Goal: Task Accomplishment & Management: Manage account settings

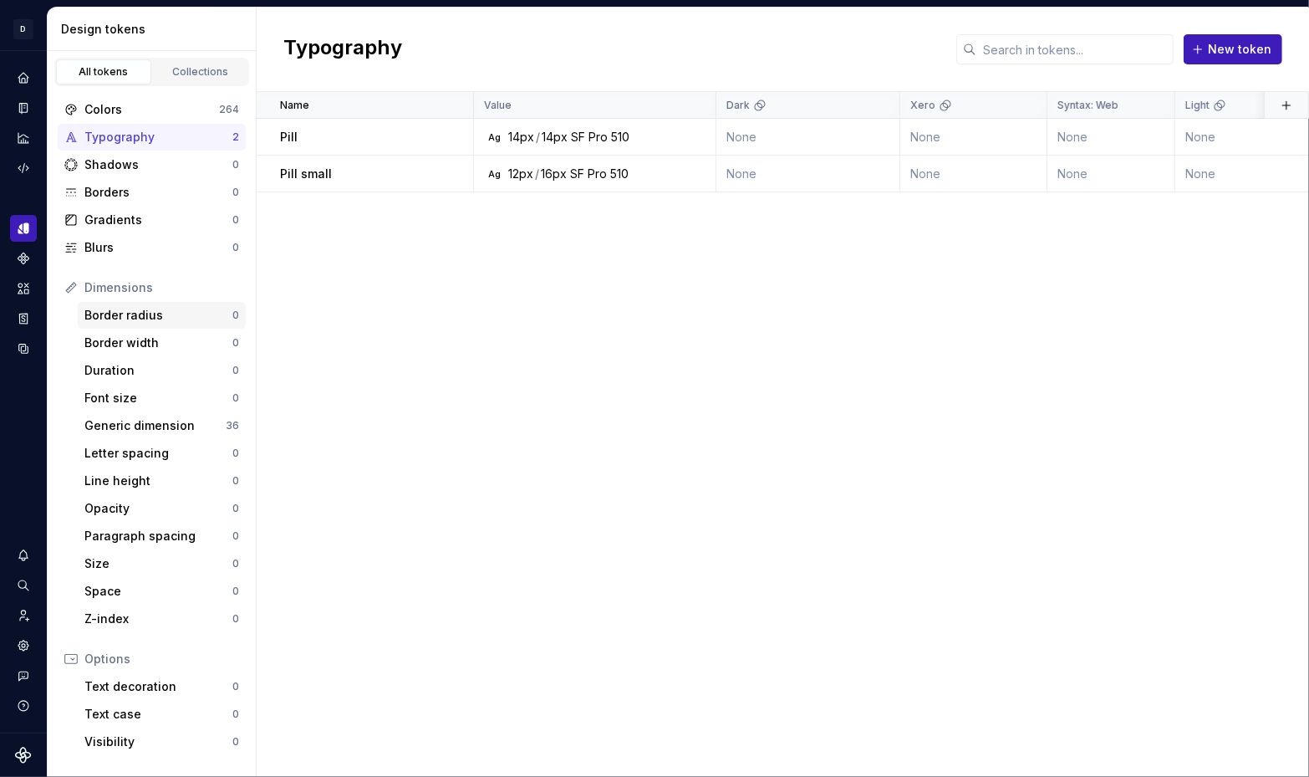
click at [125, 317] on div "Border radius" at bounding box center [158, 315] width 148 height 17
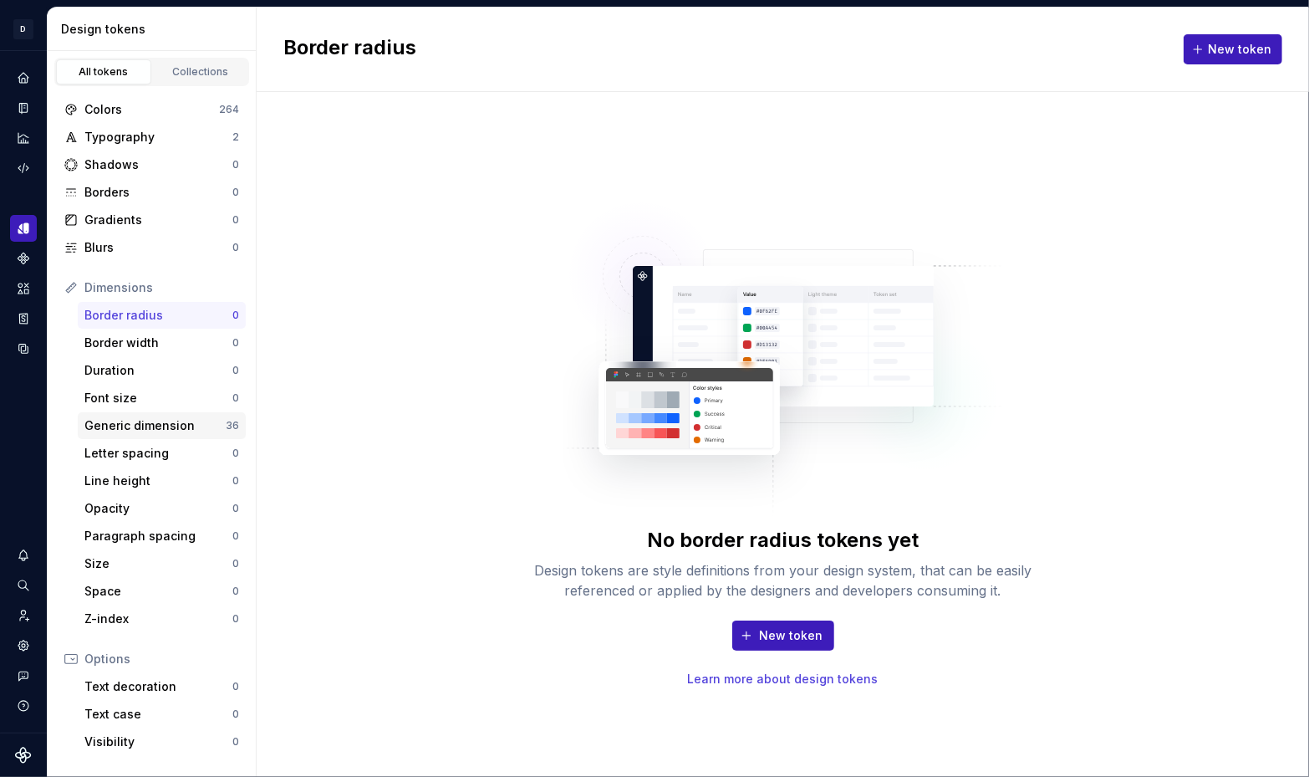
click at [150, 419] on div "Generic dimension" at bounding box center [154, 425] width 141 height 17
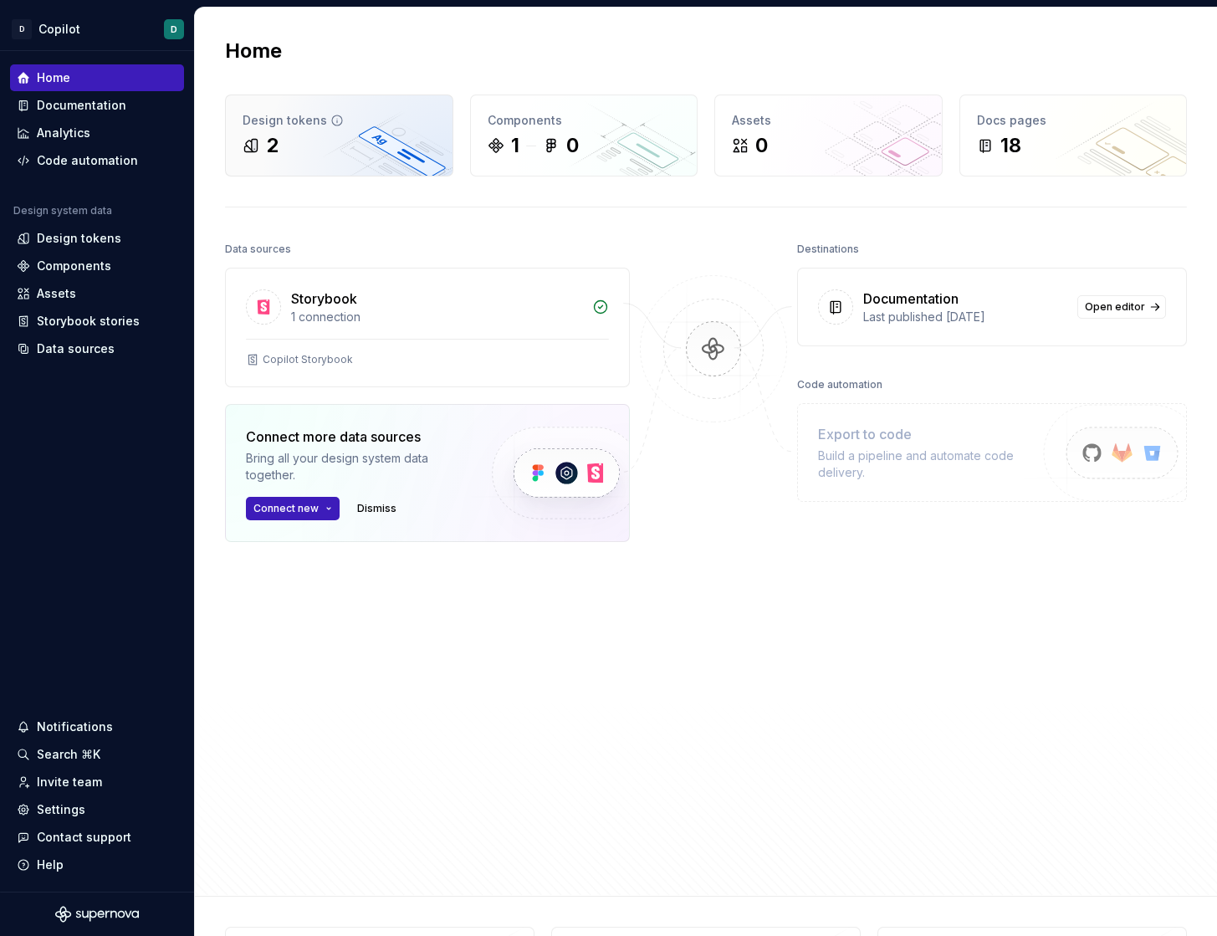
click at [334, 143] on div "2" at bounding box center [338, 145] width 193 height 27
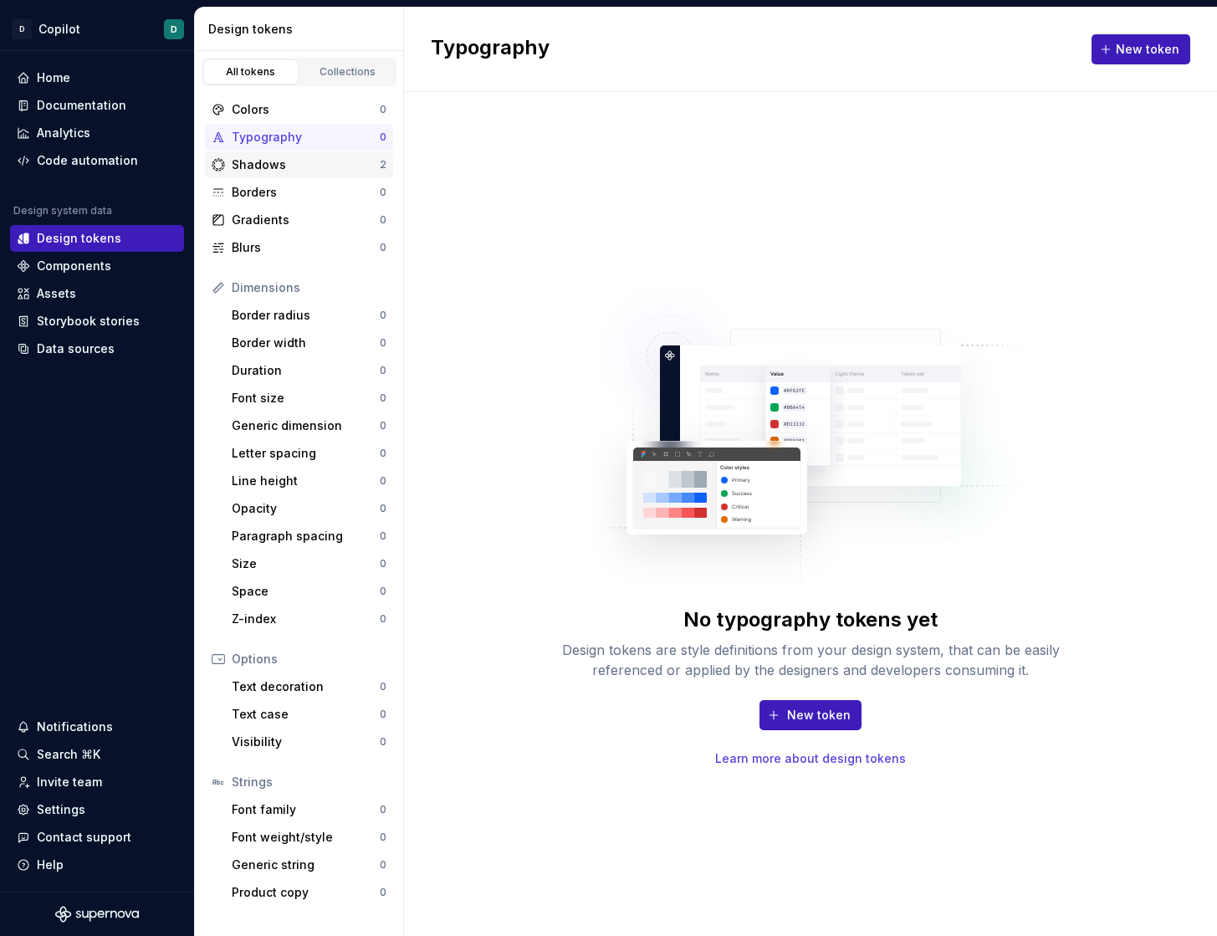
click at [338, 161] on div "Shadows" at bounding box center [306, 164] width 148 height 17
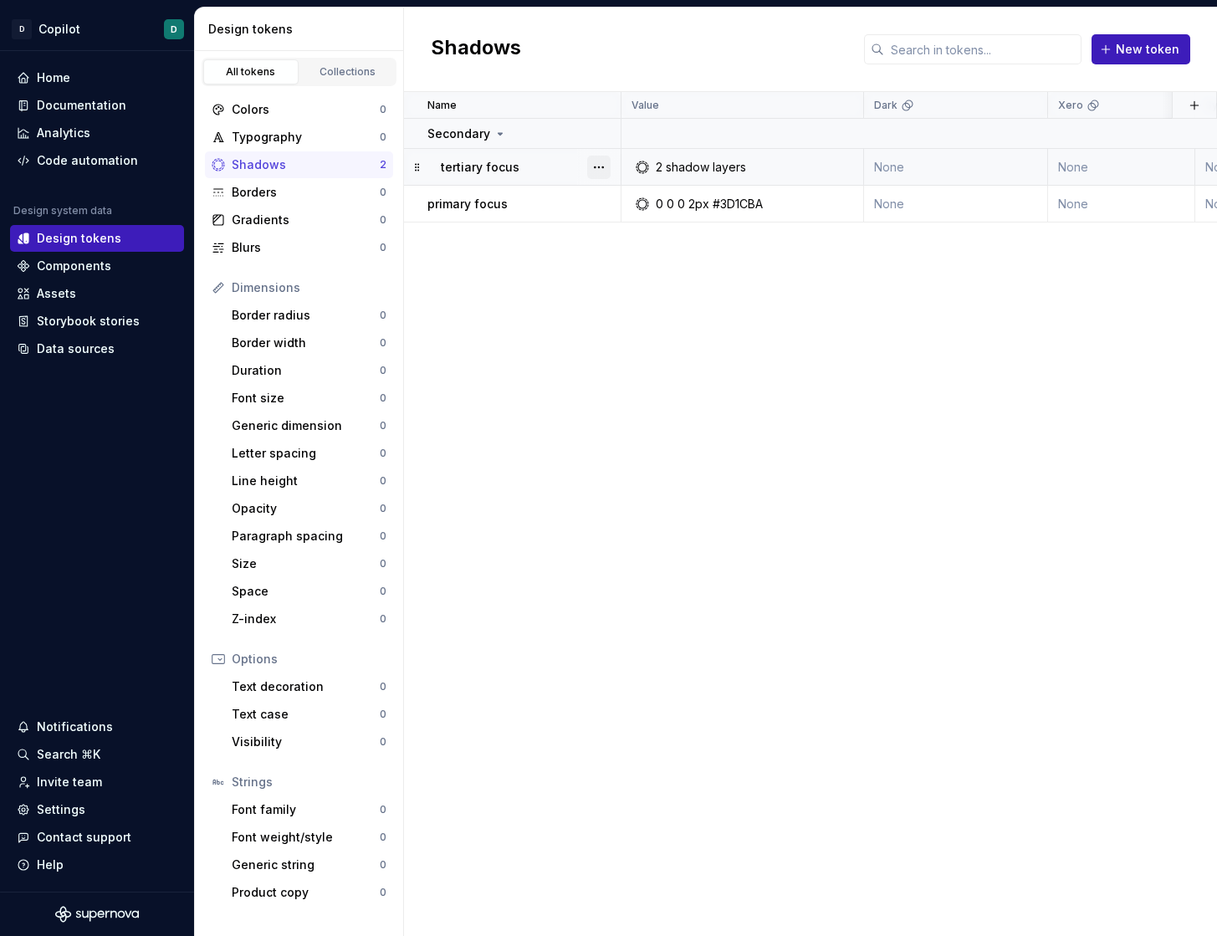
click at [592, 166] on button "button" at bounding box center [598, 167] width 23 height 23
click at [623, 266] on div "Delete token" at bounding box center [672, 260] width 109 height 17
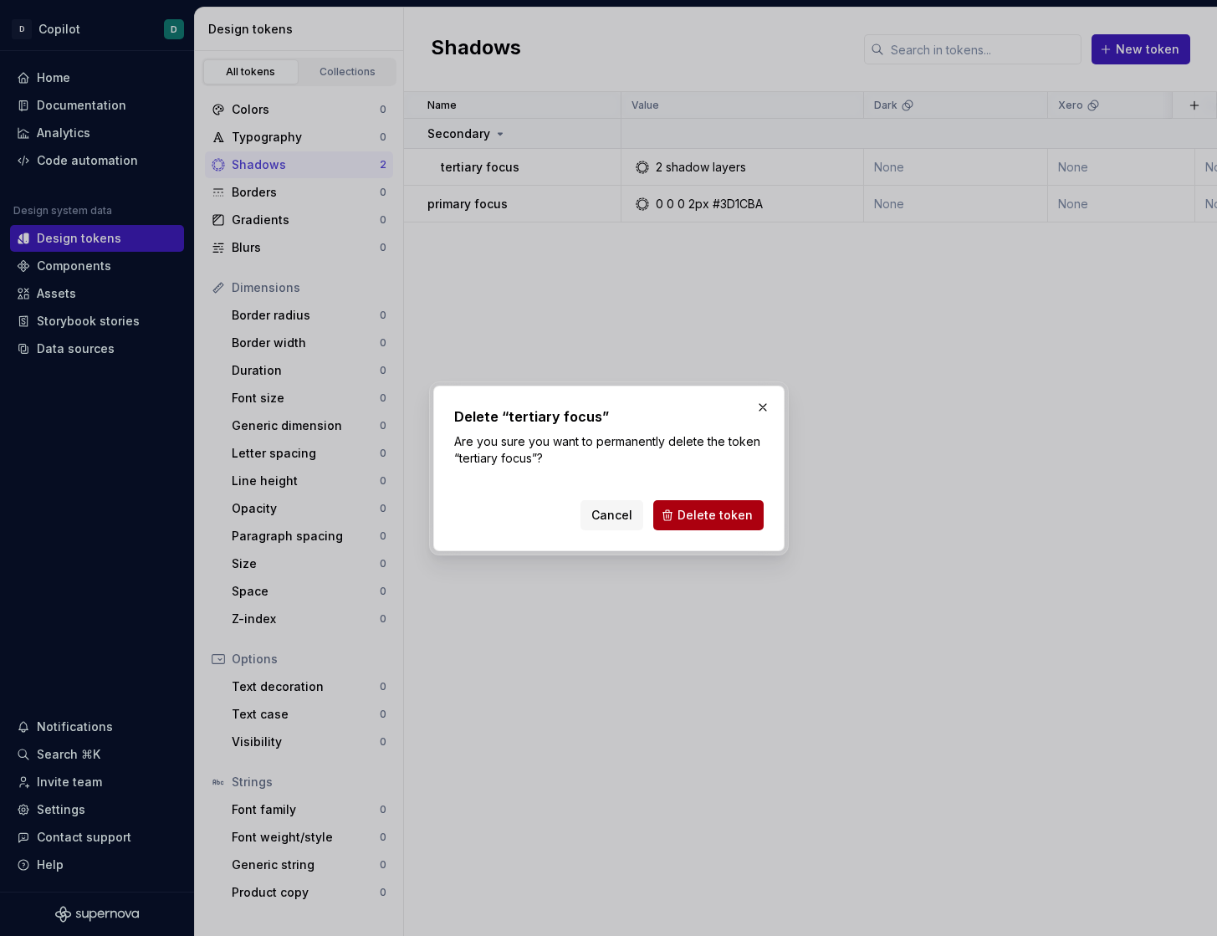
click at [702, 513] on span "Delete token" at bounding box center [714, 515] width 75 height 17
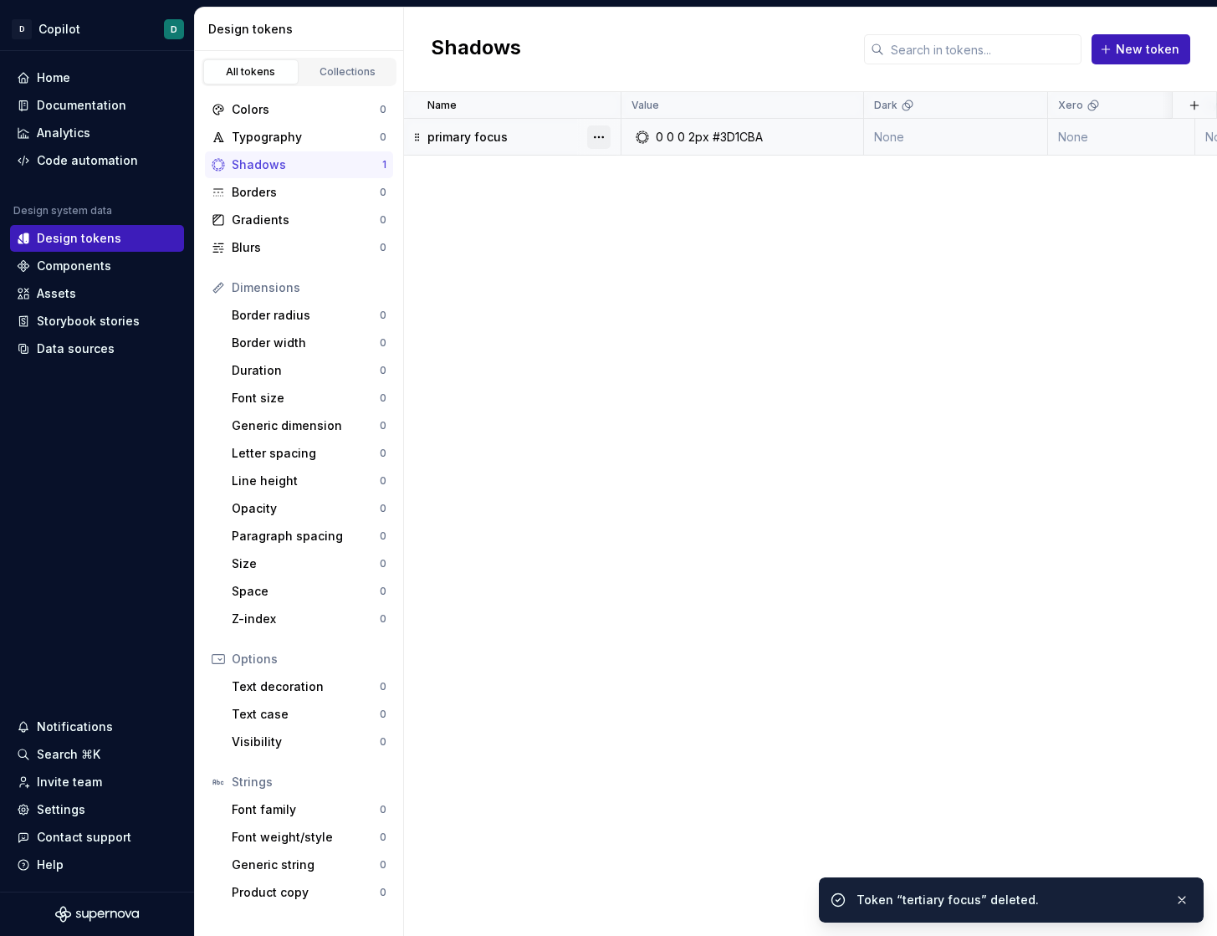
click at [594, 137] on button "button" at bounding box center [598, 136] width 23 height 23
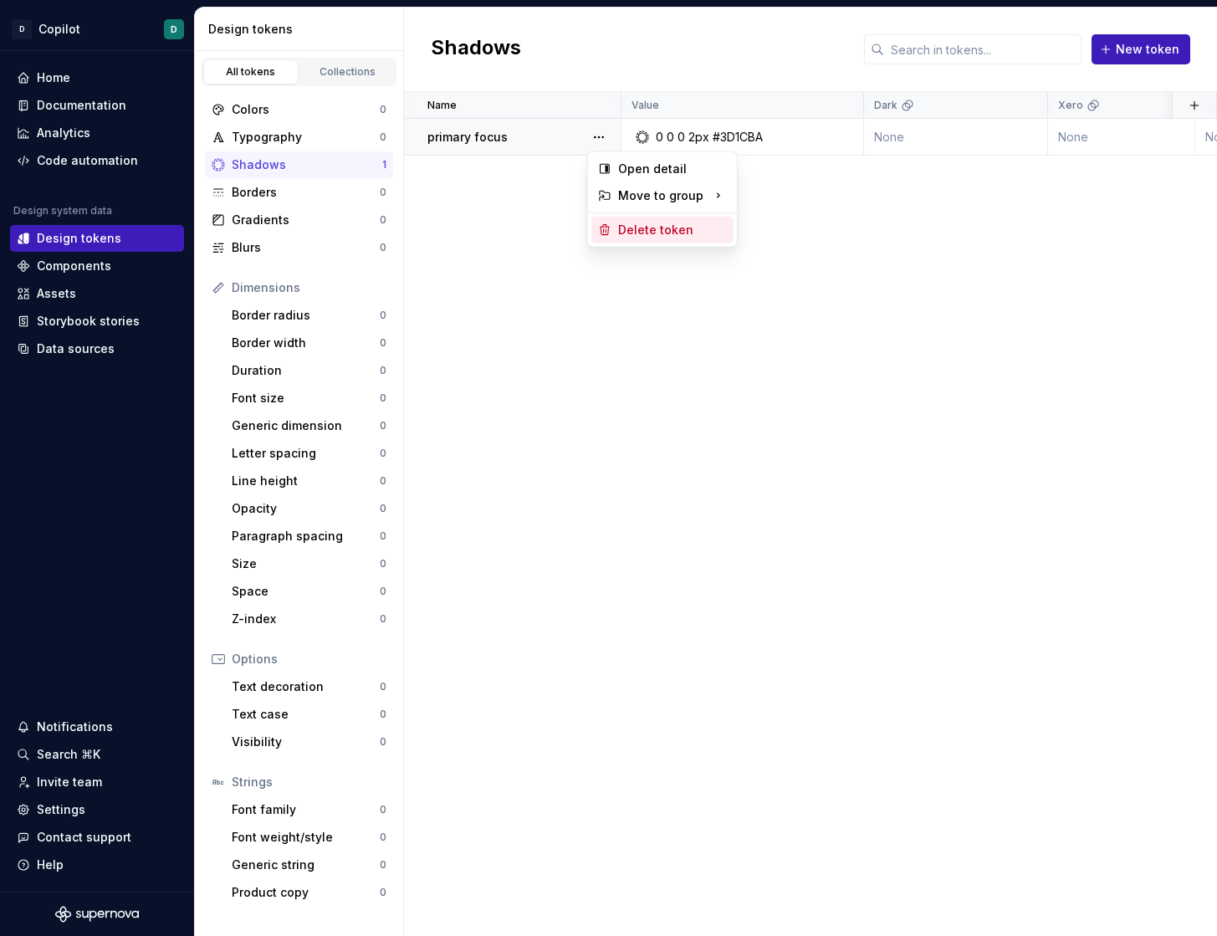
click at [637, 236] on div "Delete token" at bounding box center [672, 230] width 109 height 17
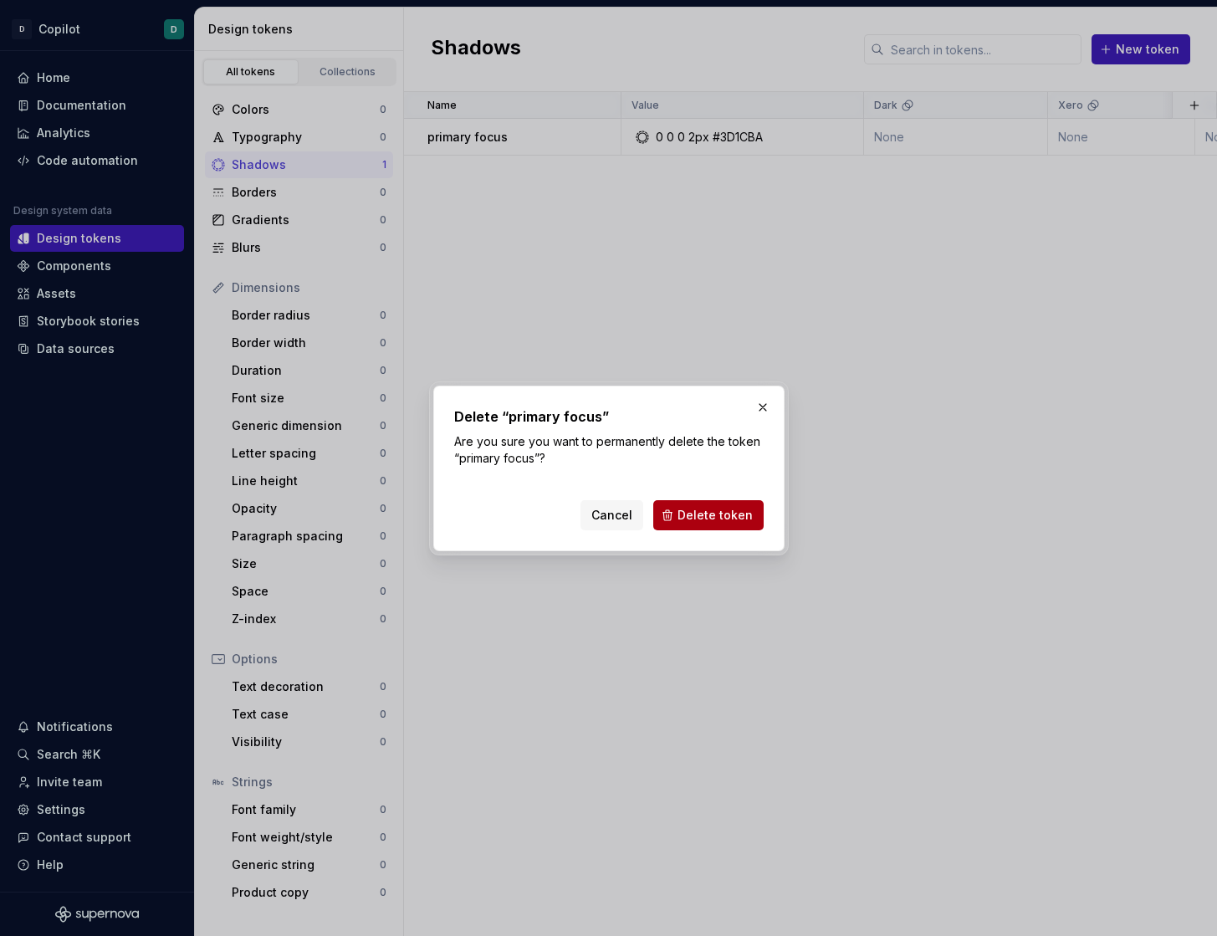
click at [740, 518] on span "Delete token" at bounding box center [714, 515] width 75 height 17
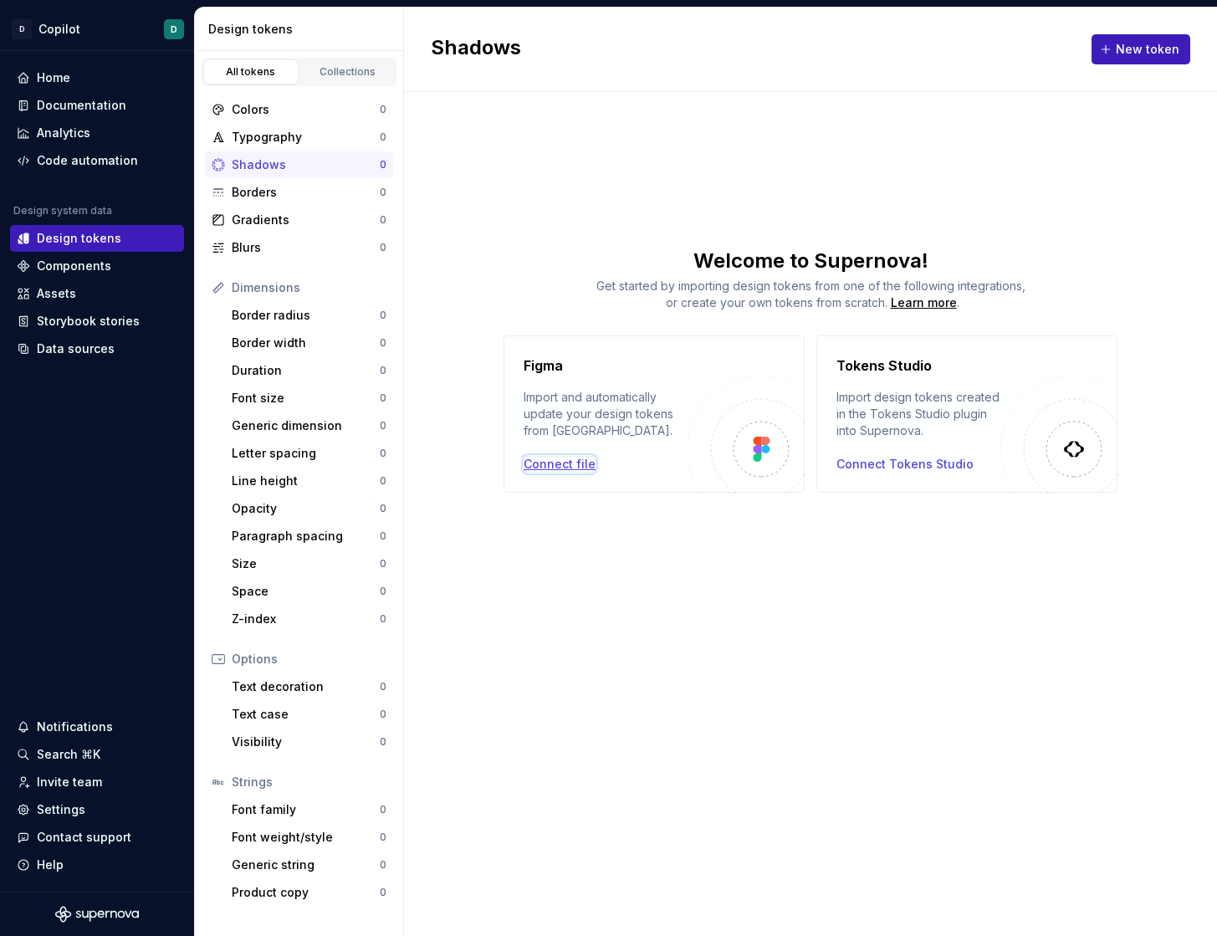
click at [571, 465] on div "Connect file" at bounding box center [559, 464] width 72 height 17
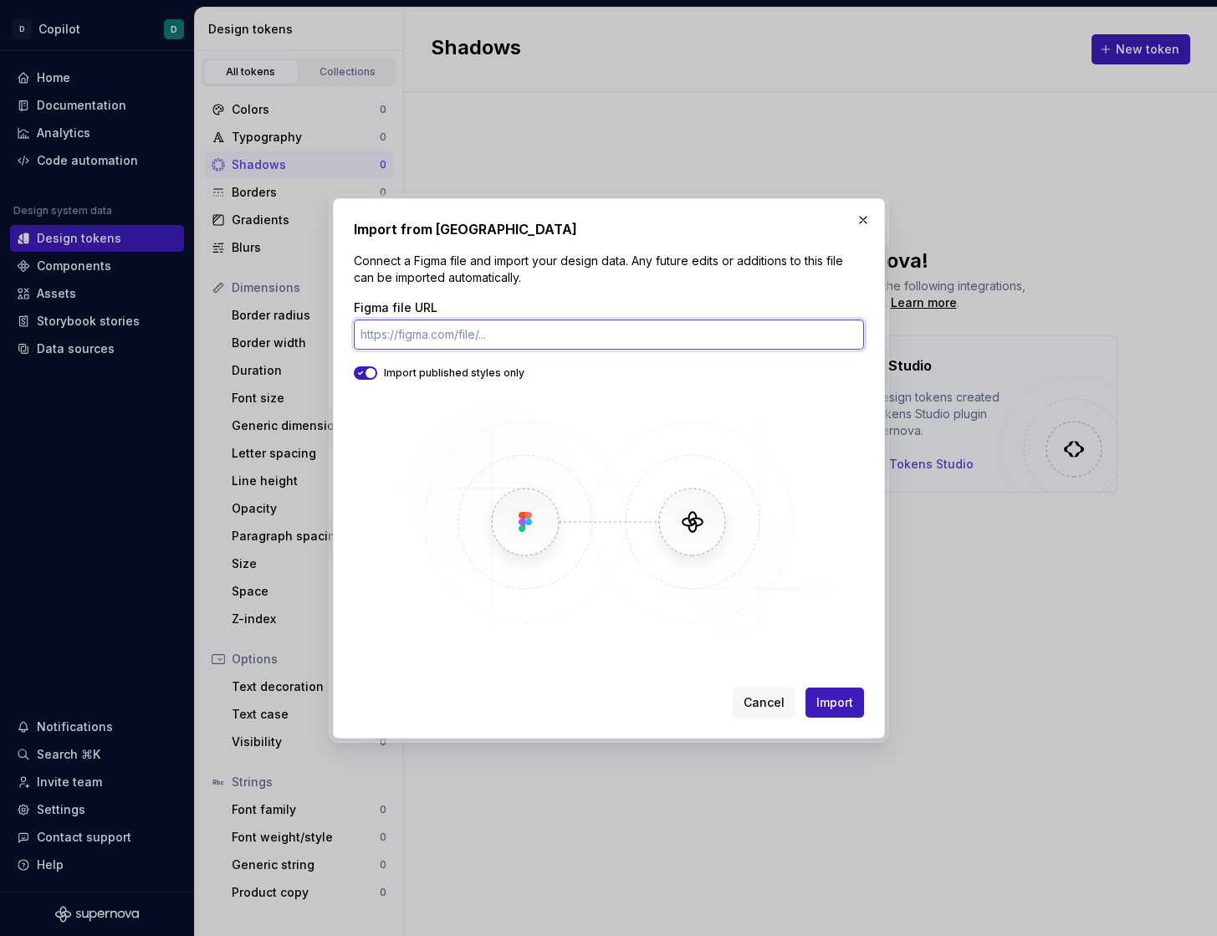
paste input "[URL][DOMAIN_NAME]"
type input "[URL][DOMAIN_NAME]"
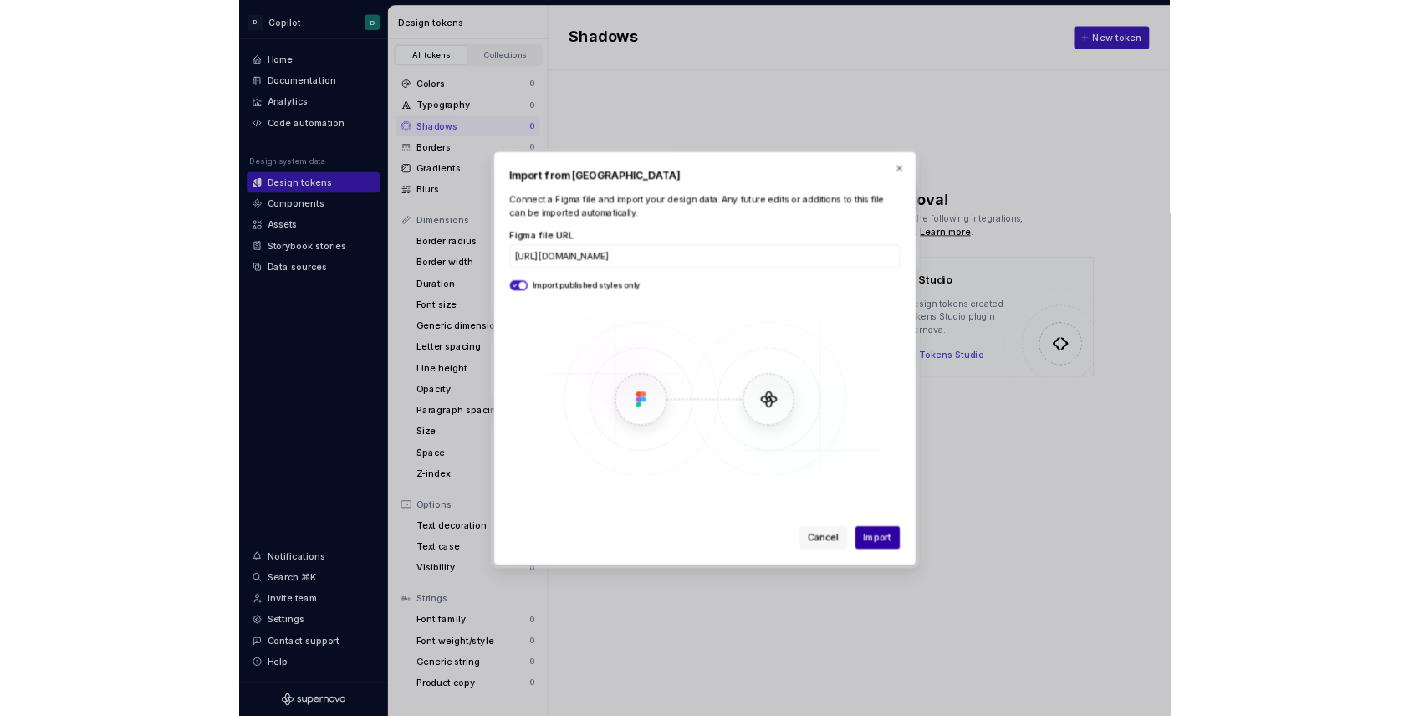
scroll to position [0, 0]
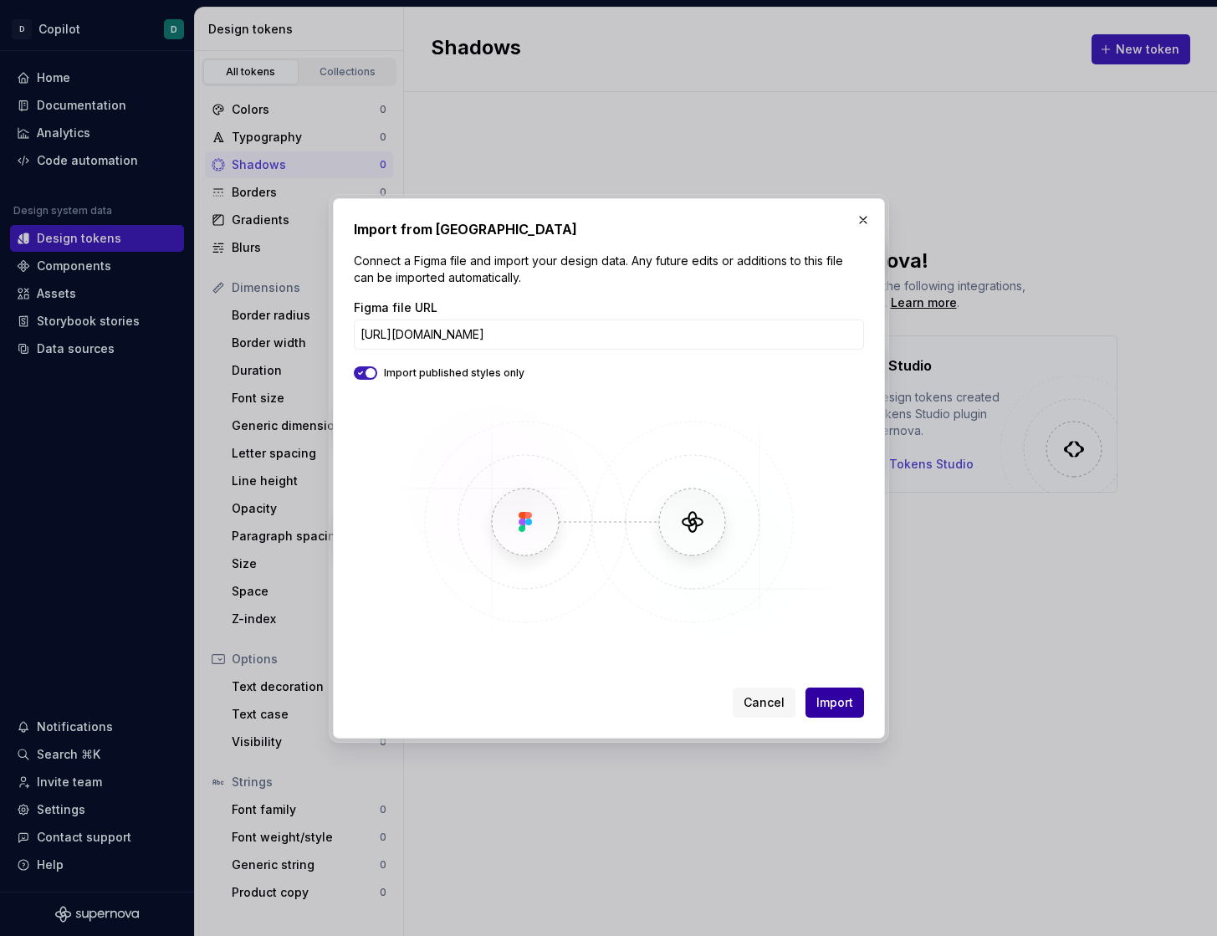
click at [832, 711] on button "Import" at bounding box center [834, 702] width 59 height 30
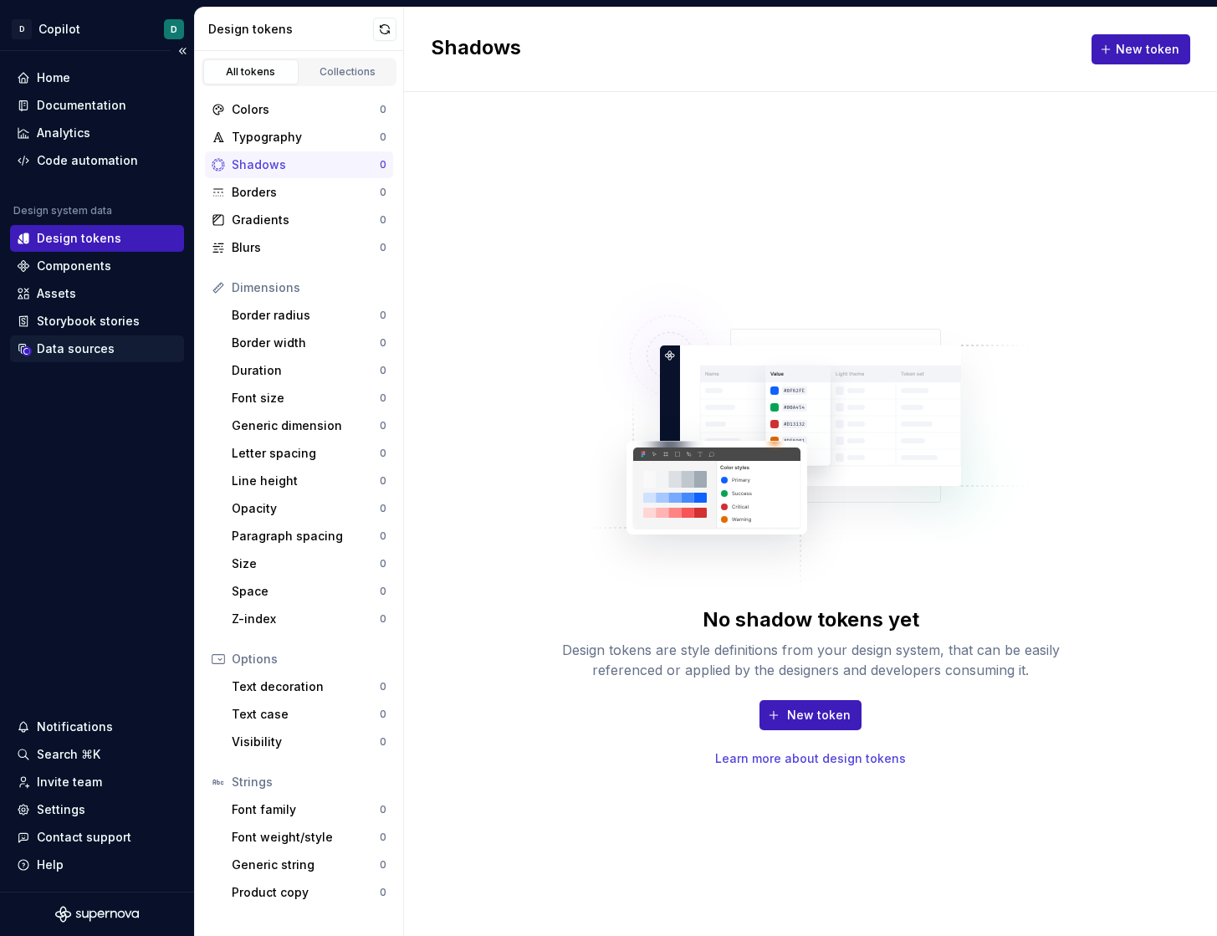
click at [89, 355] on div "Data sources" at bounding box center [76, 348] width 78 height 17
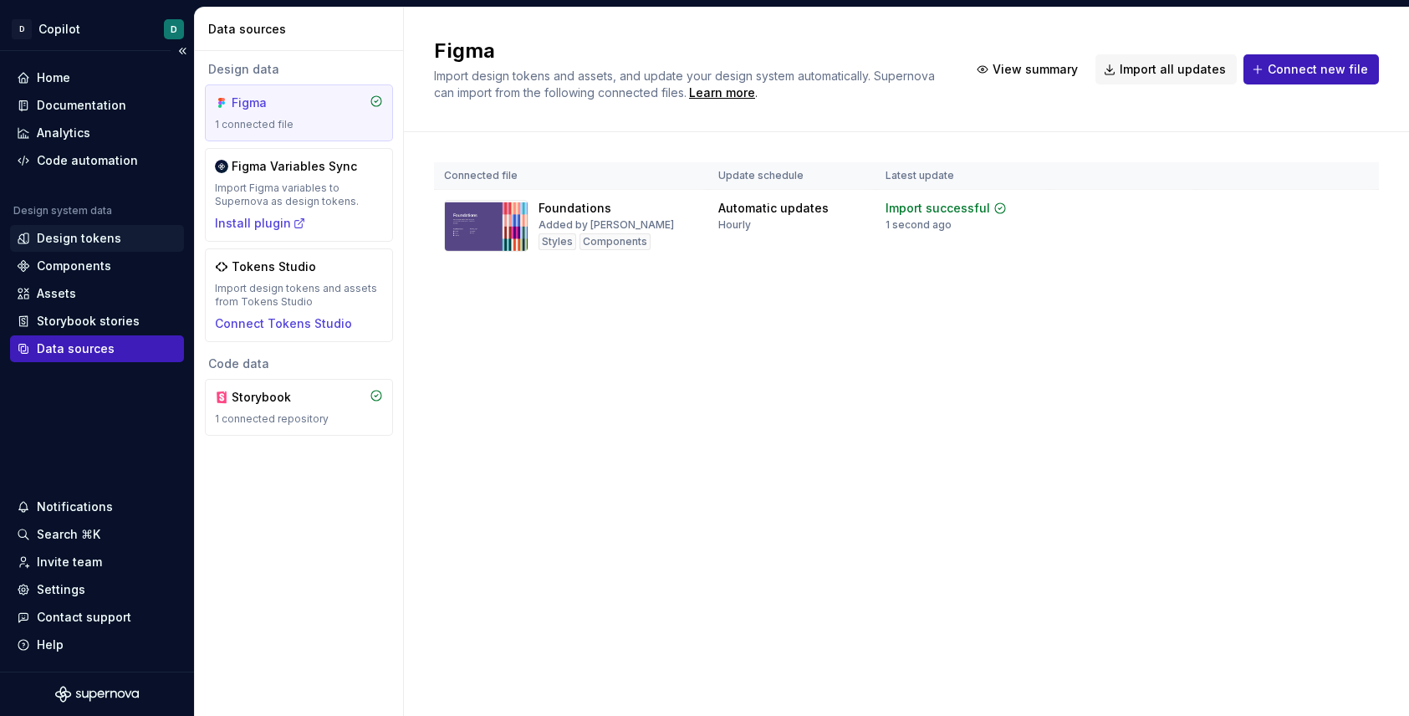
click at [109, 241] on div "Design tokens" at bounding box center [79, 238] width 84 height 17
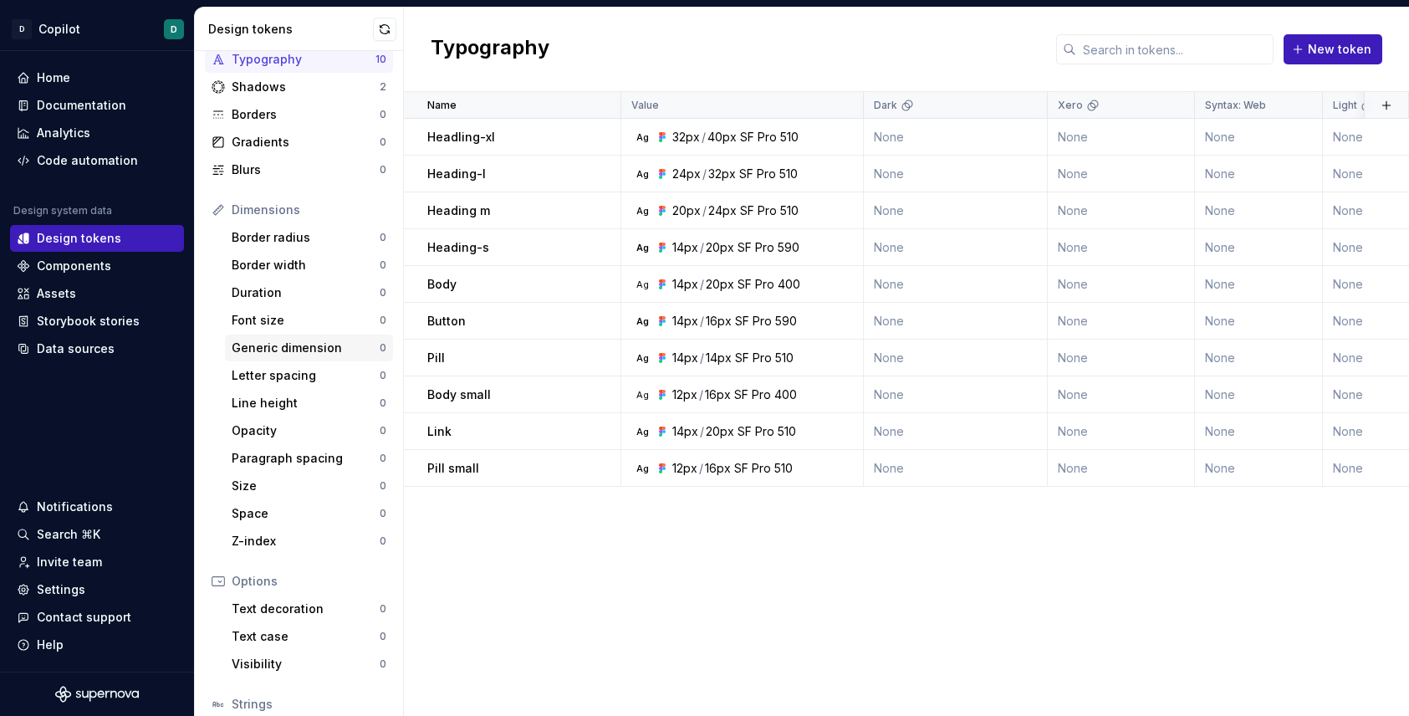
scroll to position [198, 0]
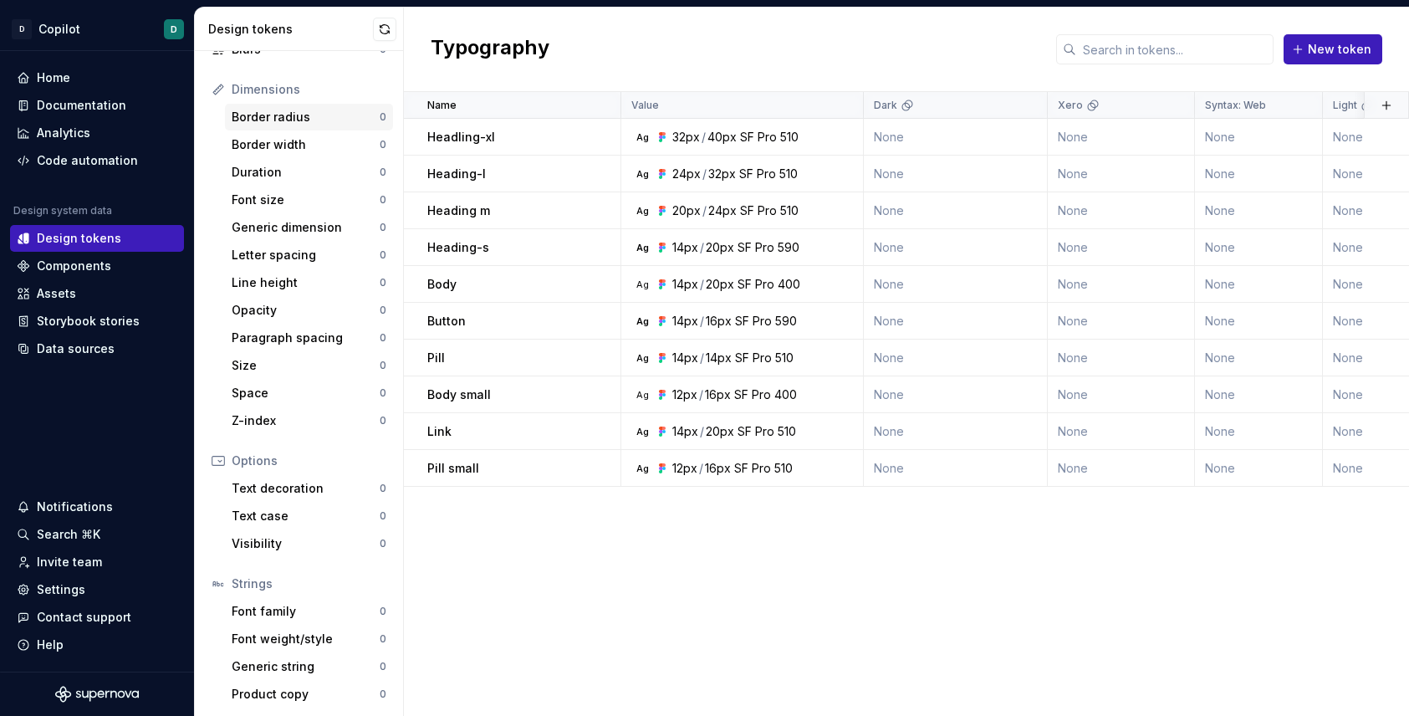
click at [295, 124] on div "Border radius 0" at bounding box center [309, 117] width 168 height 27
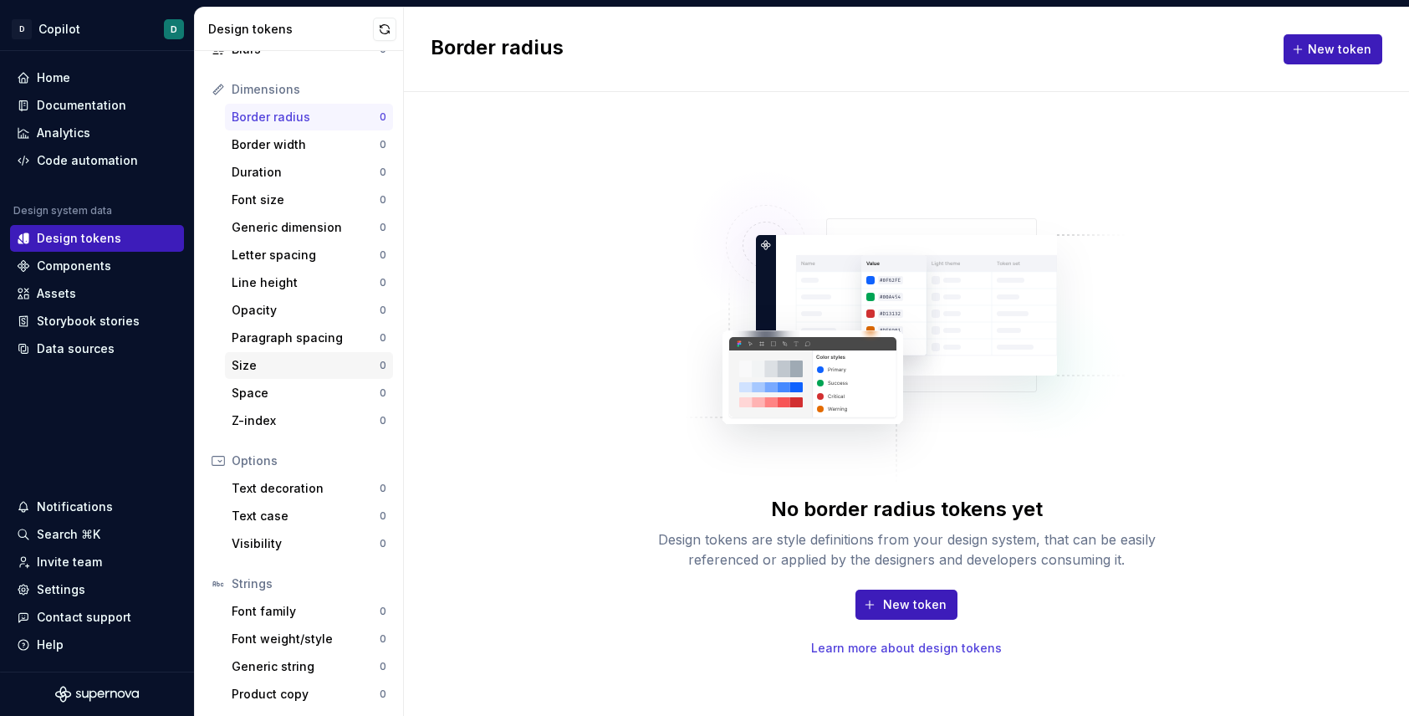
click at [275, 353] on div "Size 0" at bounding box center [309, 365] width 168 height 27
click at [265, 495] on div "Text decoration 0" at bounding box center [309, 488] width 168 height 27
click at [288, 339] on div "Paragraph spacing" at bounding box center [306, 337] width 148 height 17
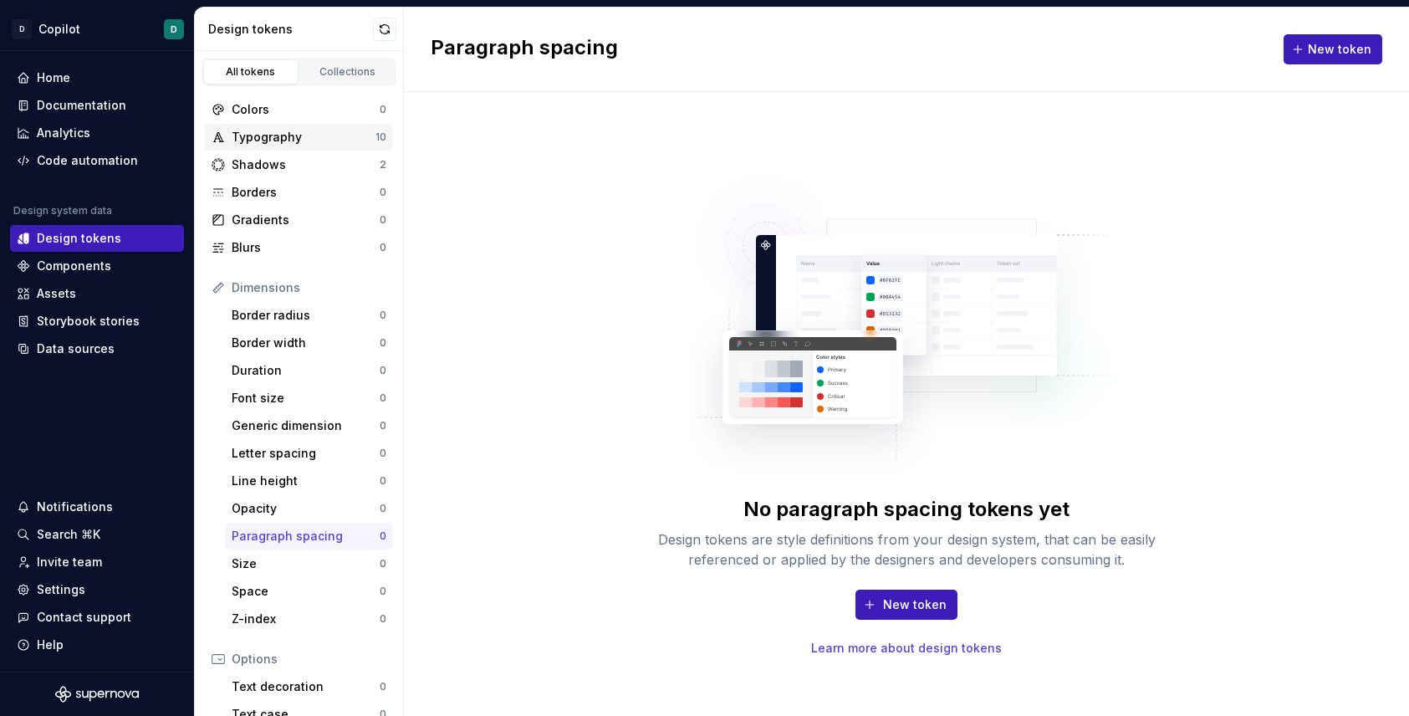
click at [283, 138] on div "Typography" at bounding box center [304, 137] width 144 height 17
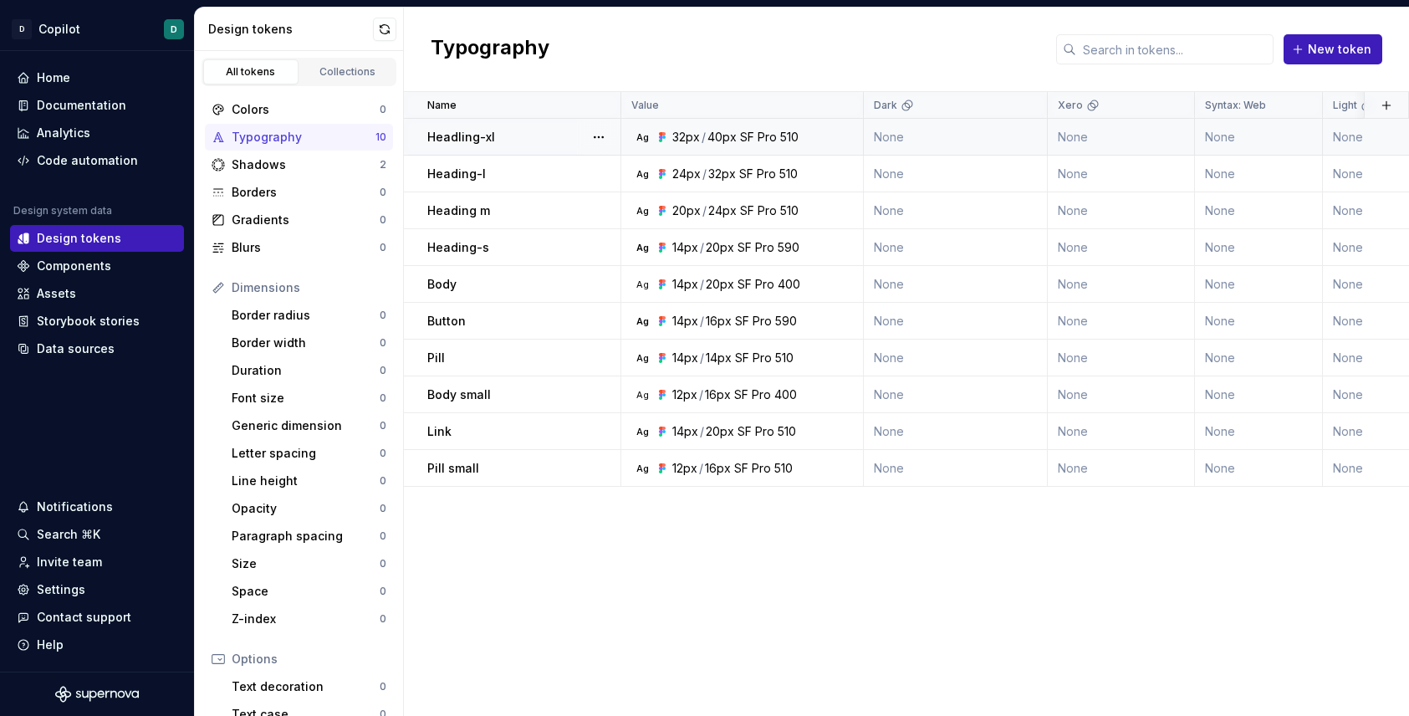
click at [515, 131] on div "Headling-xl" at bounding box center [523, 137] width 192 height 17
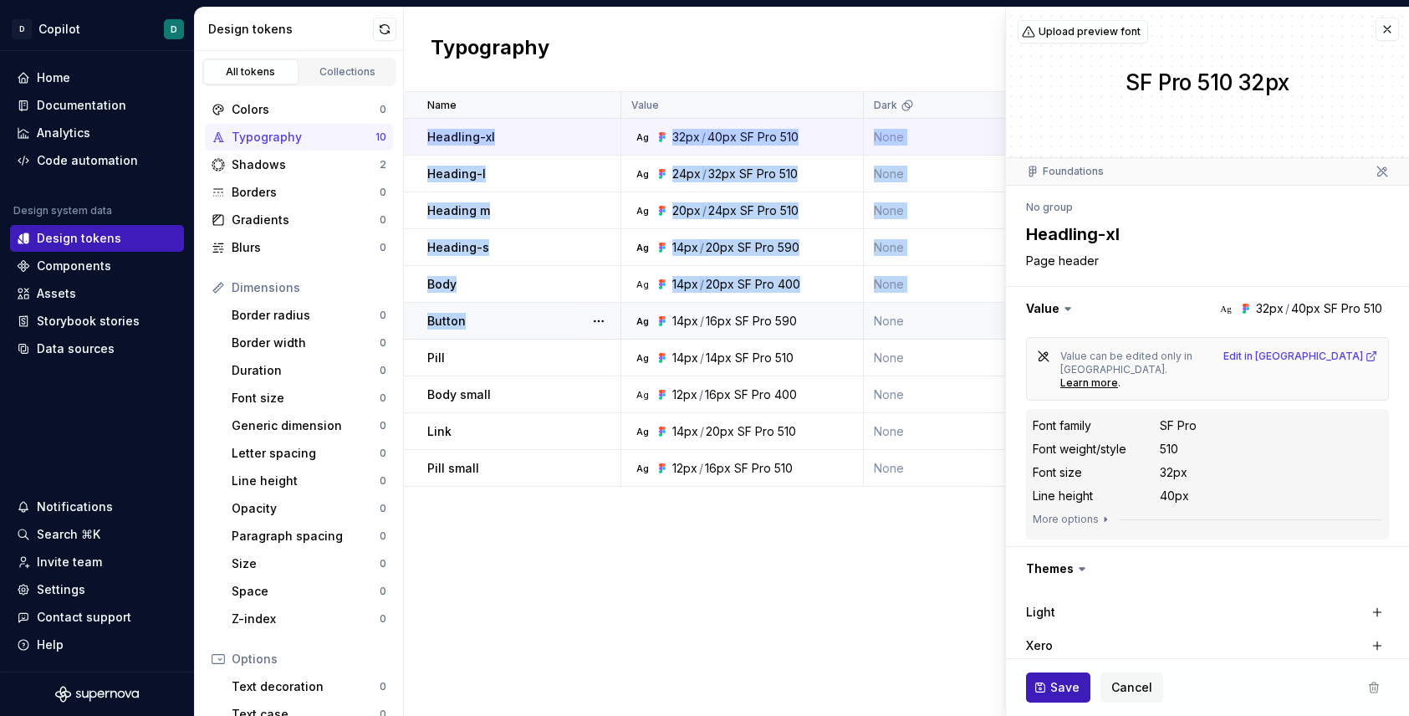
click at [500, 314] on div "Button" at bounding box center [523, 321] width 192 height 17
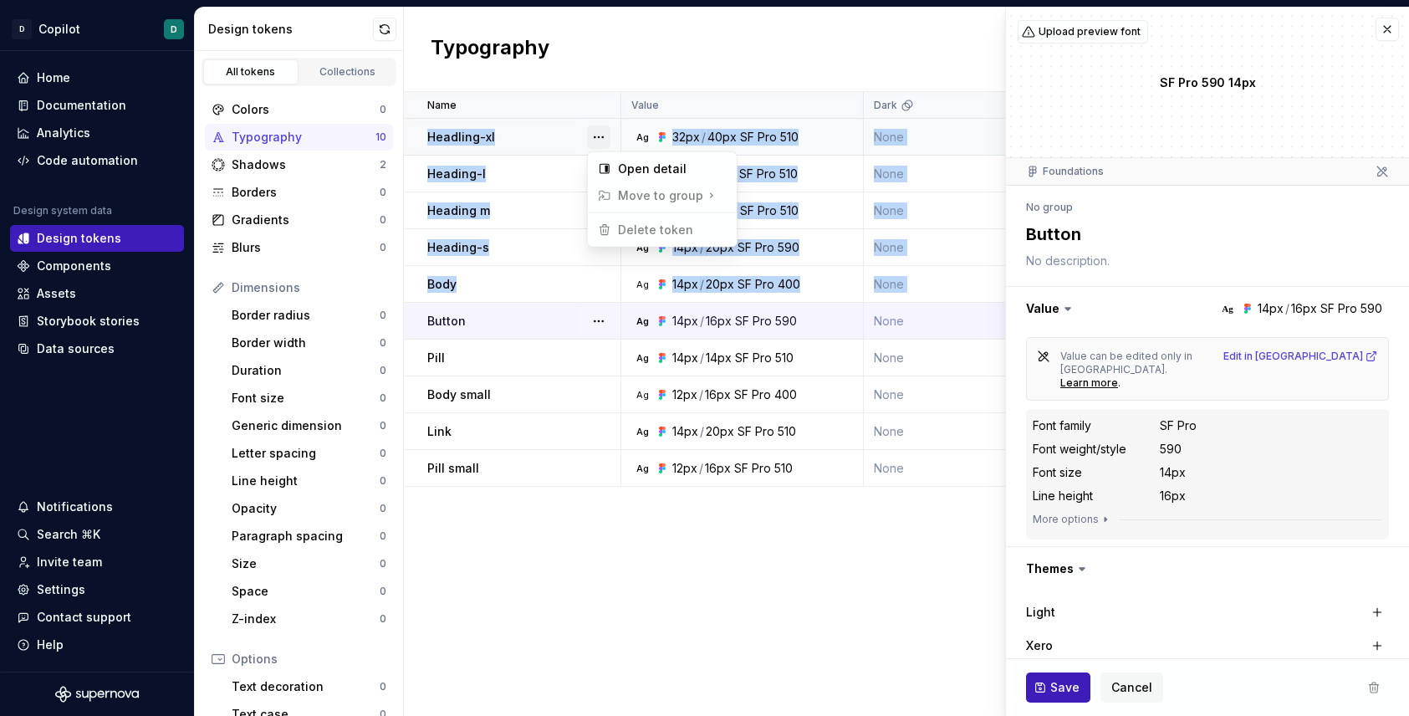
click at [593, 137] on button "button" at bounding box center [598, 136] width 23 height 23
click at [518, 209] on html "D Copilot D Home Documentation Analytics Code automation Design system data Des…" at bounding box center [704, 358] width 1409 height 716
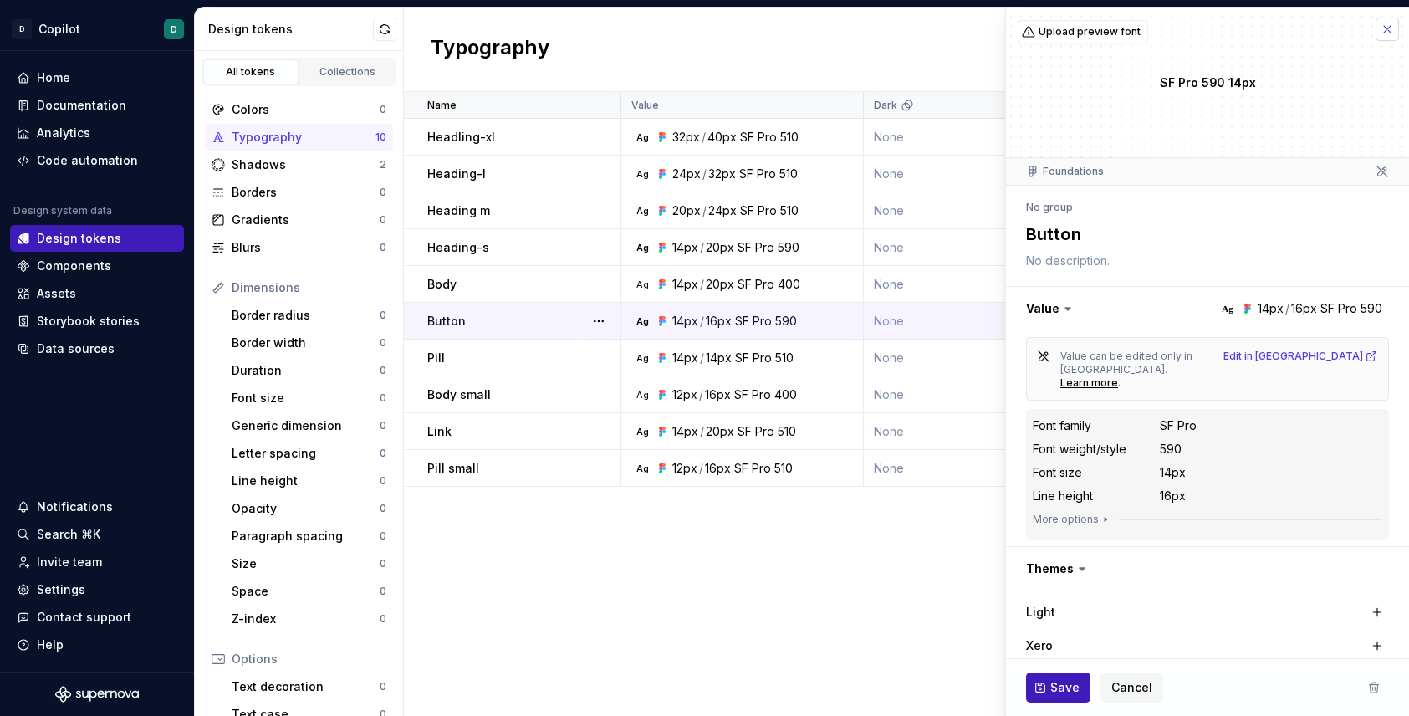
click at [1086, 24] on button "button" at bounding box center [1386, 29] width 23 height 23
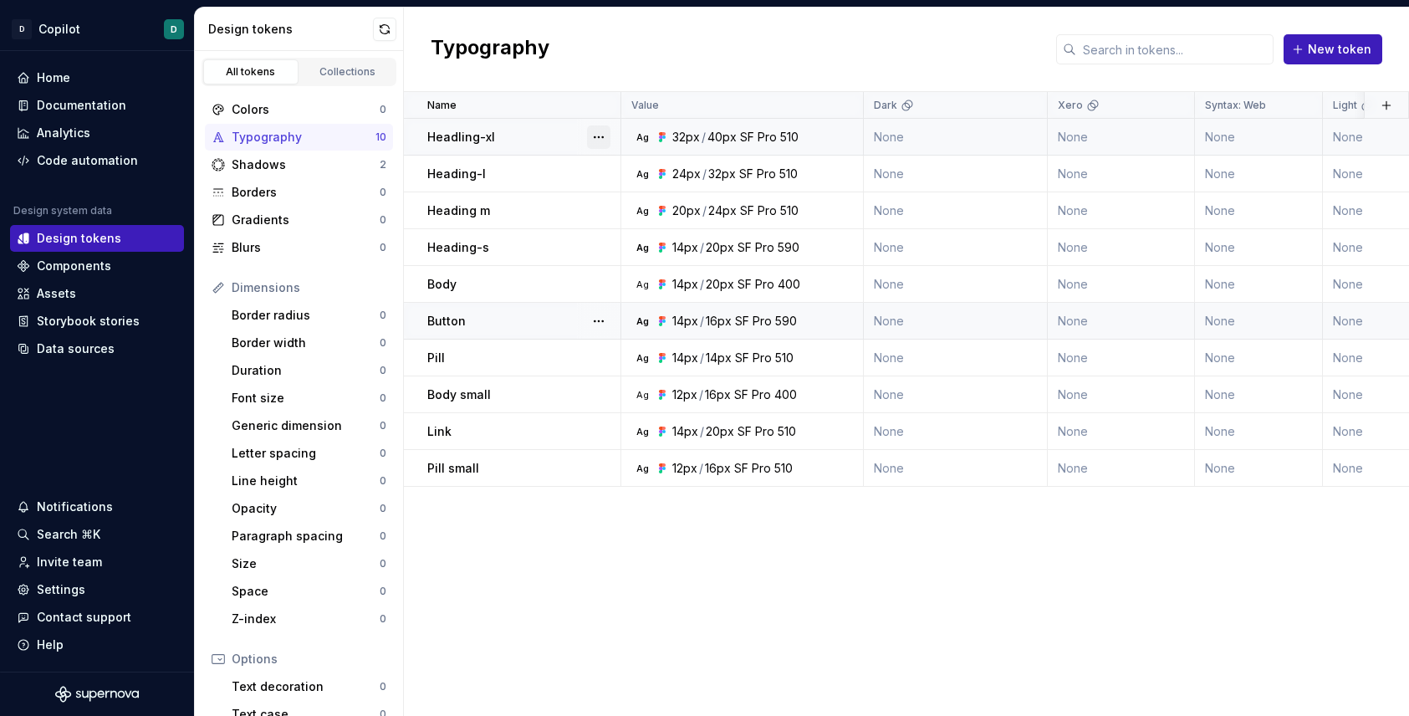
click at [588, 139] on button "button" at bounding box center [598, 136] width 23 height 23
click at [583, 615] on html "D Copilot D Home Documentation Analytics Code automation Design system data Des…" at bounding box center [704, 358] width 1409 height 716
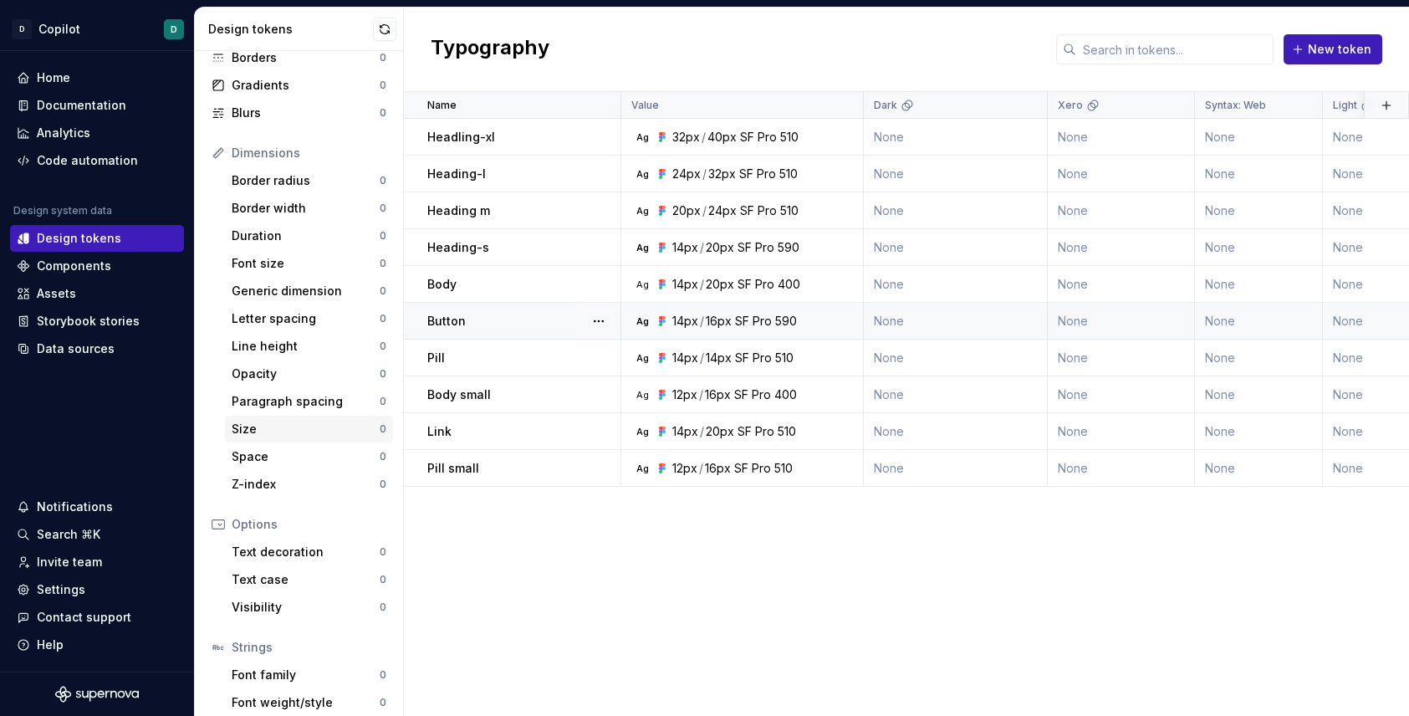
scroll to position [198, 0]
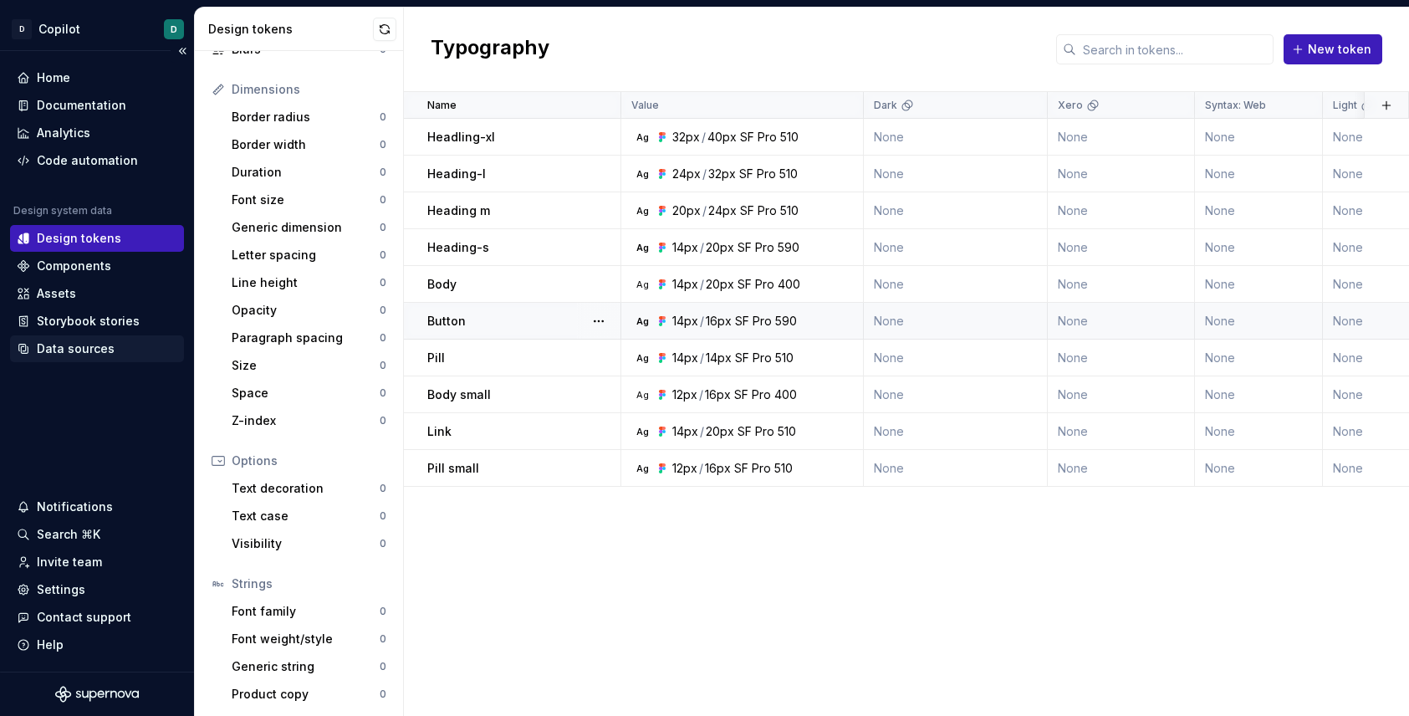
click at [86, 349] on div "Data sources" at bounding box center [76, 348] width 78 height 17
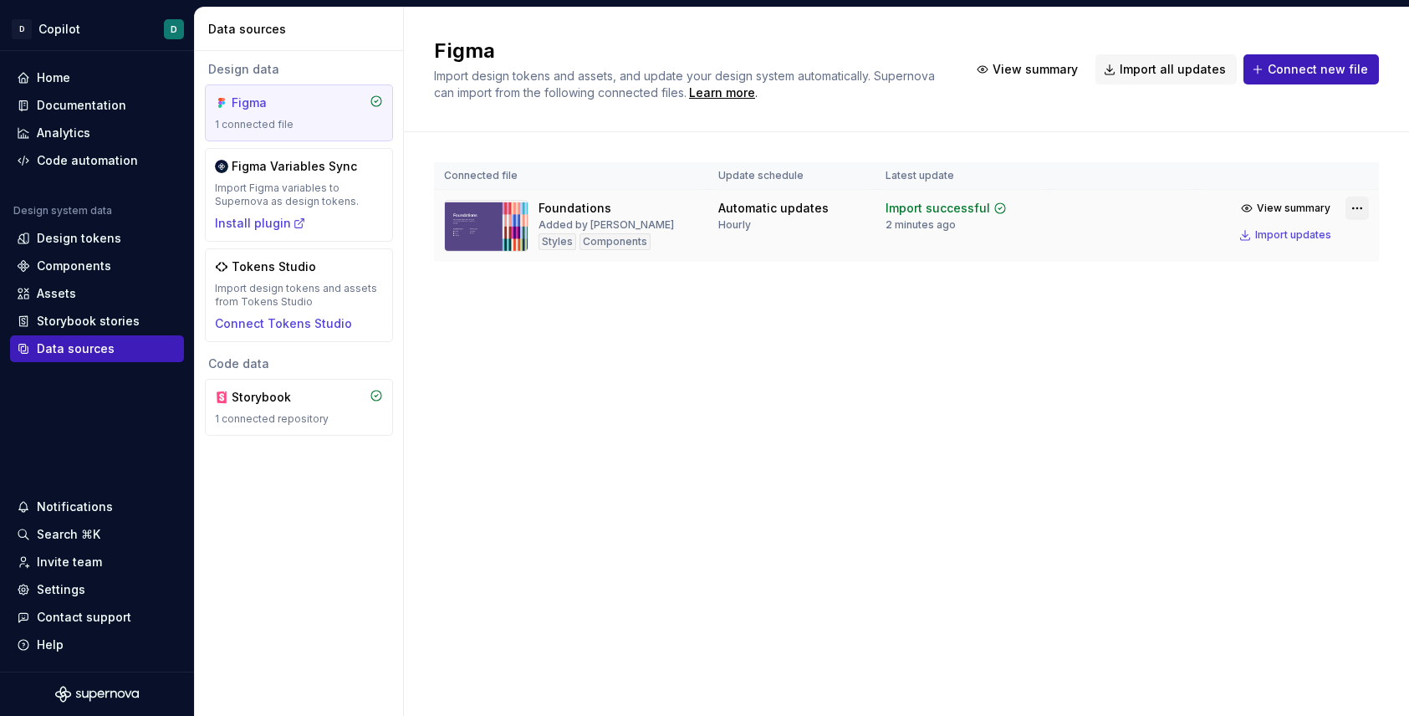
click at [1086, 209] on html "D Copilot D Home Documentation Analytics Code automation Design system data Des…" at bounding box center [704, 358] width 1409 height 716
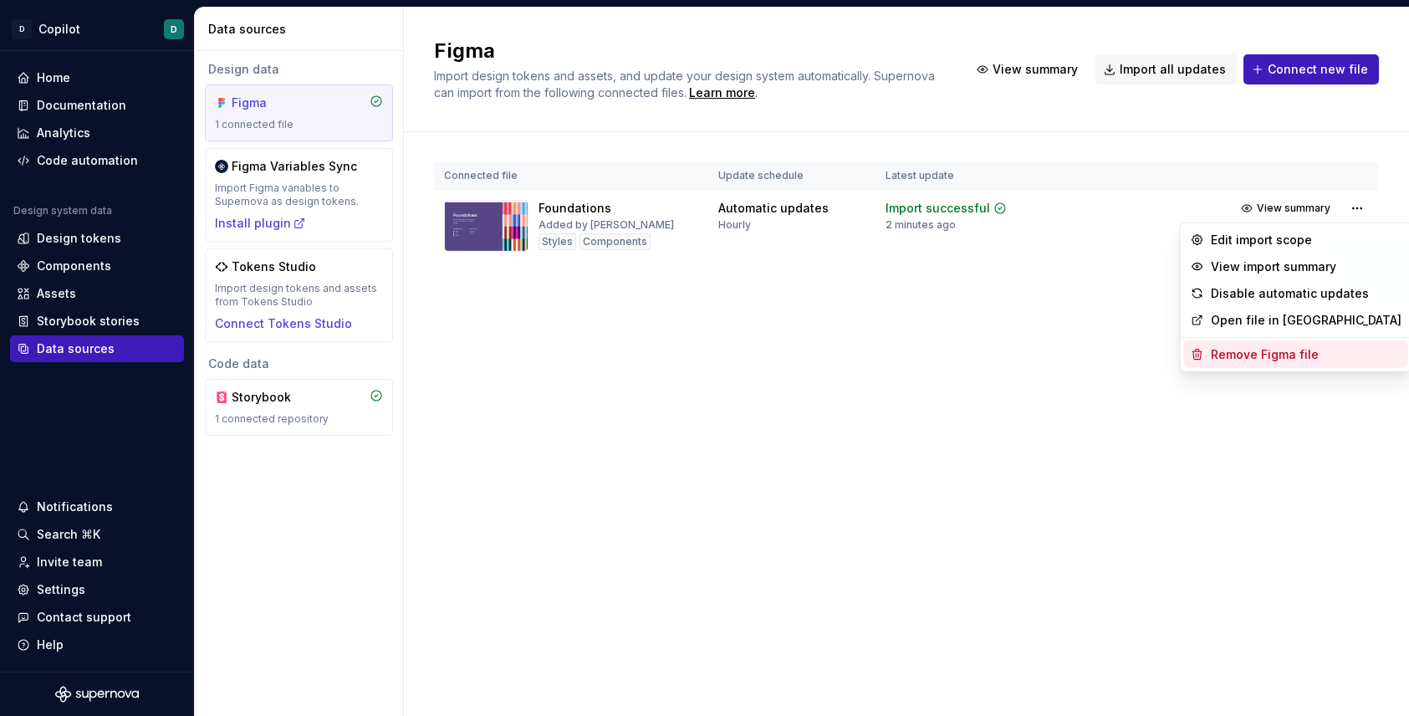
click at [1086, 360] on div "Remove Figma file" at bounding box center [1306, 354] width 191 height 17
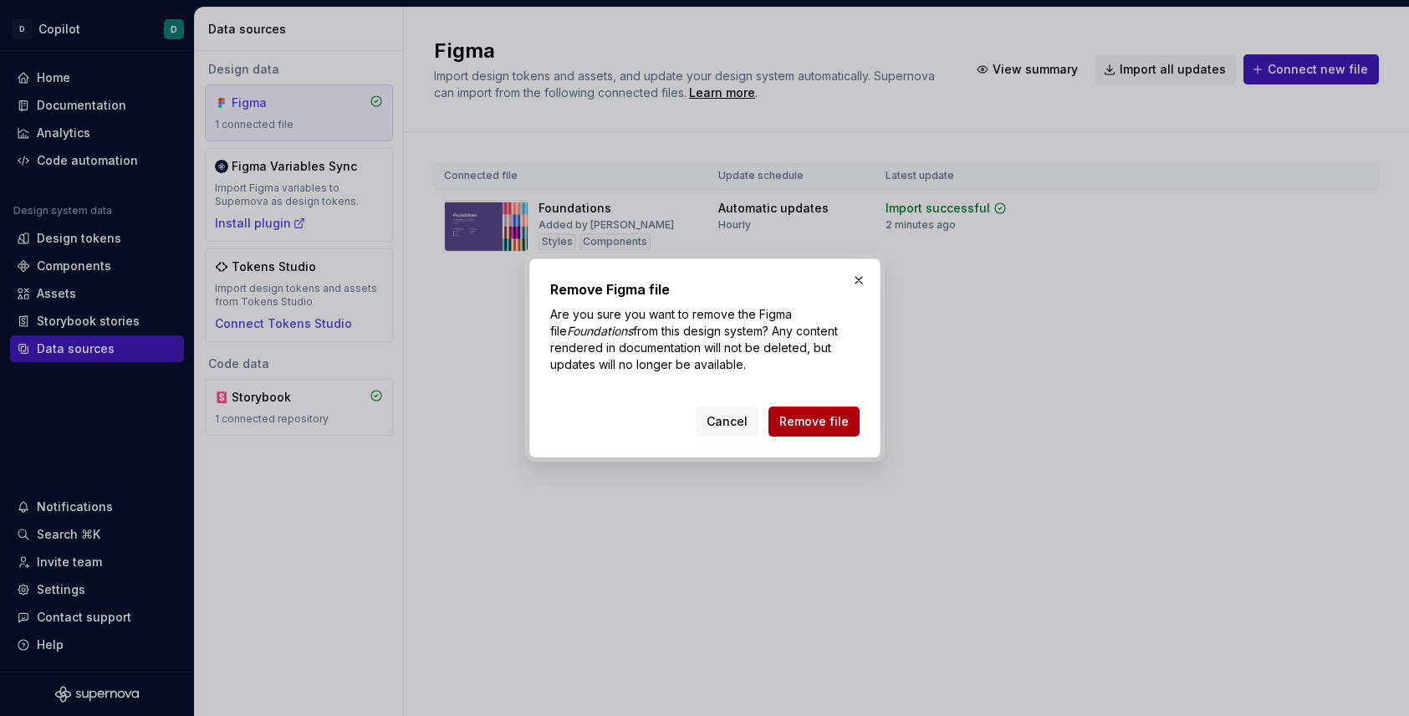
click at [844, 427] on span "Remove file" at bounding box center [813, 421] width 69 height 17
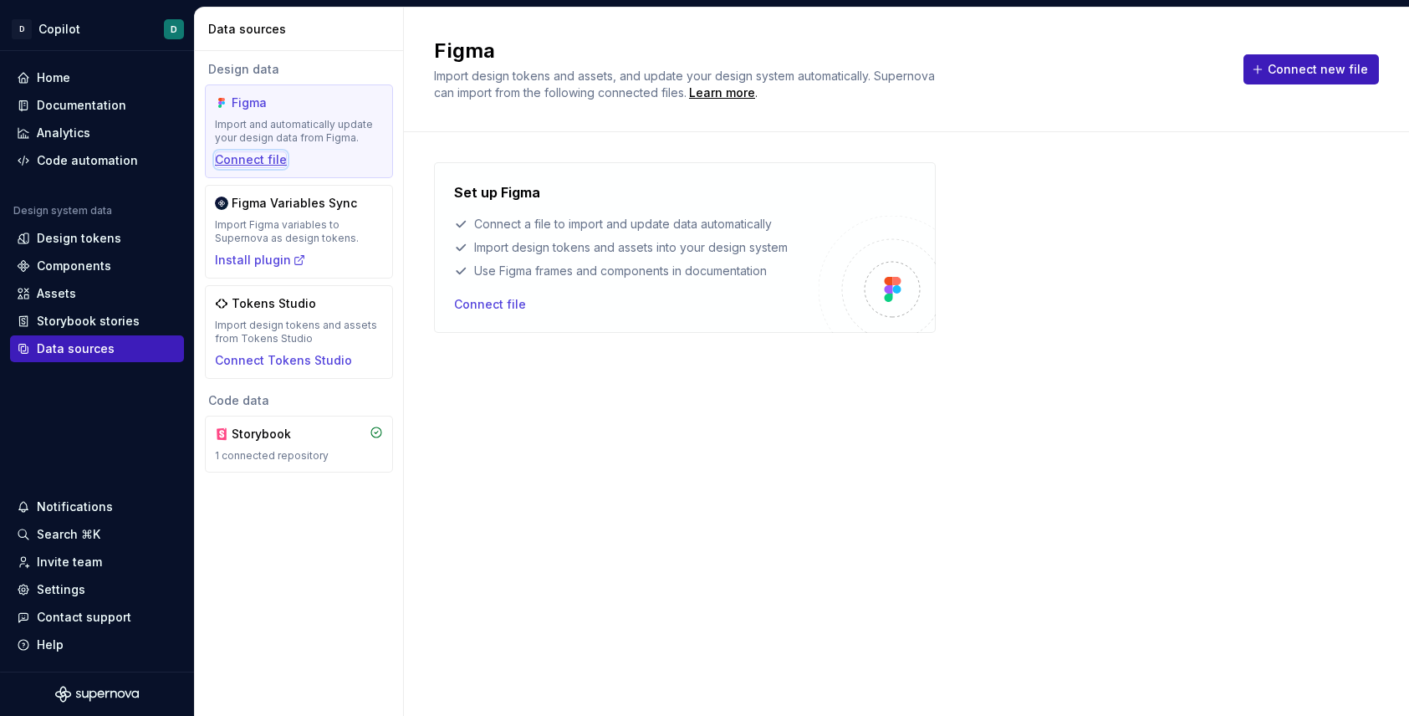
click at [258, 158] on div "Connect file" at bounding box center [251, 159] width 72 height 17
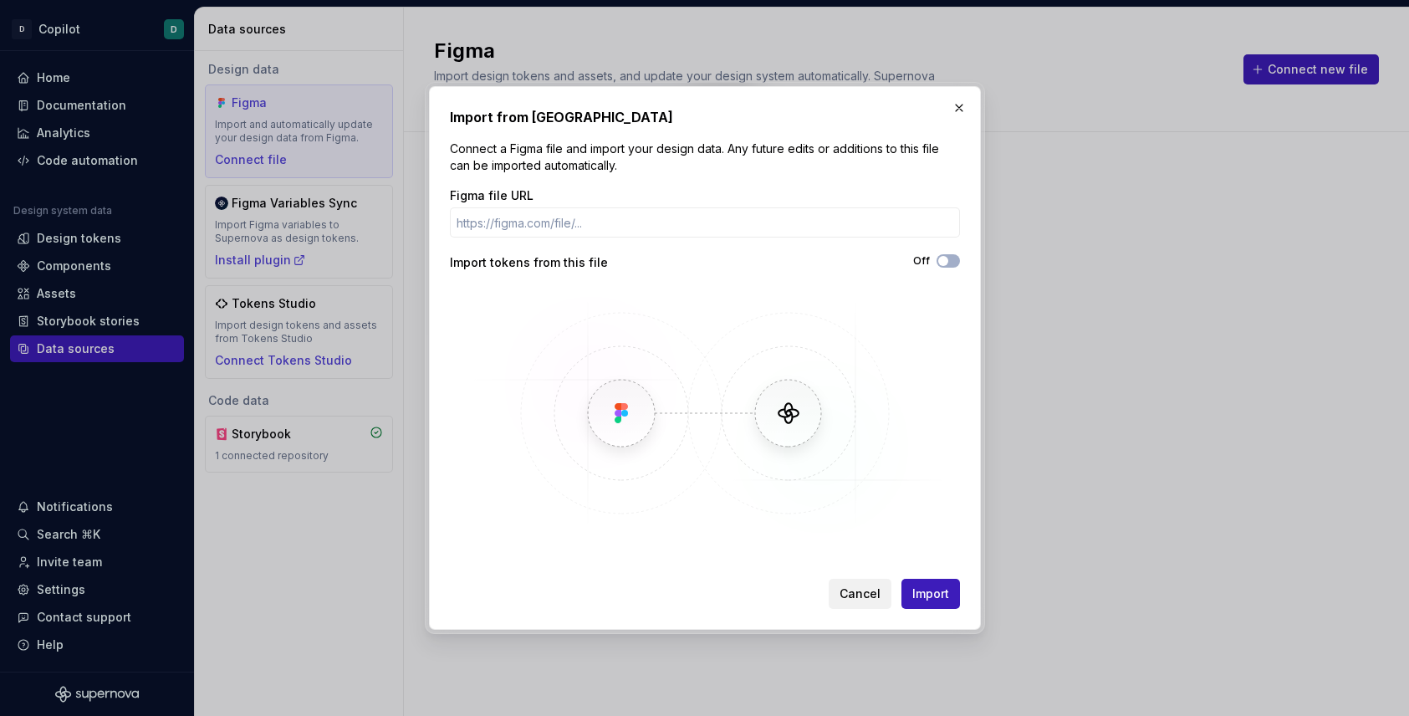
click at [859, 589] on span "Cancel" at bounding box center [859, 593] width 41 height 17
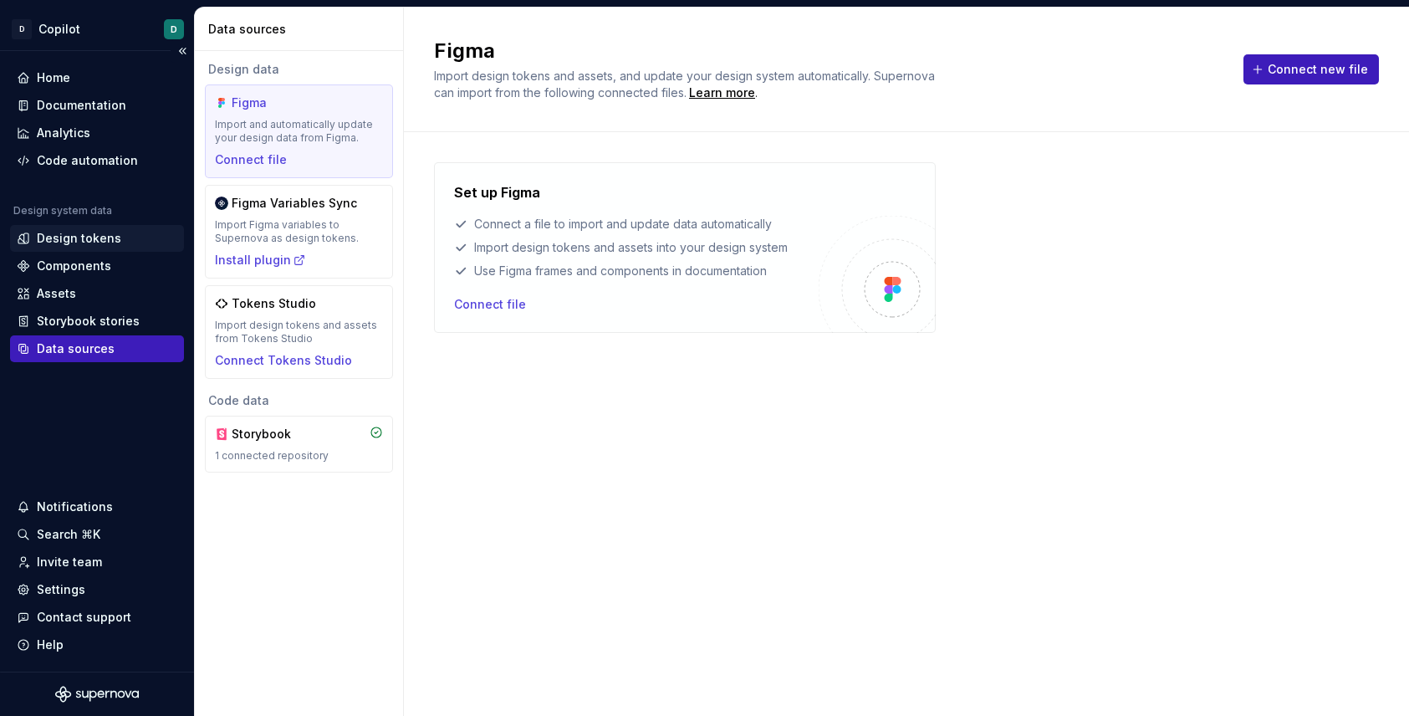
click at [99, 236] on div "Design tokens" at bounding box center [79, 238] width 84 height 17
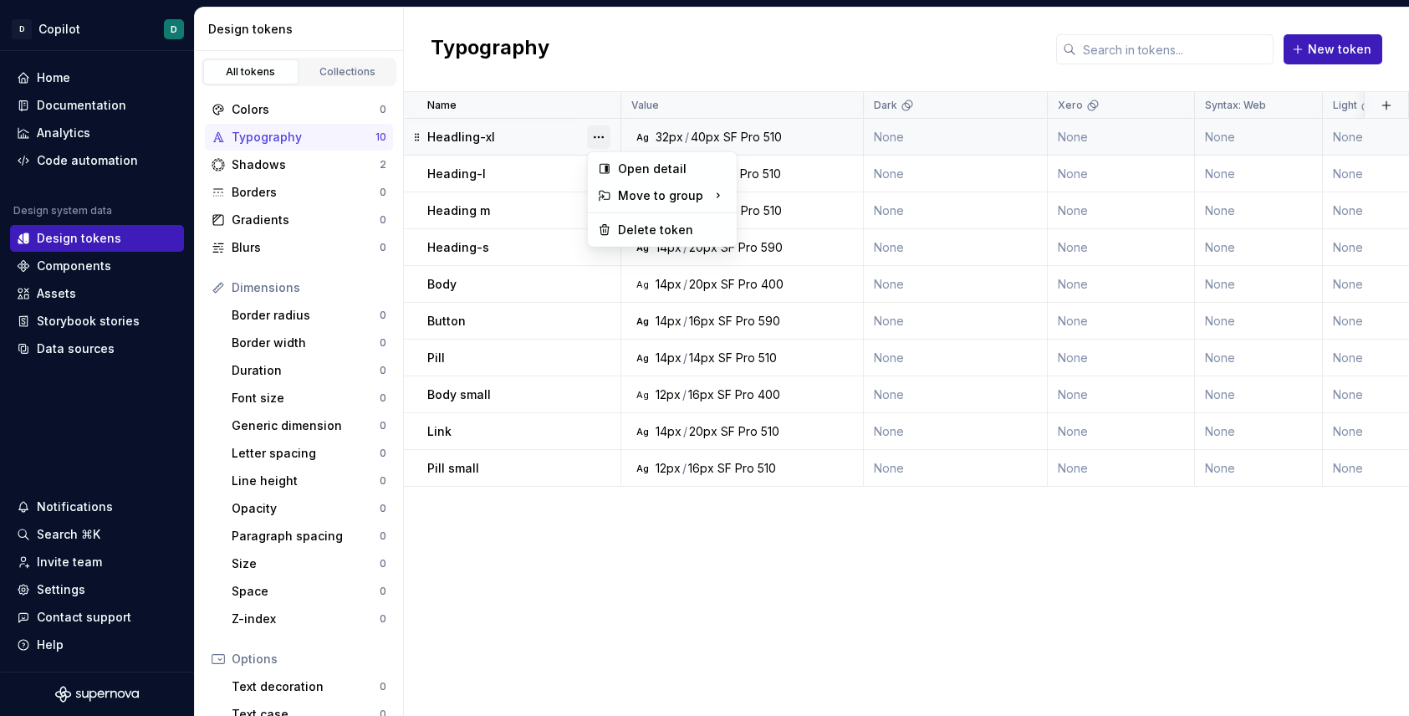
click at [600, 136] on button "button" at bounding box center [598, 136] width 23 height 23
click at [658, 232] on div "Delete token" at bounding box center [672, 230] width 109 height 17
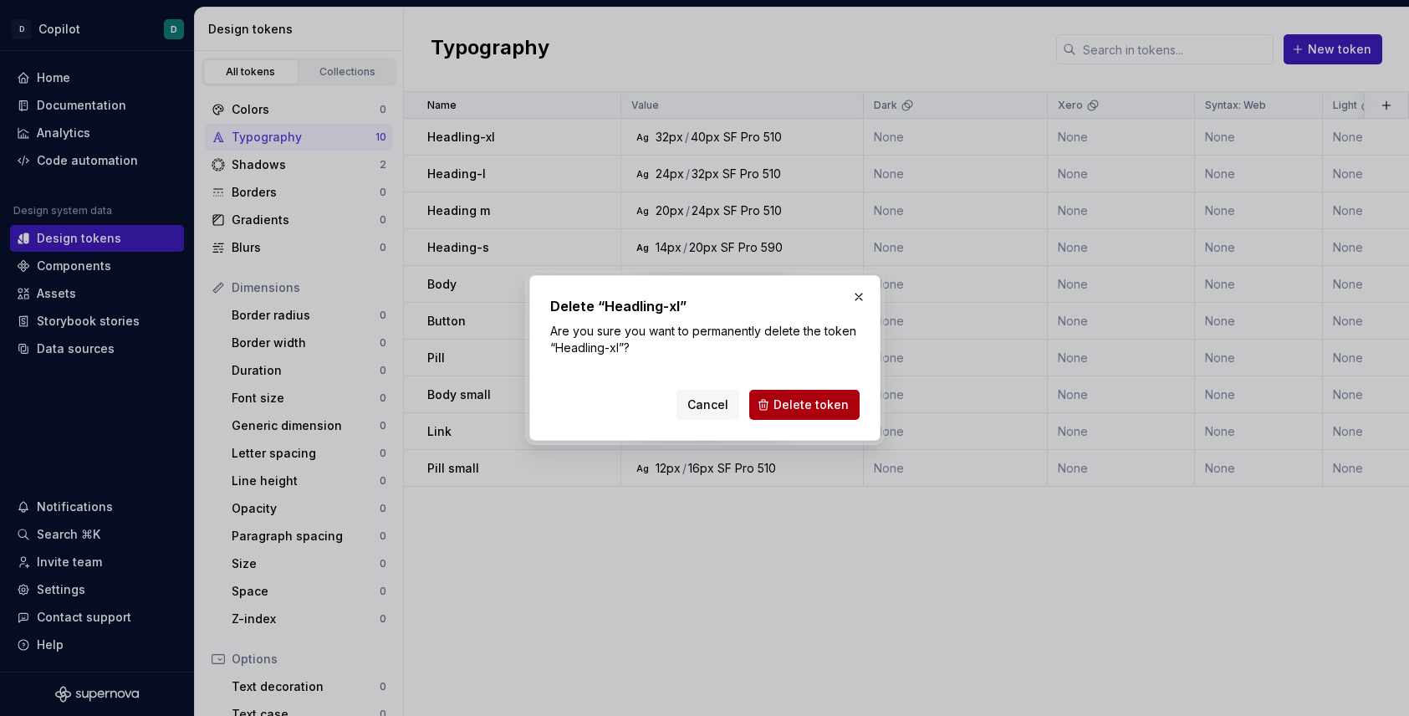
click at [826, 413] on button "Delete token" at bounding box center [804, 405] width 110 height 30
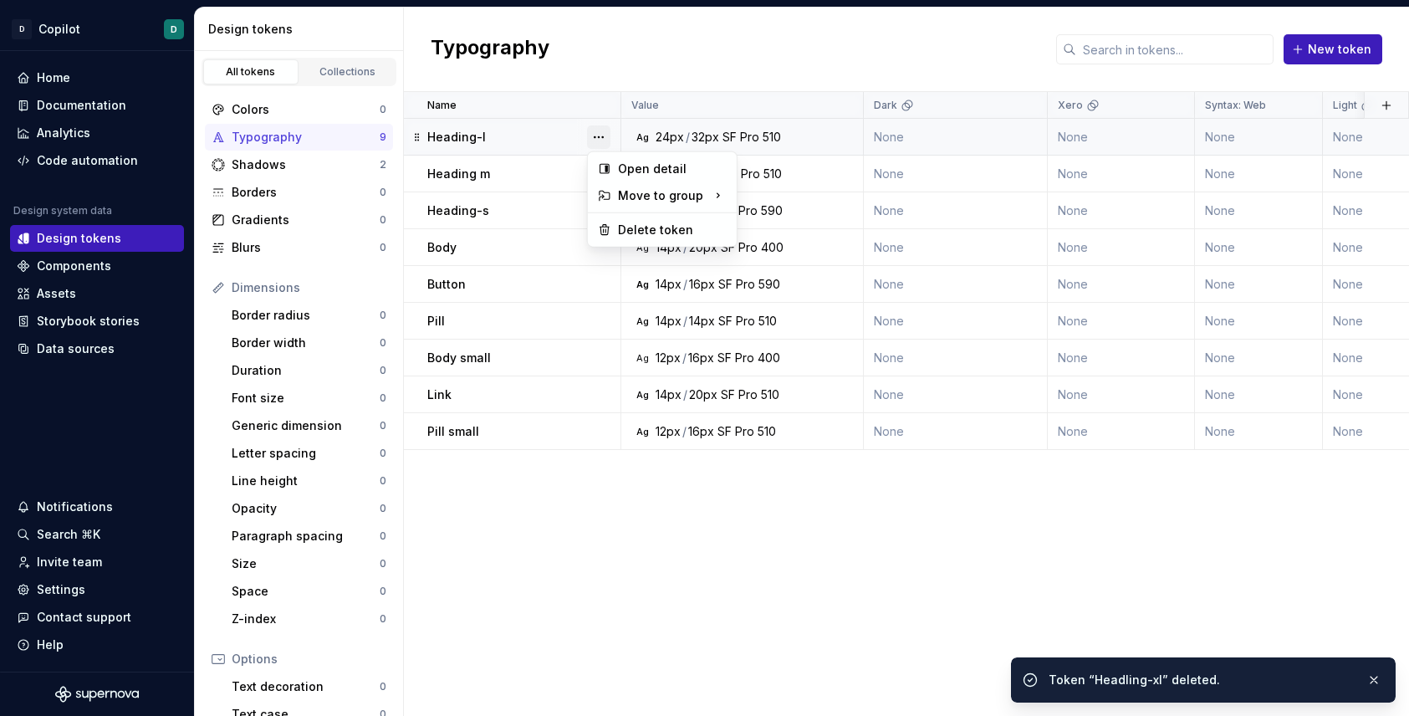
click at [596, 135] on button "button" at bounding box center [598, 136] width 23 height 23
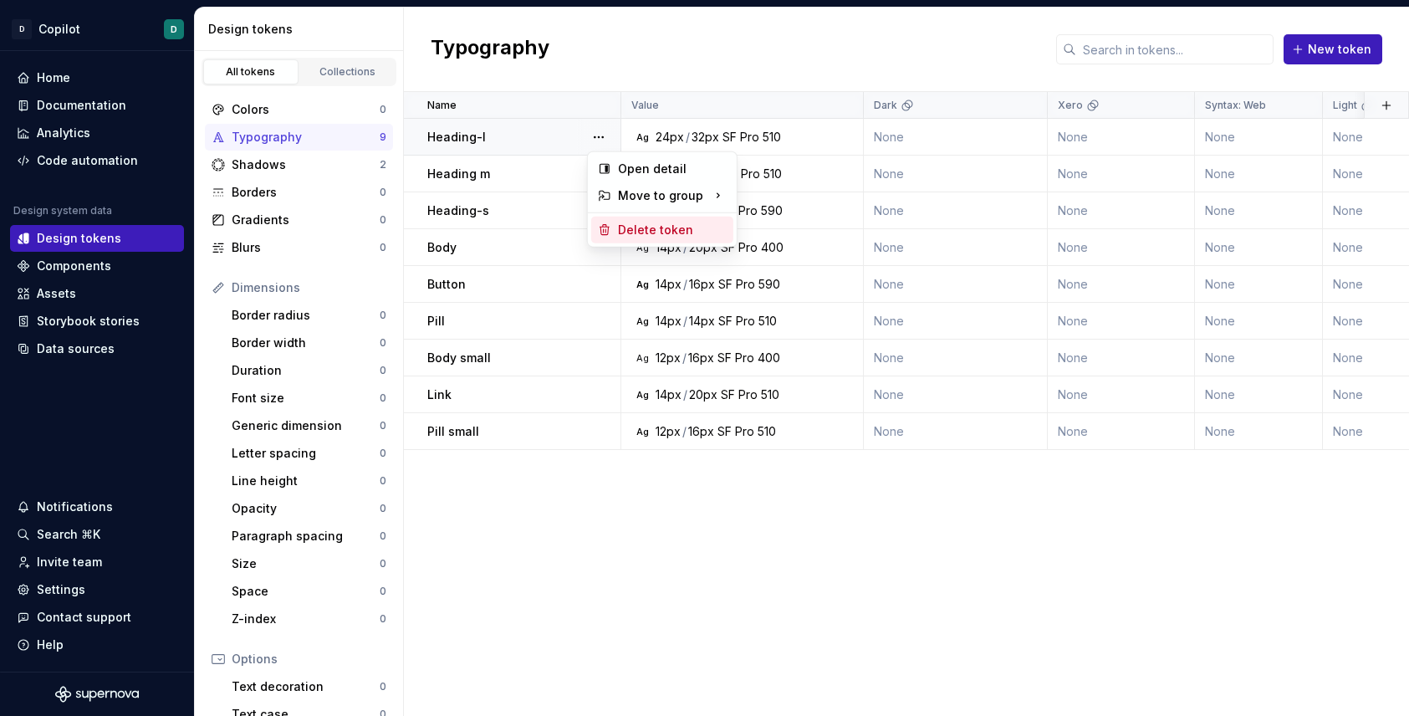
click at [623, 222] on div "Delete token" at bounding box center [672, 230] width 109 height 17
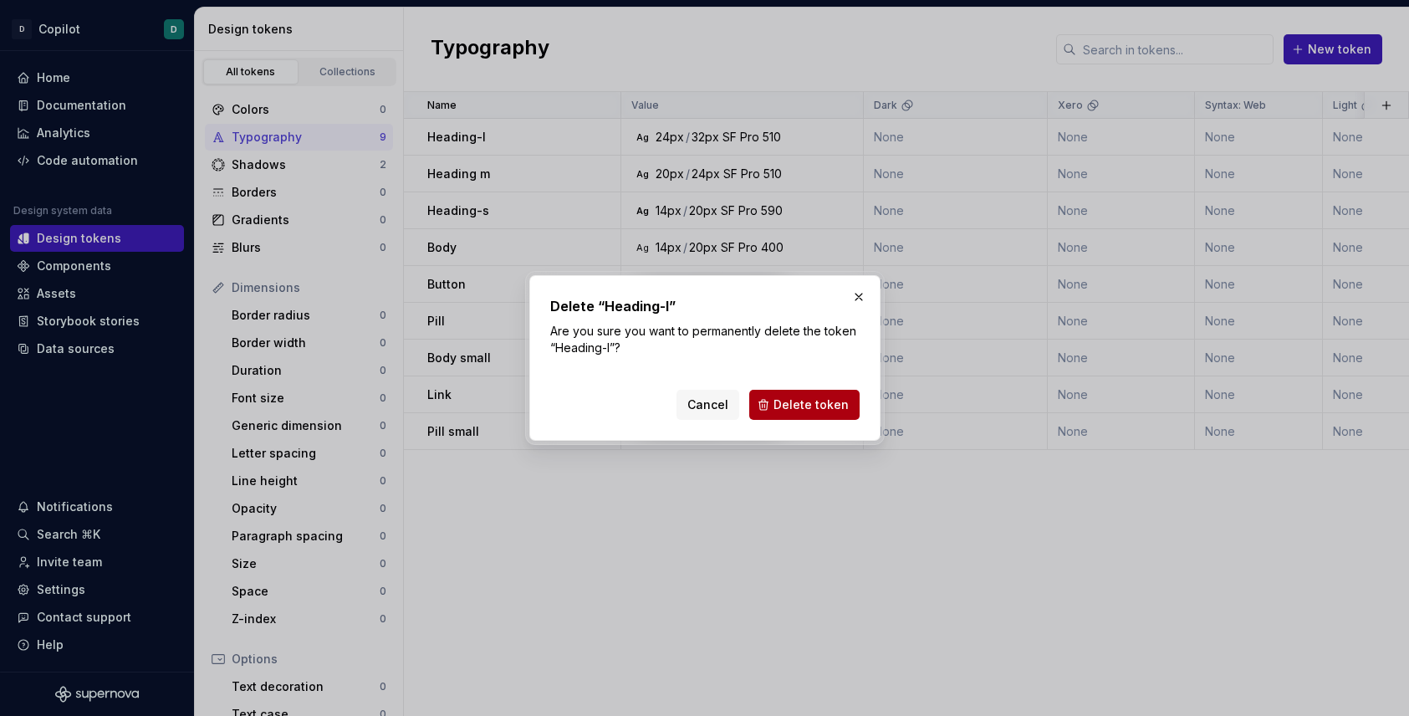
click at [794, 414] on button "Delete token" at bounding box center [804, 405] width 110 height 30
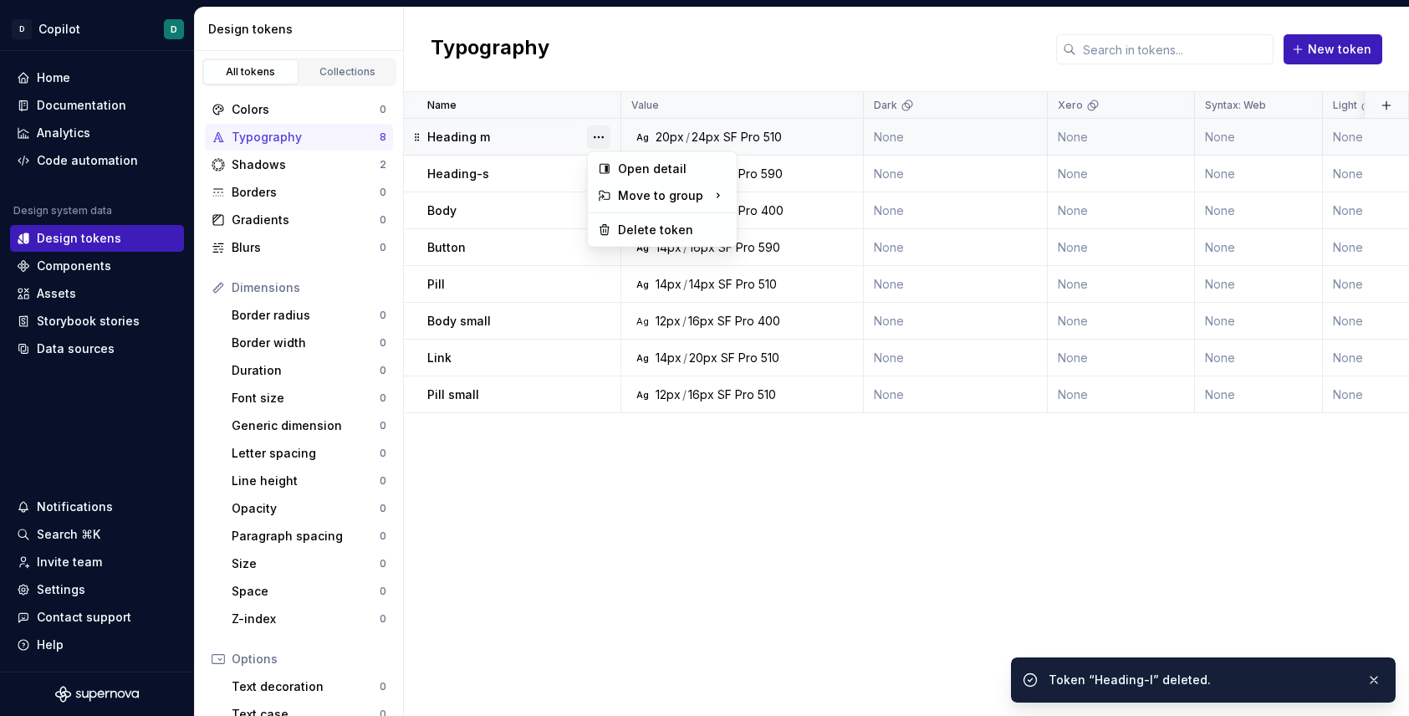
click at [598, 140] on button "button" at bounding box center [598, 136] width 23 height 23
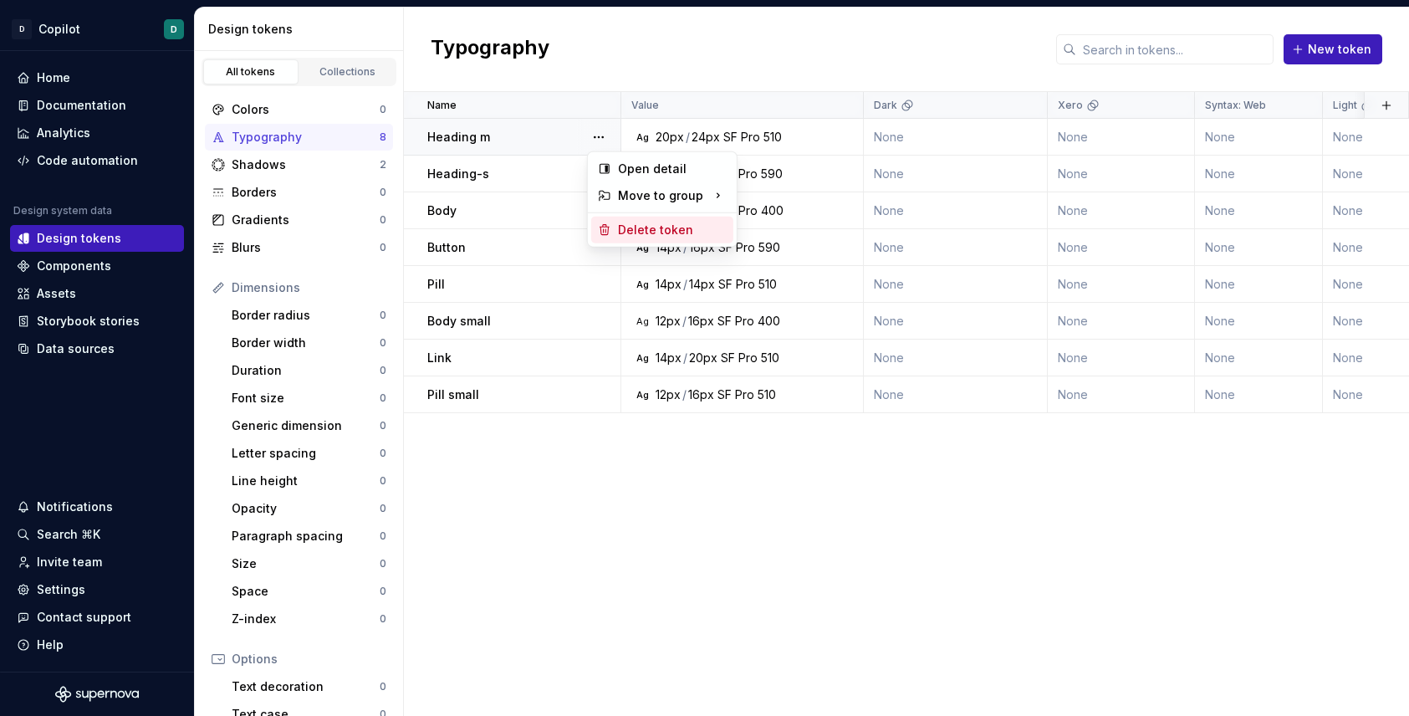
click at [639, 223] on div "Delete token" at bounding box center [672, 230] width 109 height 17
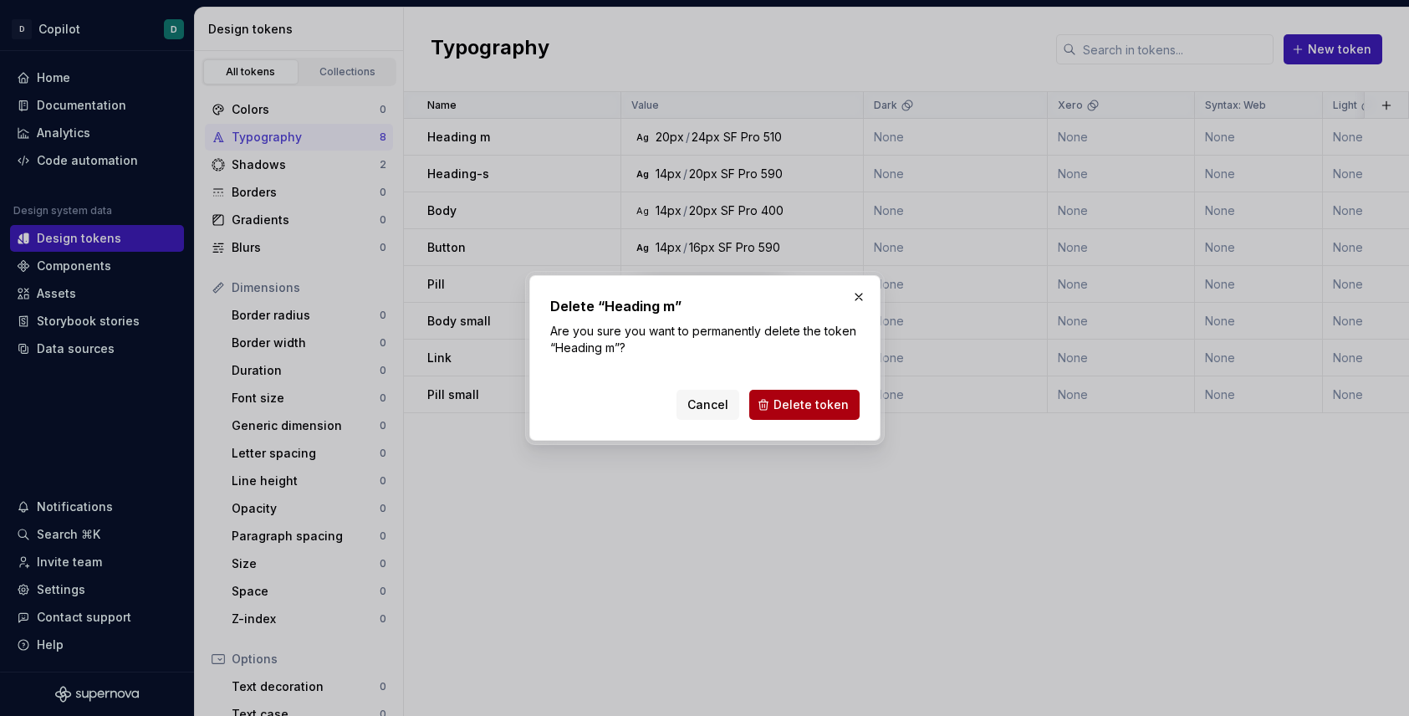
click at [814, 415] on button "Delete token" at bounding box center [804, 405] width 110 height 30
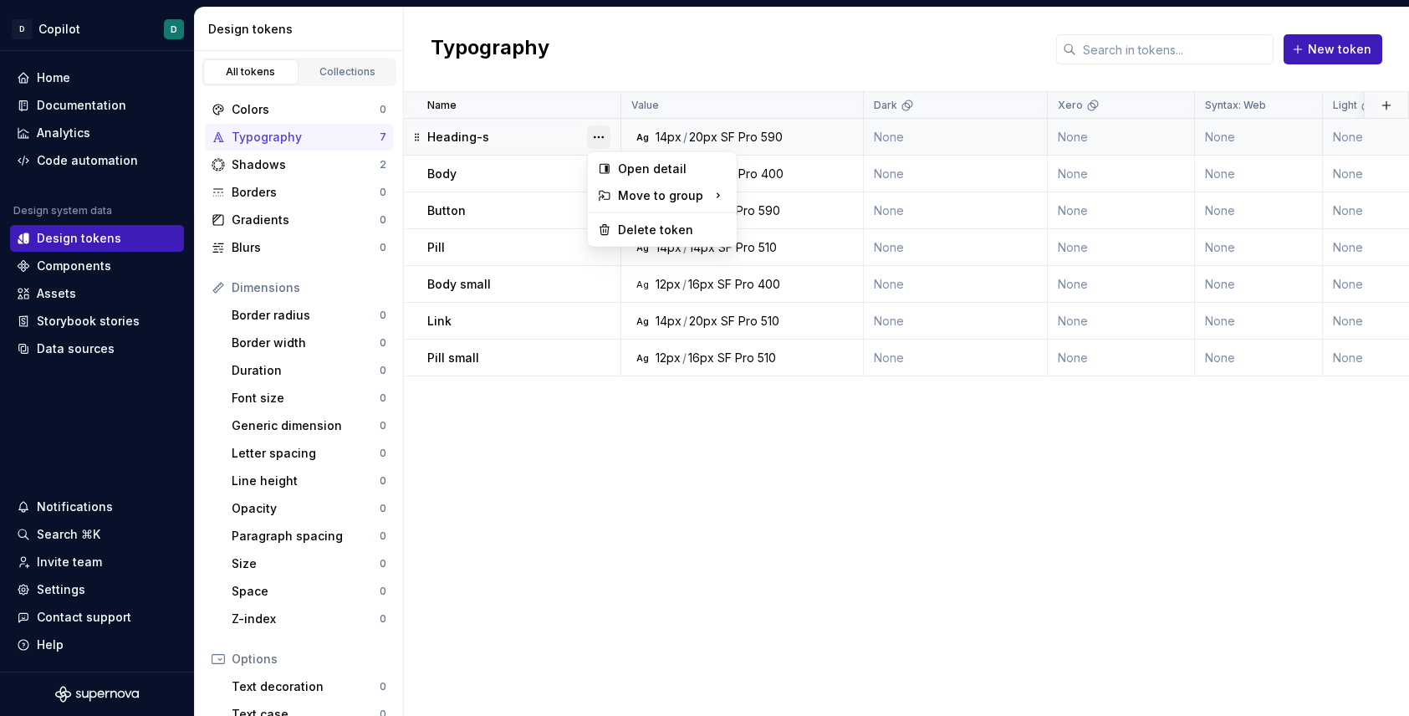
click at [604, 134] on button "button" at bounding box center [598, 136] width 23 height 23
click at [644, 231] on div "Delete token" at bounding box center [672, 230] width 109 height 17
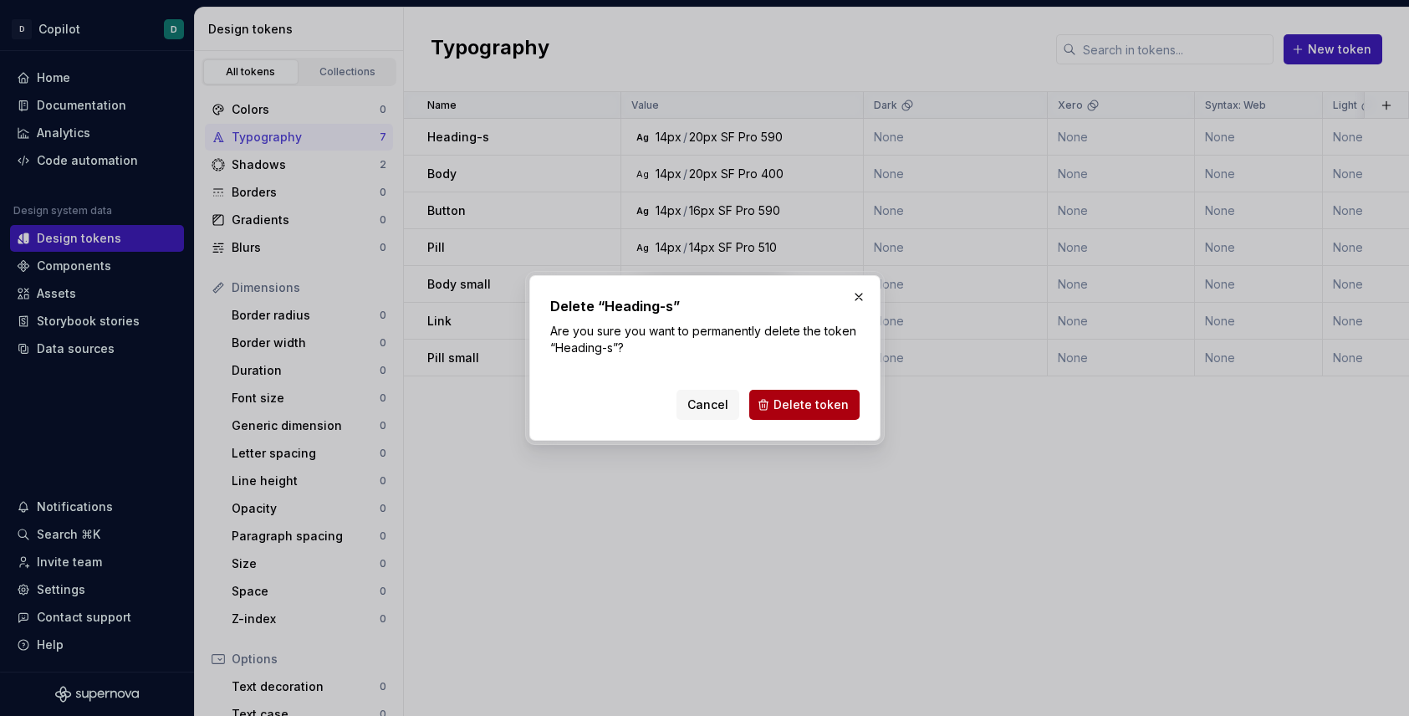
click at [794, 398] on span "Delete token" at bounding box center [810, 404] width 75 height 17
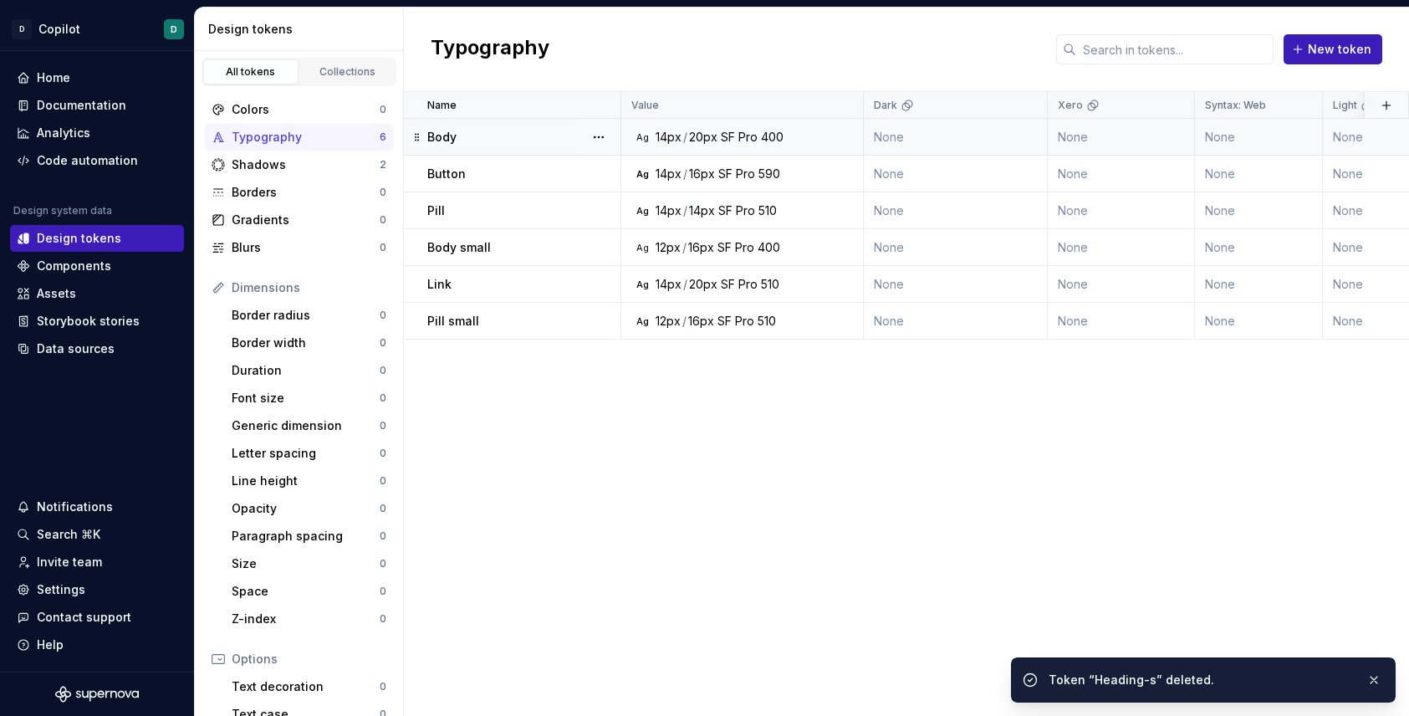
click at [610, 140] on div at bounding box center [598, 137] width 43 height 36
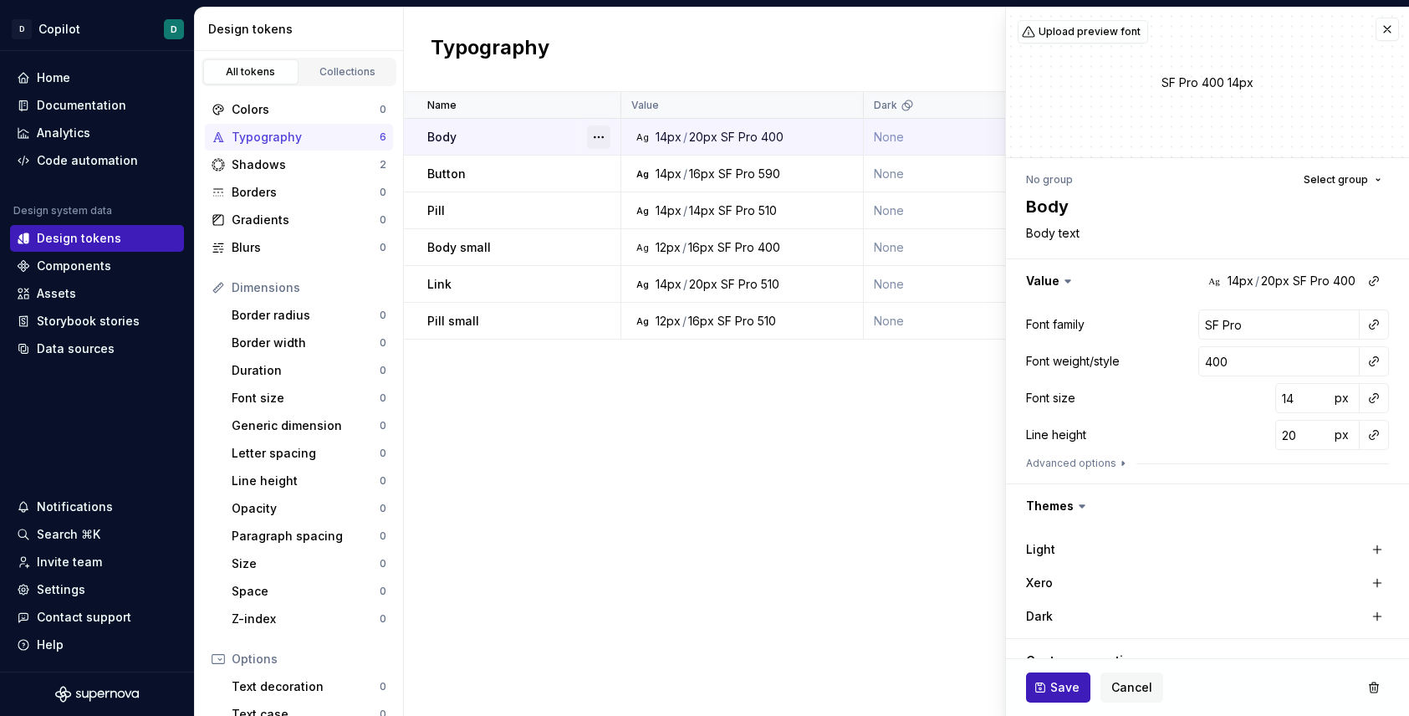
click at [598, 135] on button "button" at bounding box center [598, 136] width 23 height 23
click at [656, 240] on div "Delete token" at bounding box center [662, 230] width 142 height 27
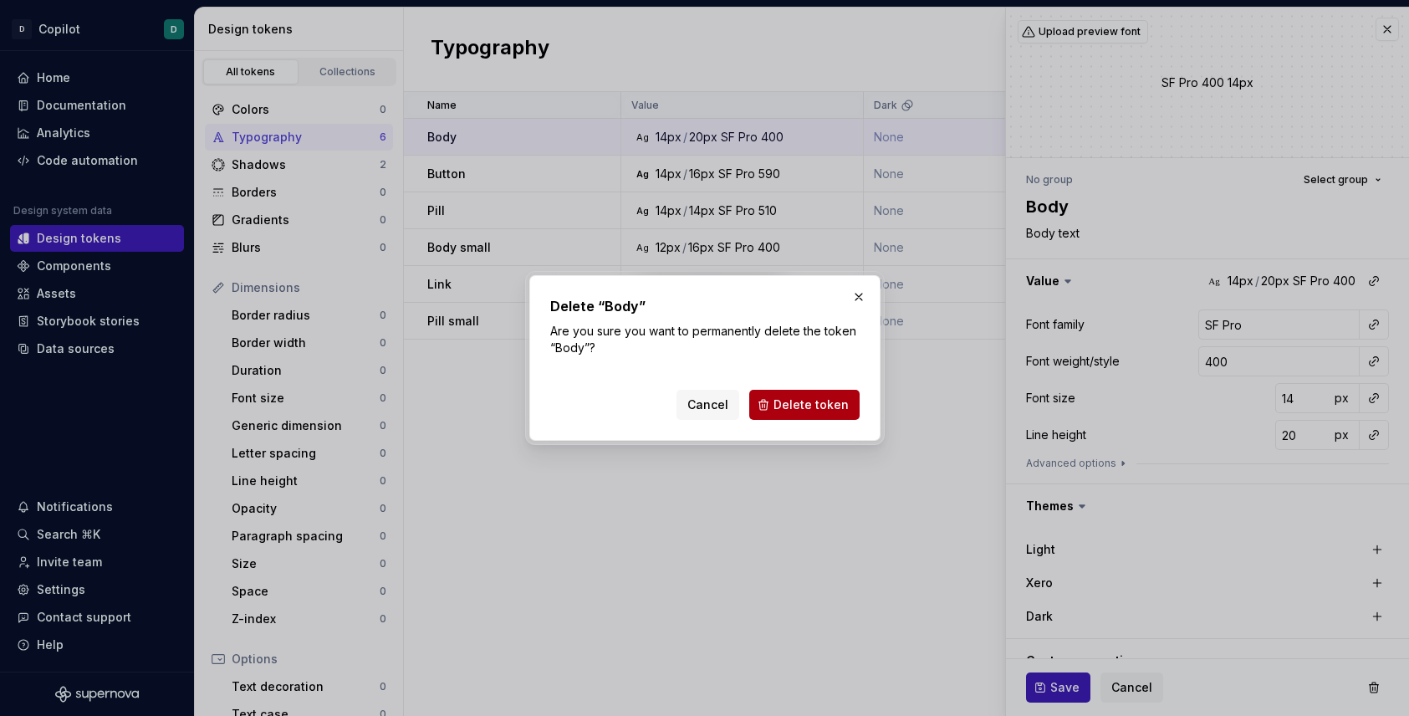
click at [795, 408] on span "Delete token" at bounding box center [810, 404] width 75 height 17
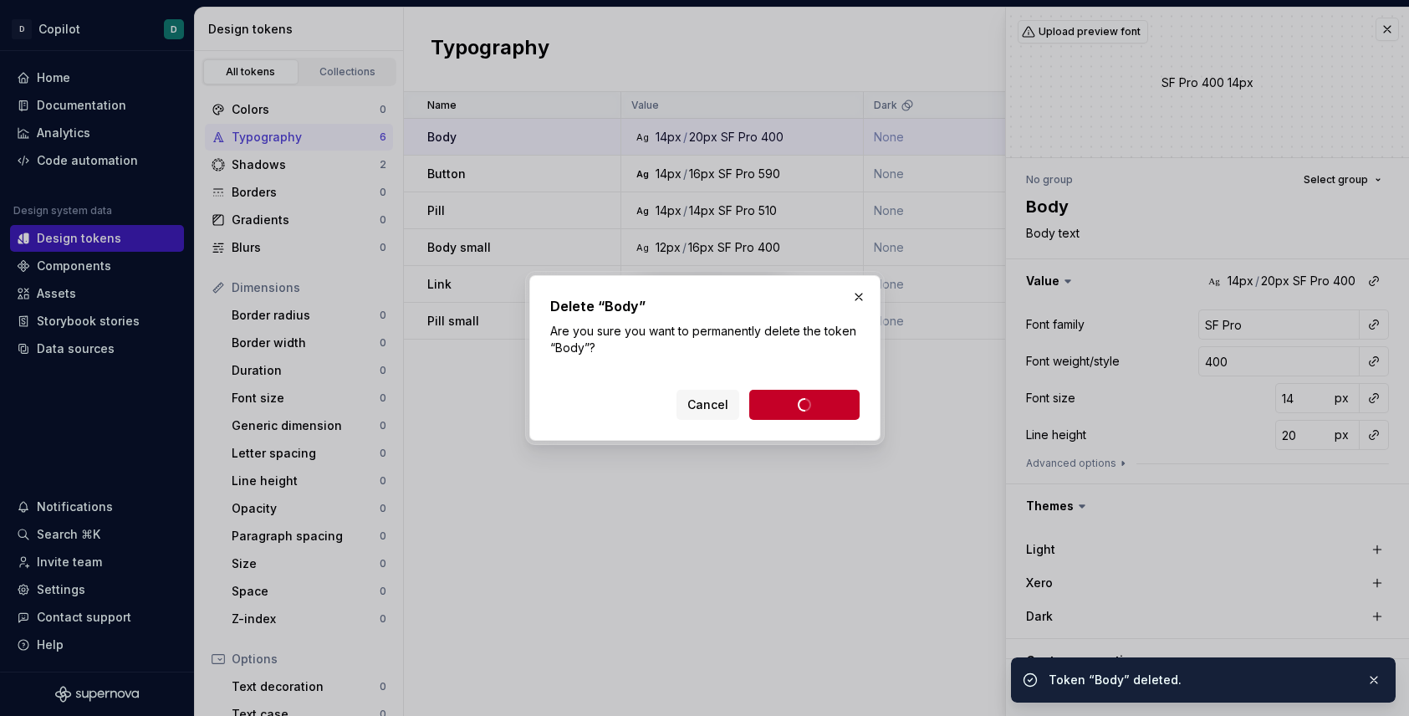
type textarea "*"
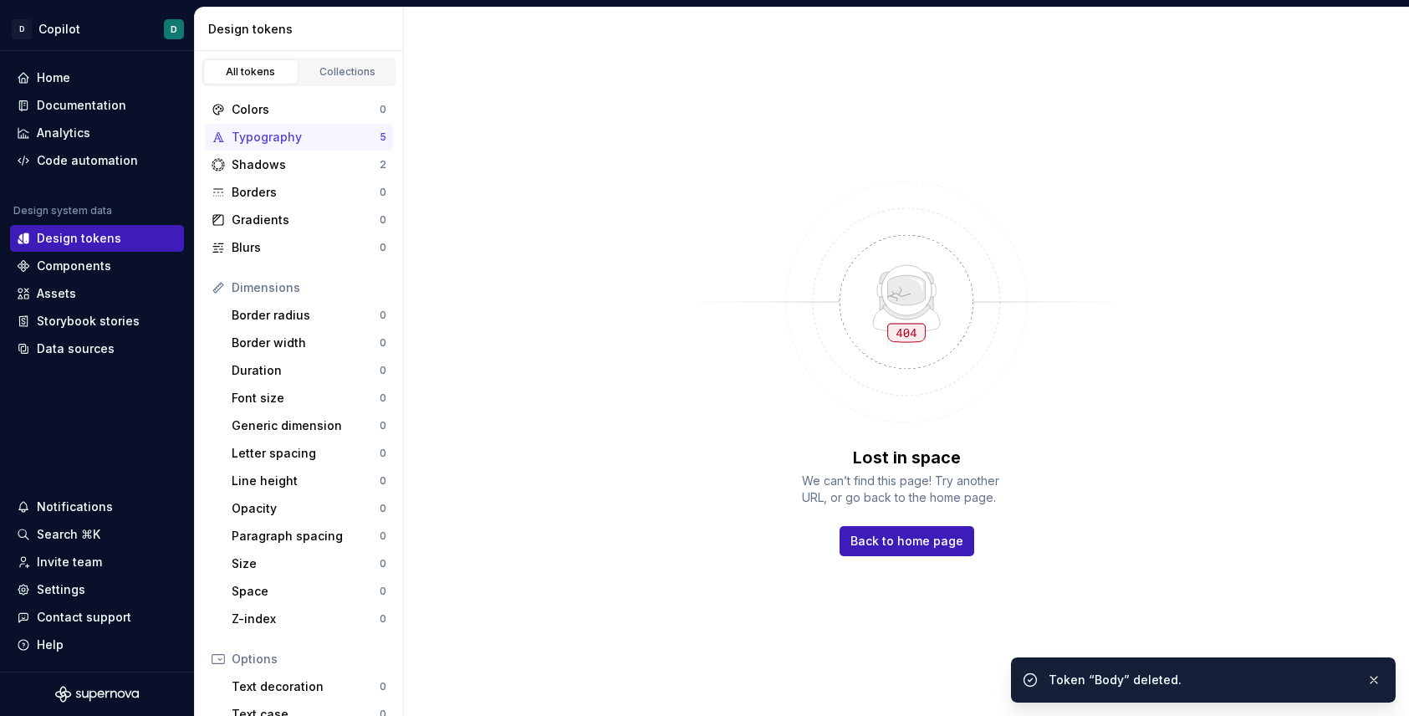
click at [369, 138] on div "Typography" at bounding box center [306, 137] width 148 height 17
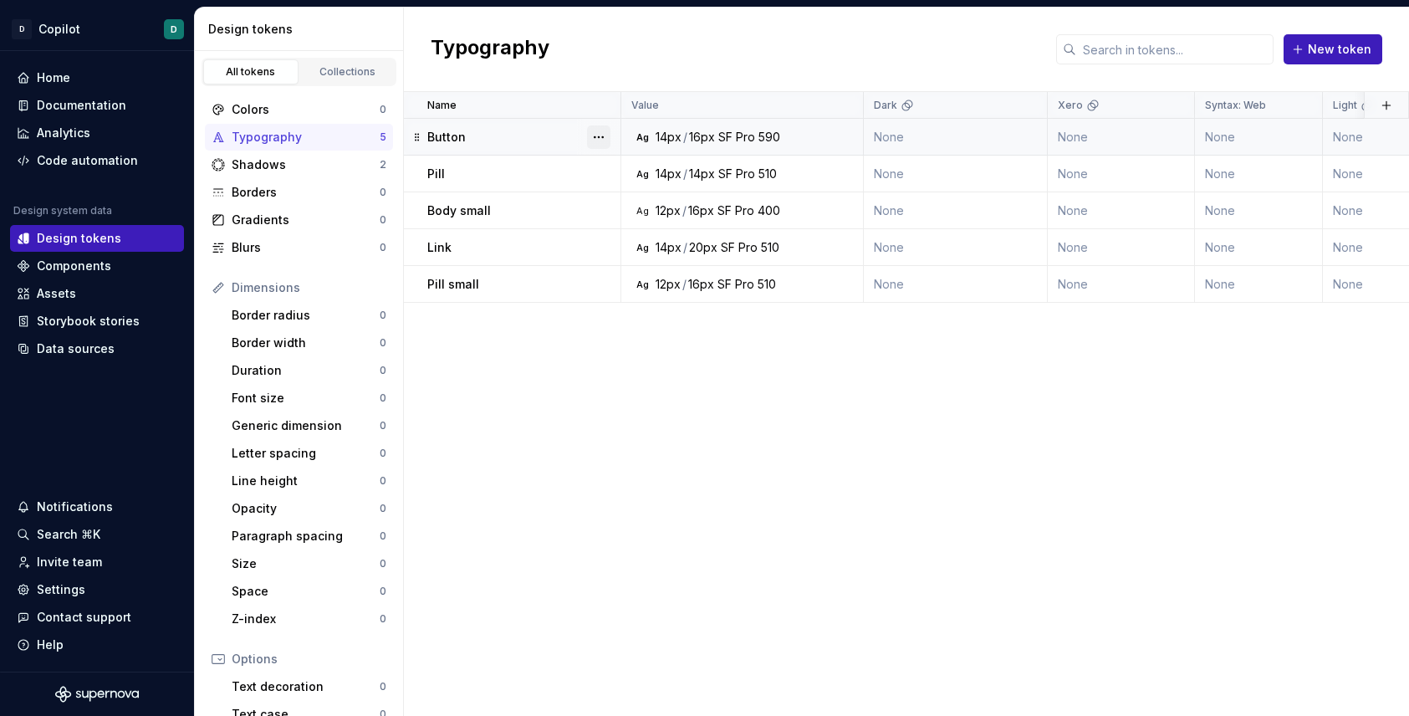
click at [601, 140] on button "button" at bounding box center [598, 136] width 23 height 23
click at [633, 224] on div "Delete token" at bounding box center [672, 230] width 109 height 17
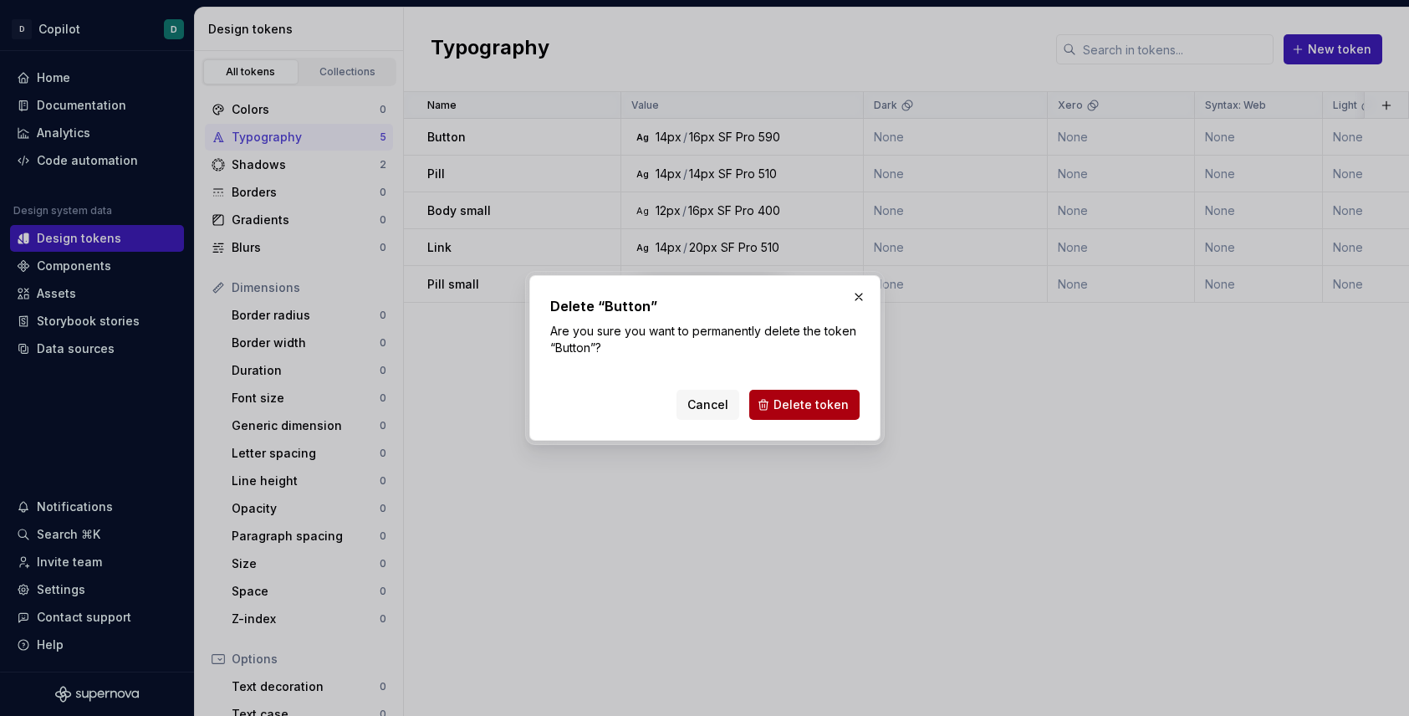
click at [804, 403] on span "Delete token" at bounding box center [810, 404] width 75 height 17
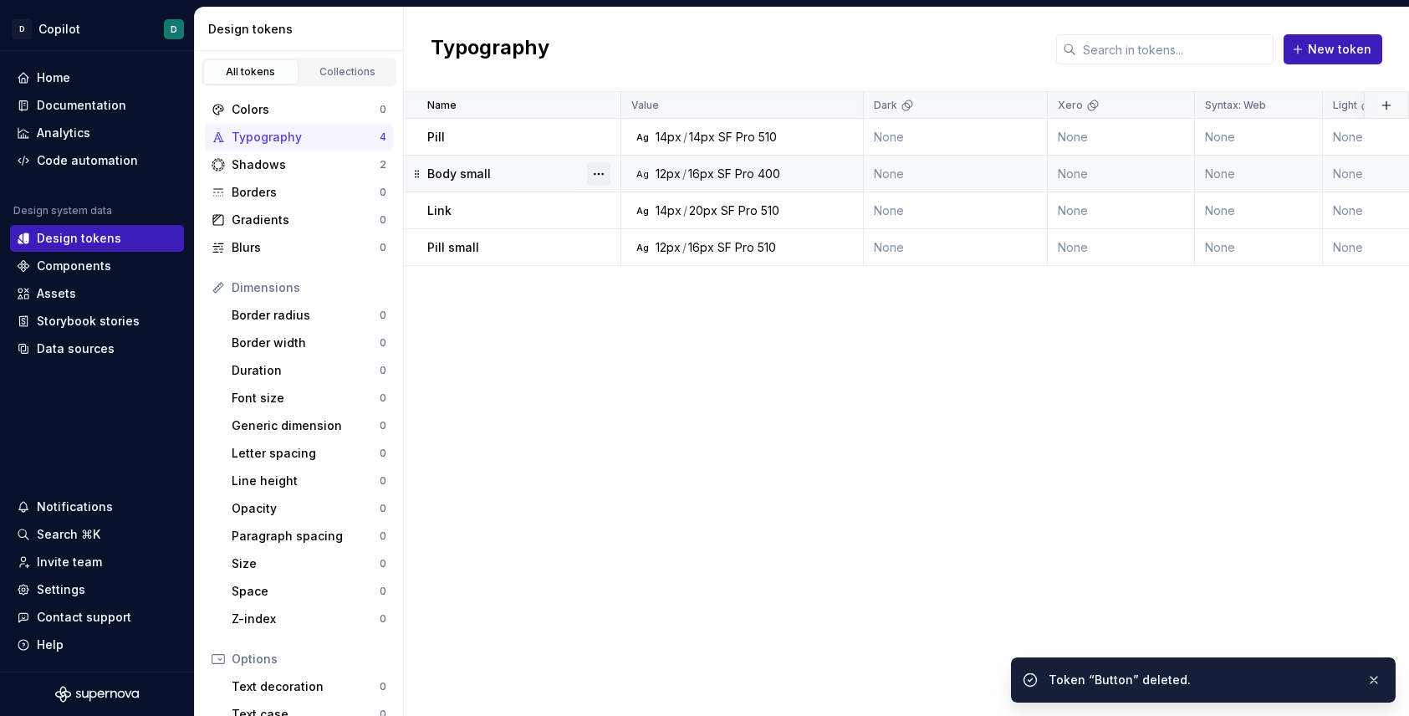
click at [599, 171] on button "button" at bounding box center [598, 173] width 23 height 23
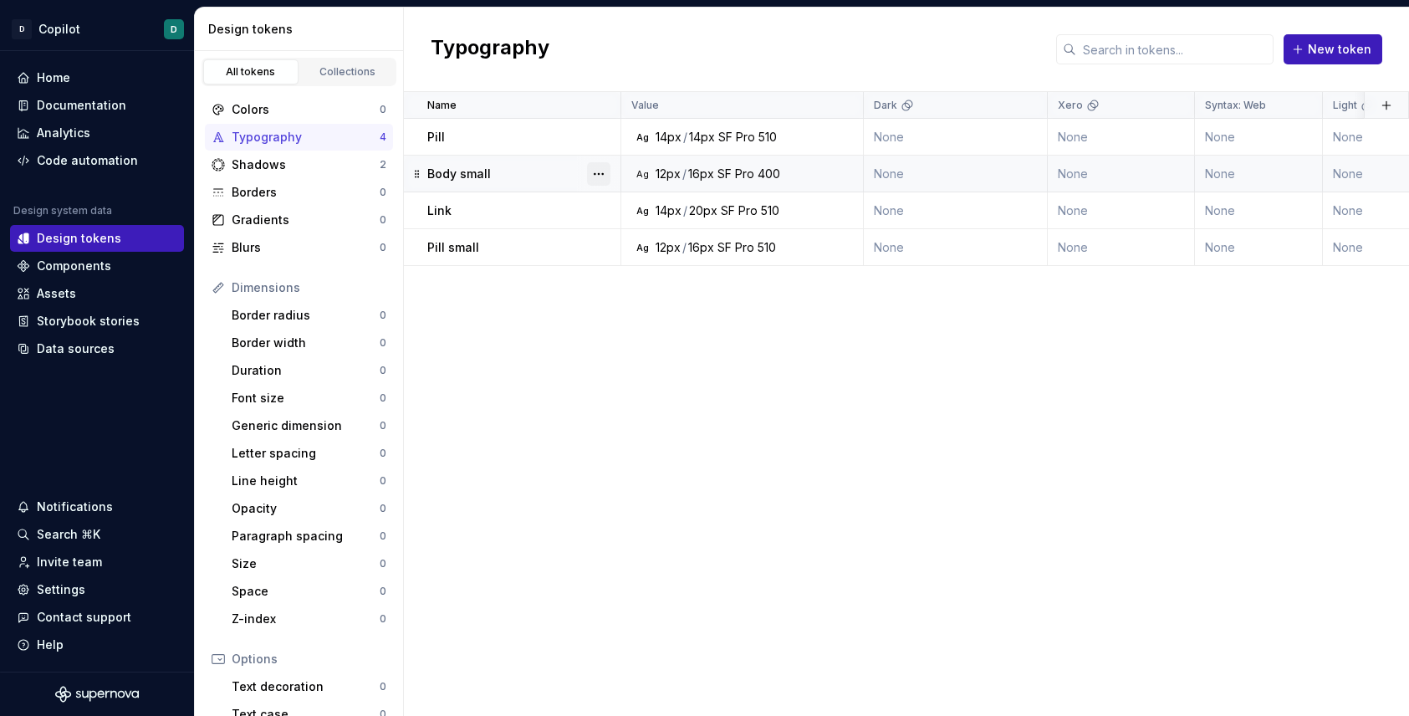
click at [600, 176] on button "button" at bounding box center [598, 173] width 23 height 23
click at [630, 268] on div "Delete token" at bounding box center [672, 266] width 109 height 17
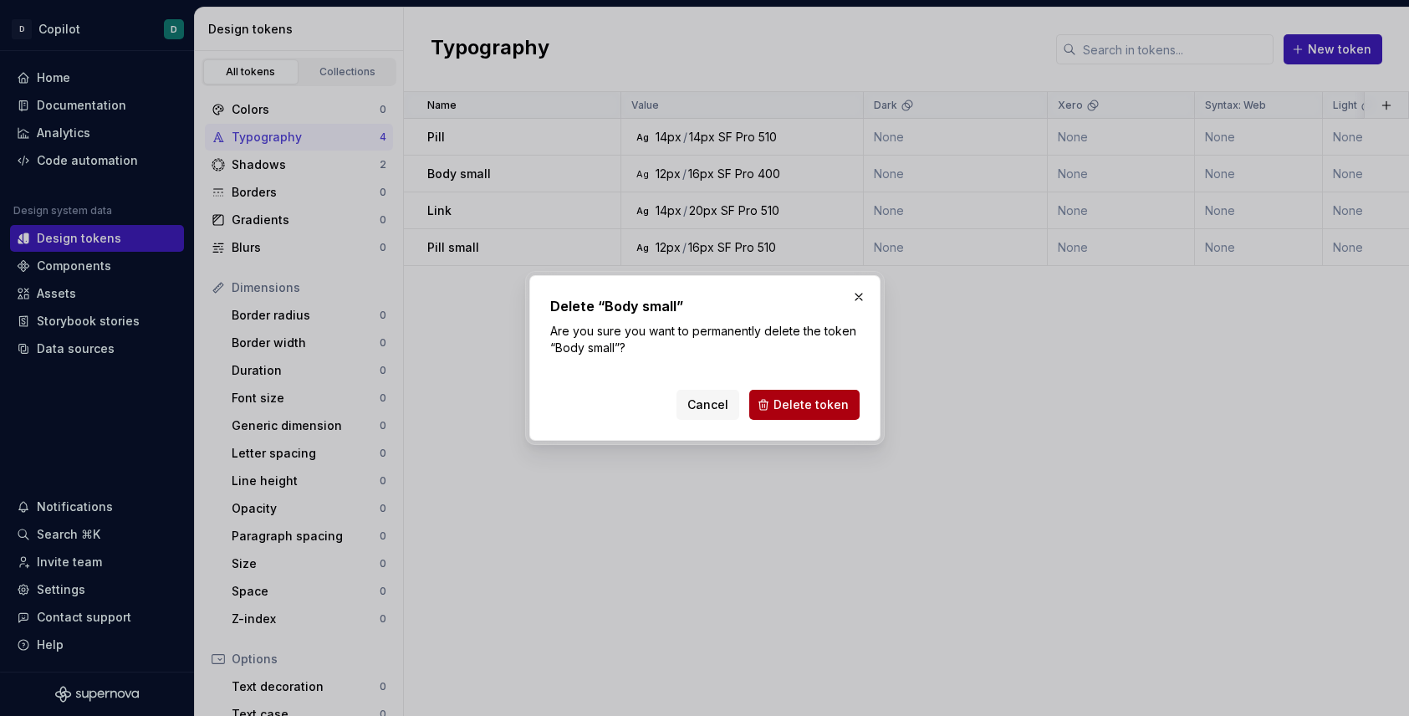
click at [803, 399] on span "Delete token" at bounding box center [810, 404] width 75 height 17
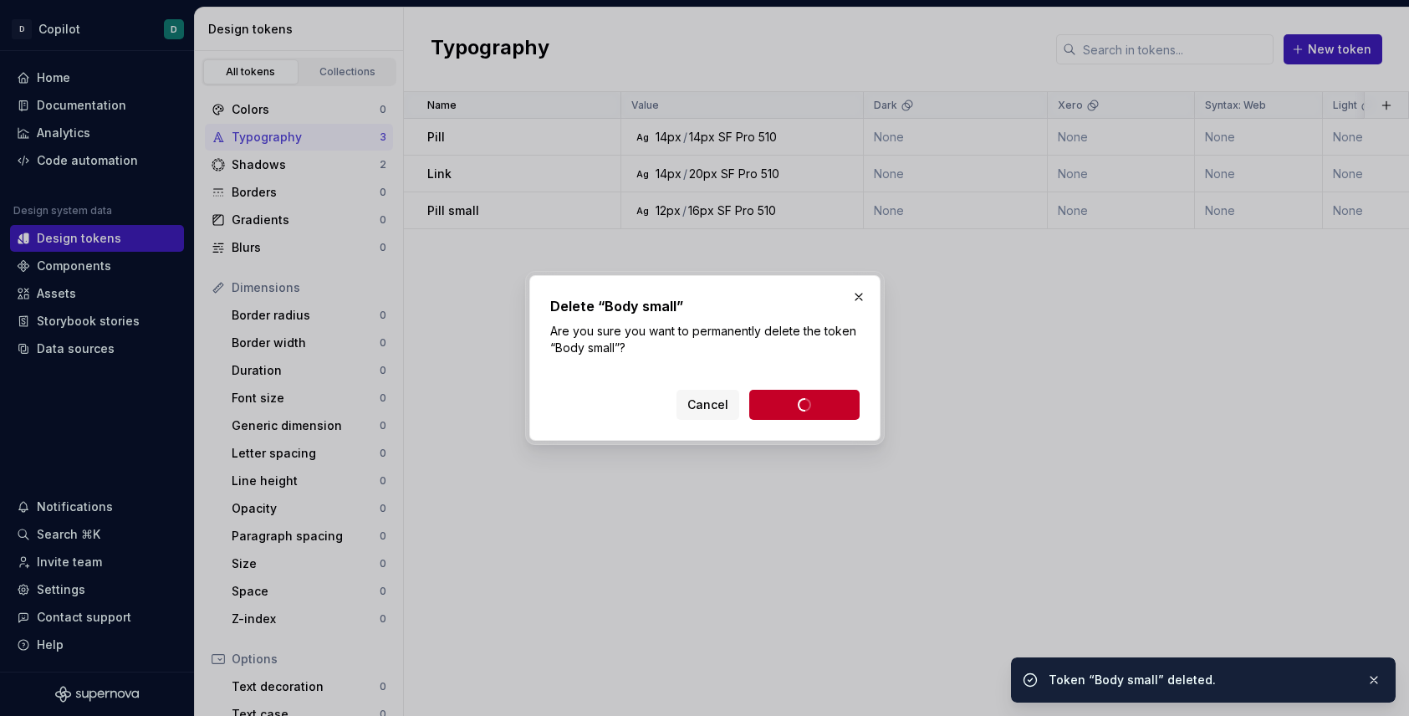
click at [600, 179] on html "D Copilot D Home Documentation Analytics Code automation Design system data Des…" at bounding box center [704, 358] width 1409 height 716
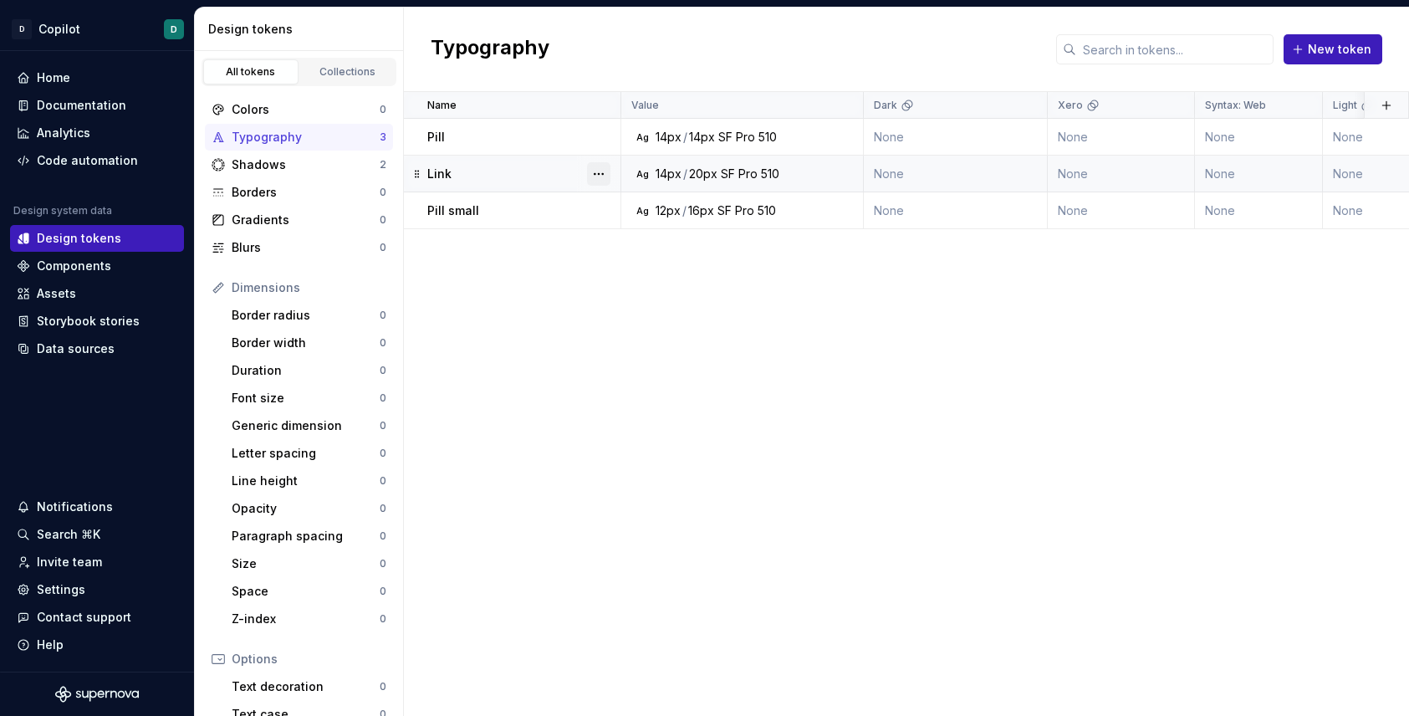
click at [594, 178] on button "button" at bounding box center [598, 173] width 23 height 23
click at [623, 266] on div "Delete token" at bounding box center [672, 266] width 109 height 17
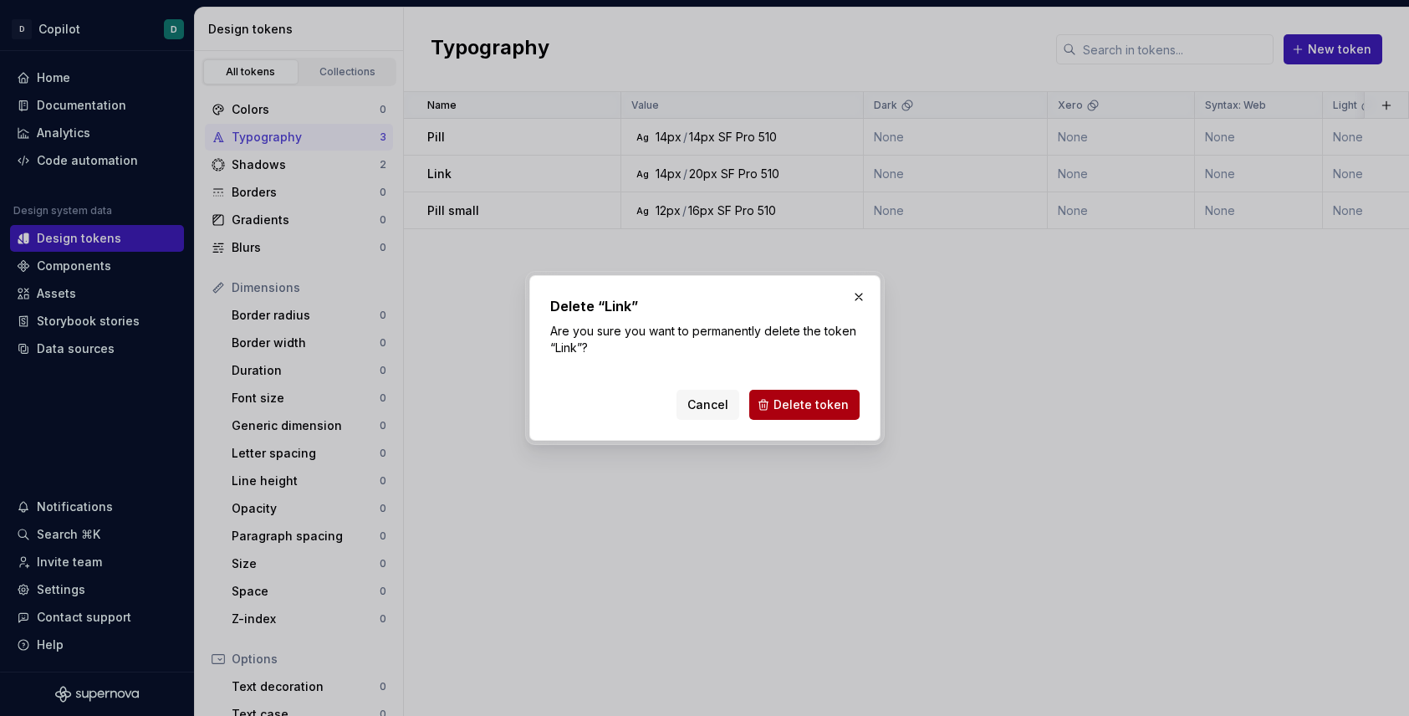
click at [803, 407] on span "Delete token" at bounding box center [810, 404] width 75 height 17
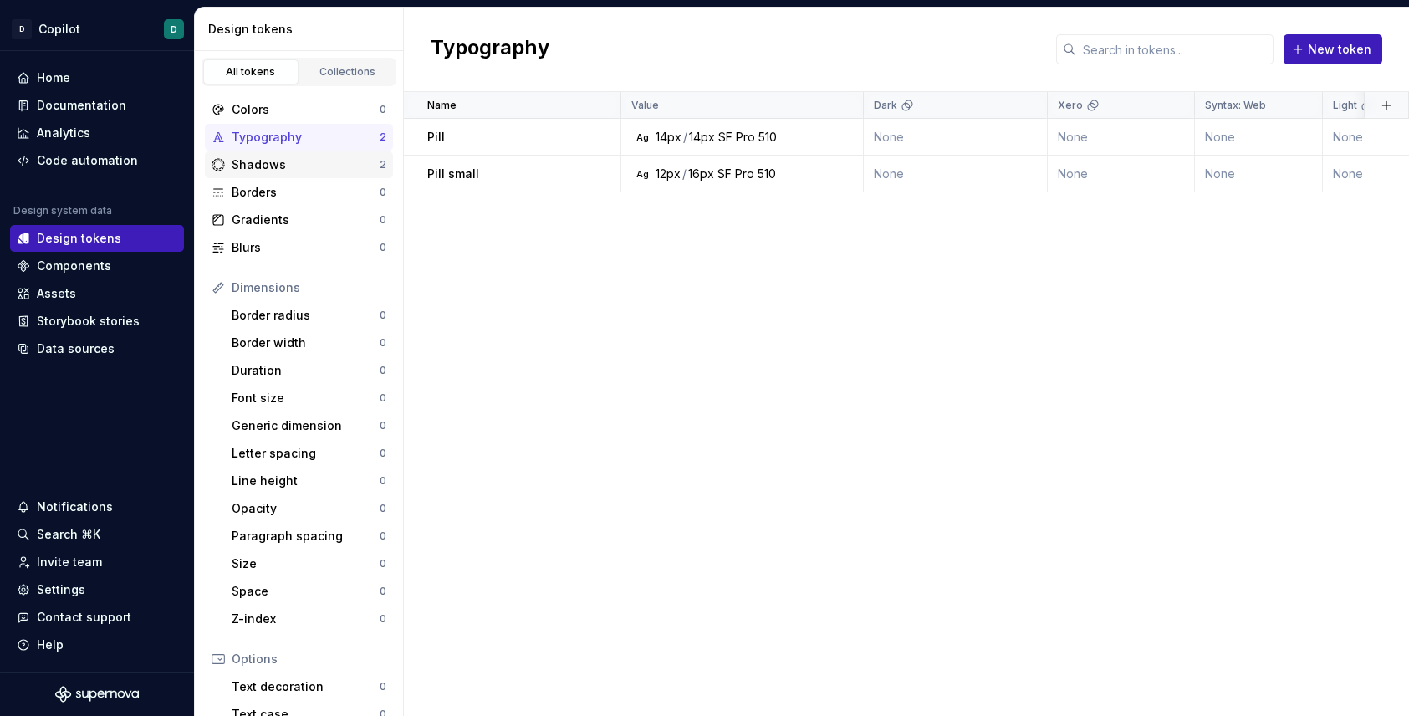
click at [382, 161] on div "2" at bounding box center [383, 164] width 7 height 13
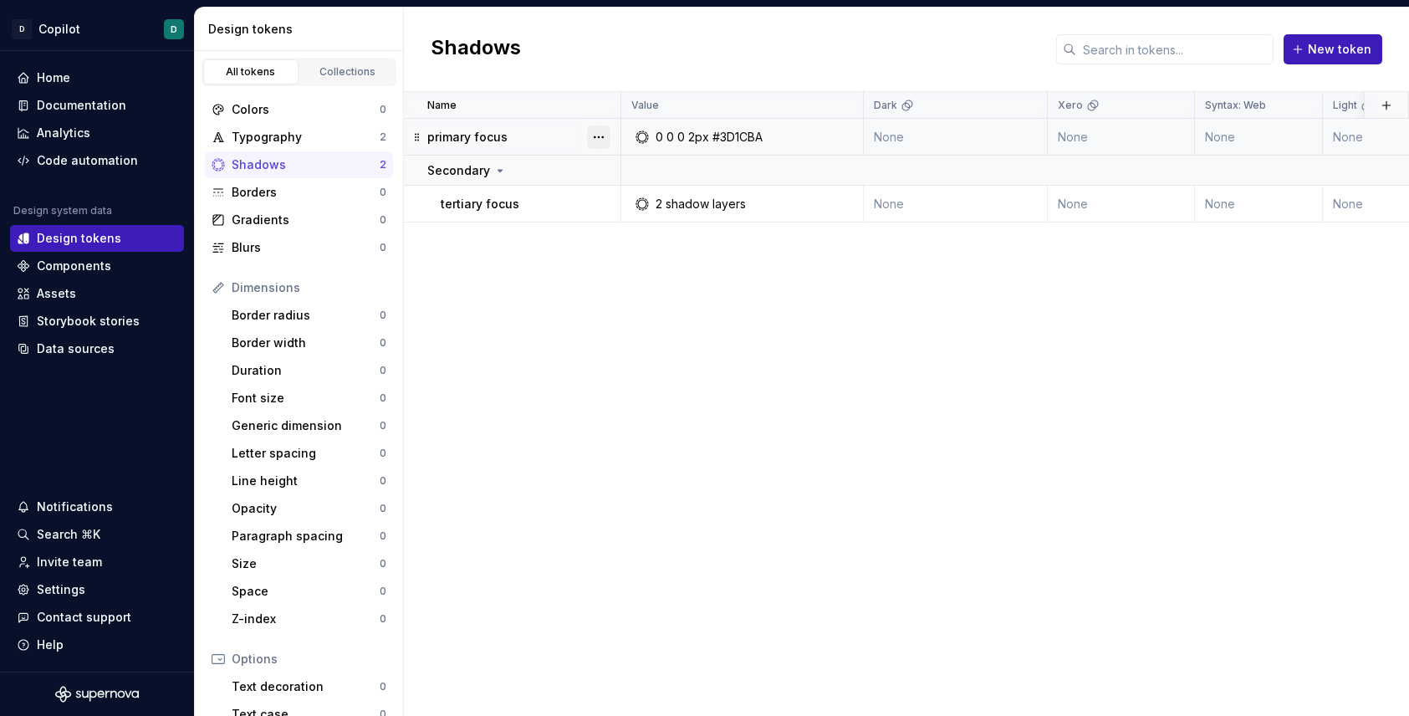
click at [606, 138] on button "button" at bounding box center [598, 136] width 23 height 23
click at [637, 224] on div "Delete token" at bounding box center [672, 230] width 109 height 17
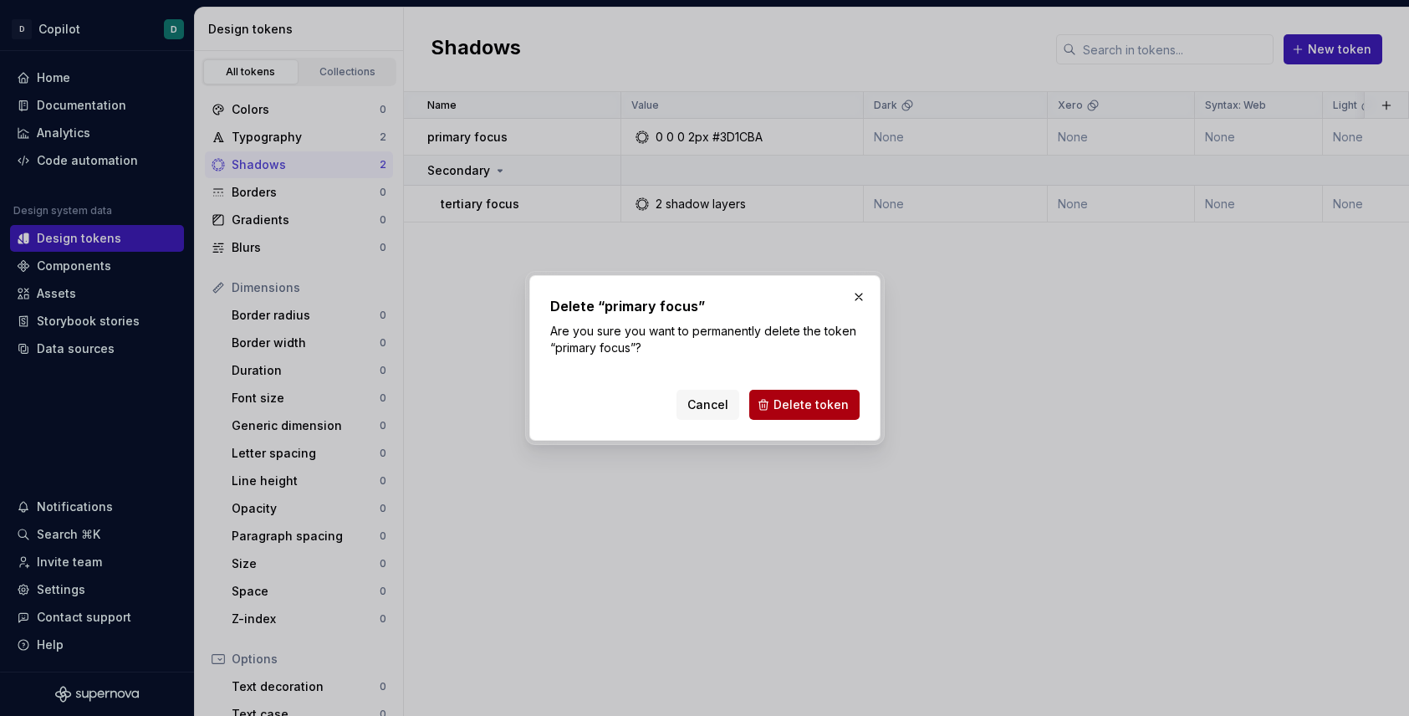
click at [800, 405] on span "Delete token" at bounding box center [810, 404] width 75 height 17
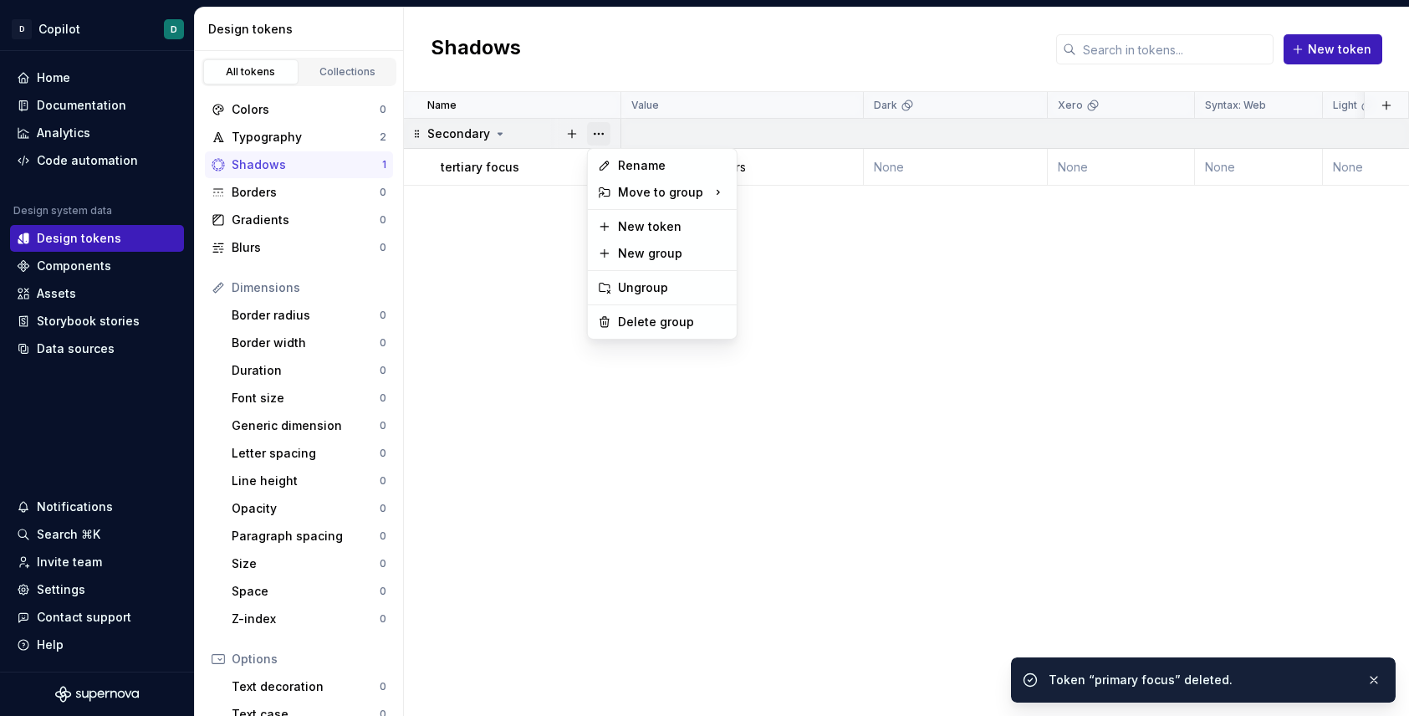
click at [604, 135] on button "button" at bounding box center [598, 133] width 23 height 23
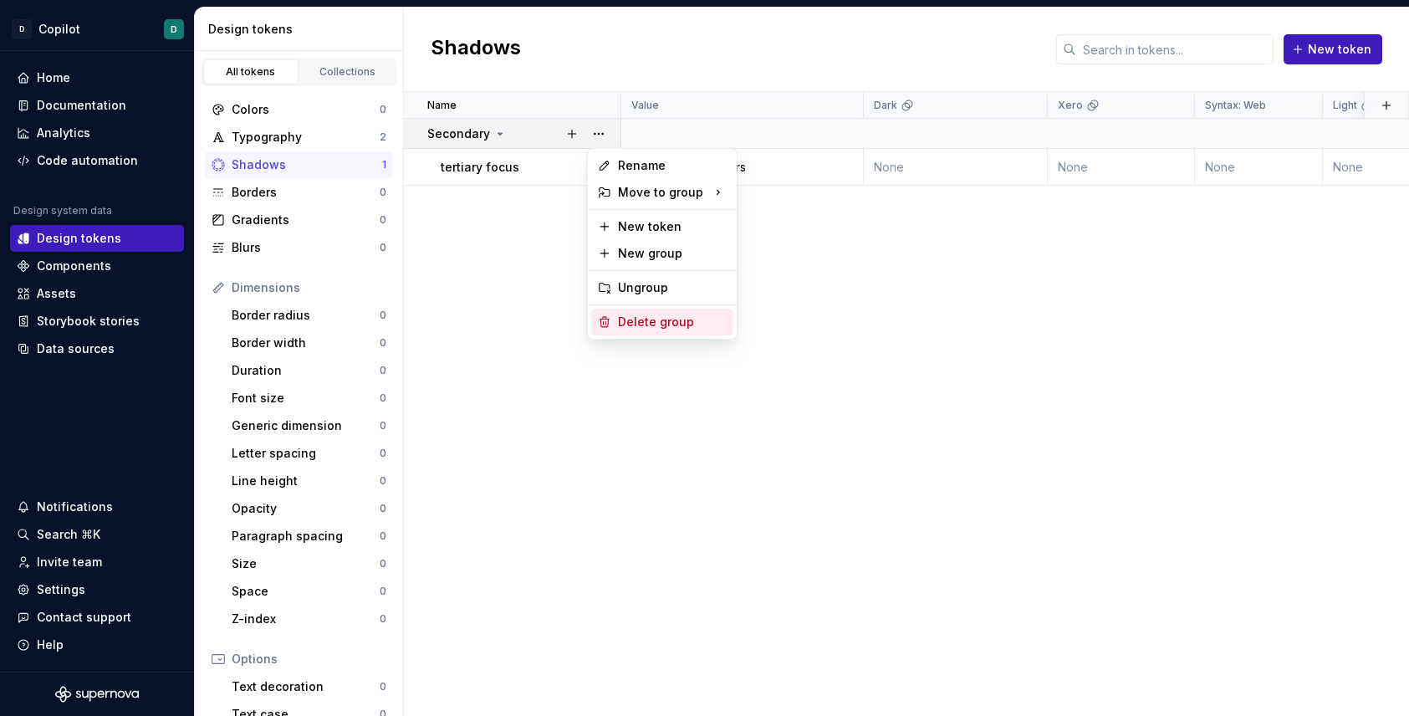
click at [654, 324] on div "Delete group" at bounding box center [672, 322] width 109 height 17
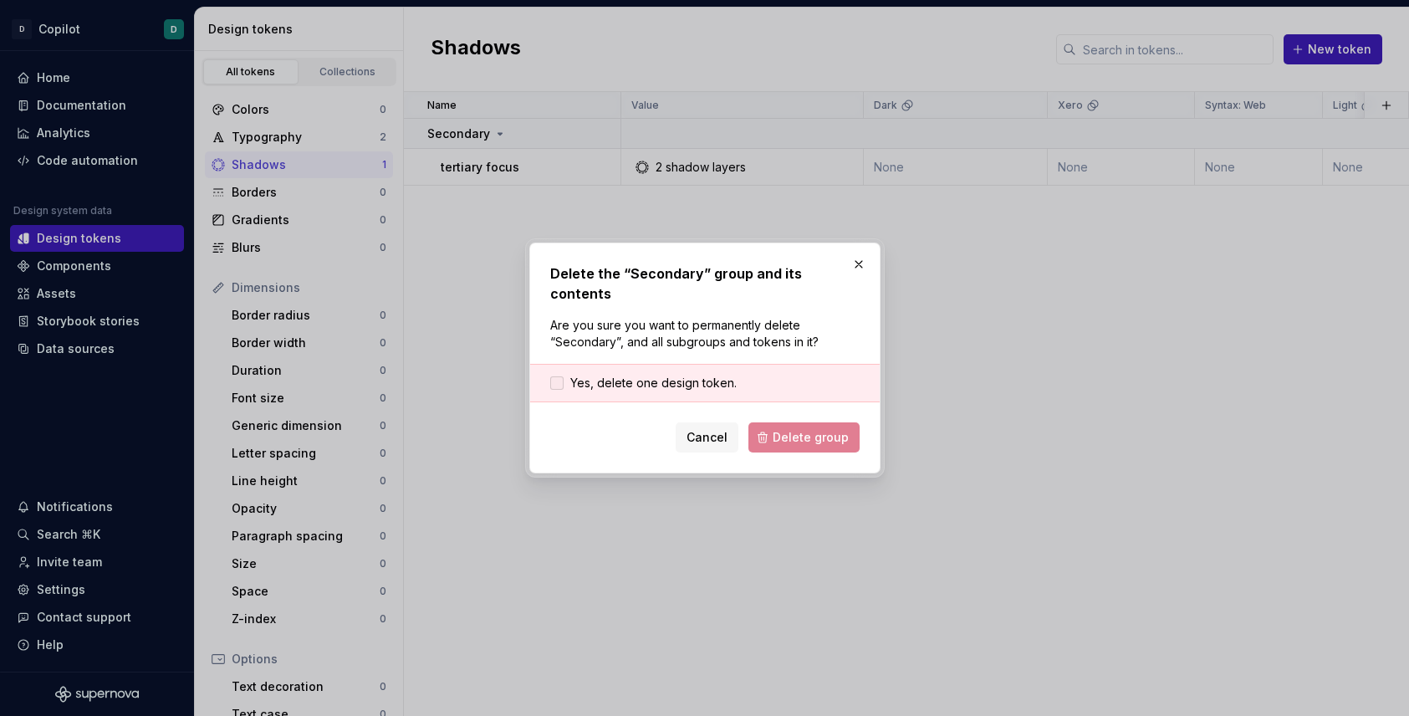
click at [550, 376] on div at bounding box center [556, 382] width 13 height 13
click at [805, 422] on button "Delete group" at bounding box center [803, 437] width 111 height 30
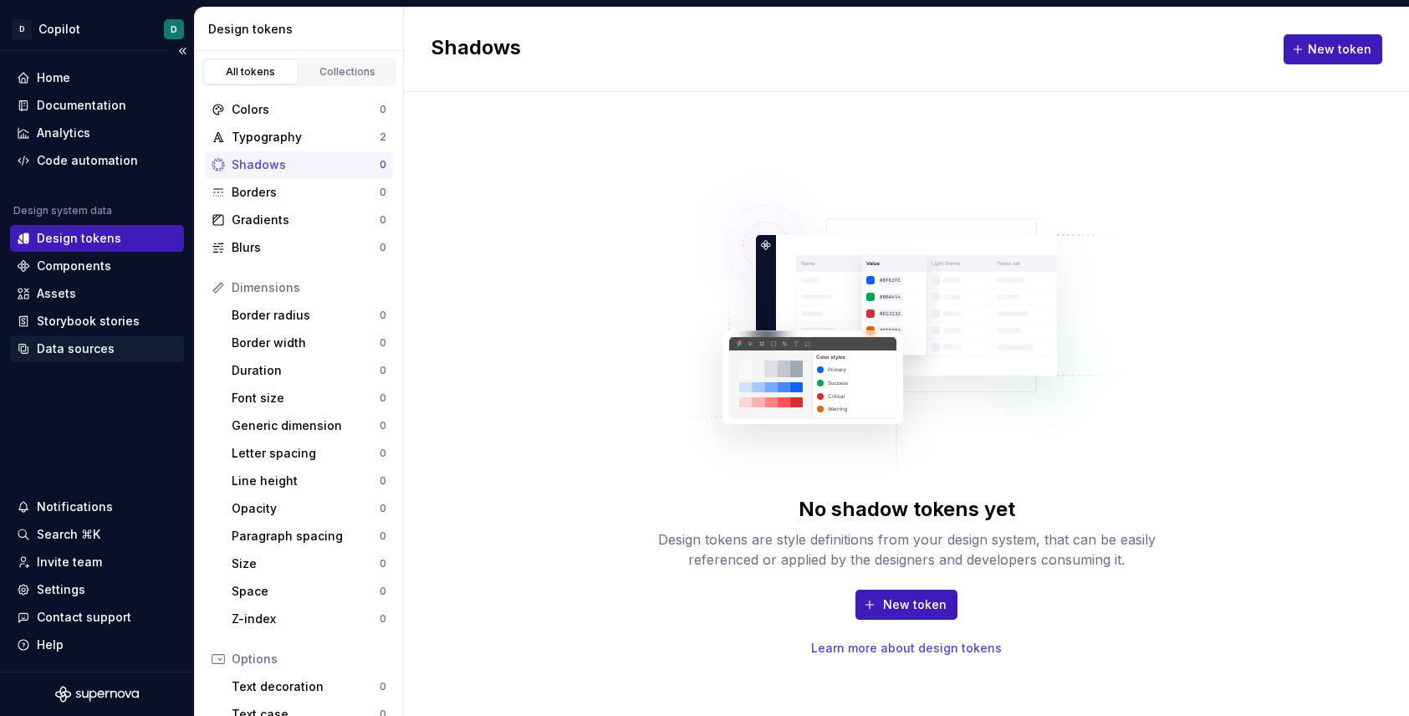
click at [76, 350] on div "Data sources" at bounding box center [76, 348] width 78 height 17
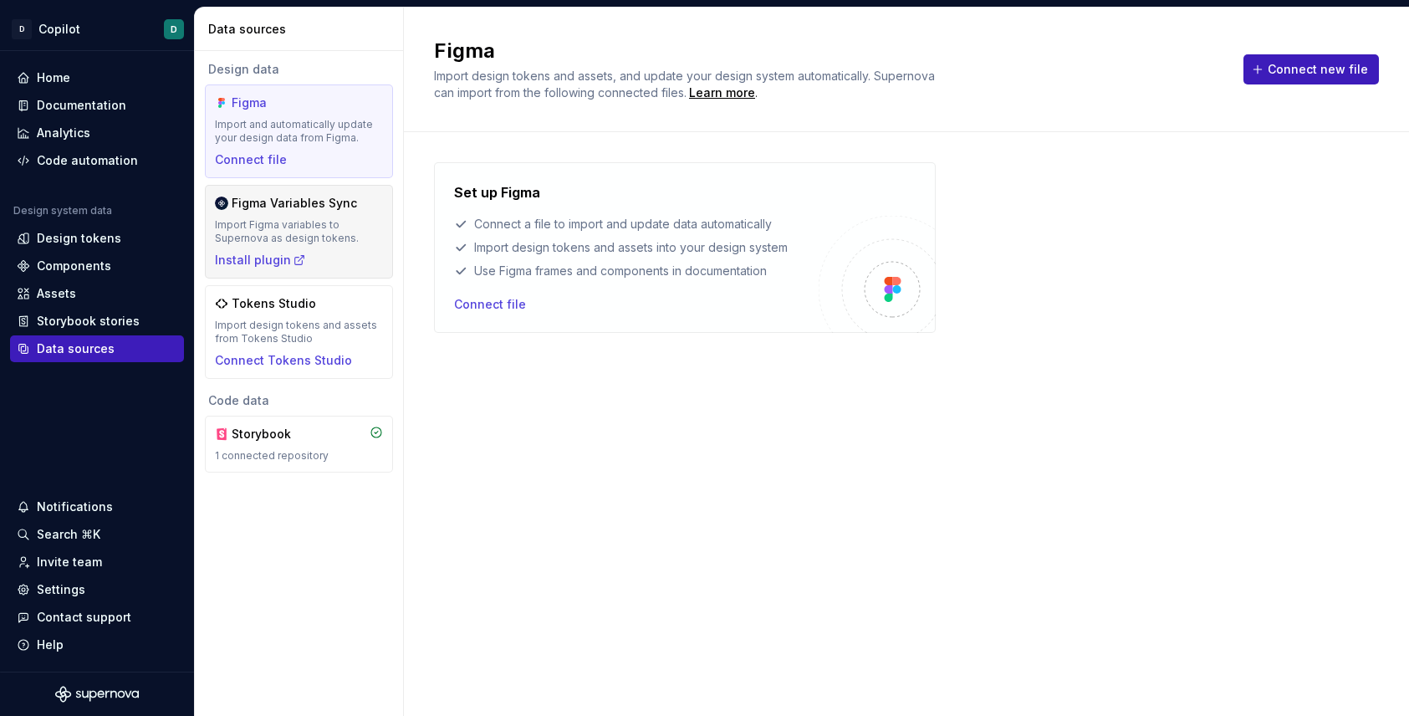
click at [280, 214] on div "Figma Variables Sync Import Figma variables to Supernova as design tokens. Inst…" at bounding box center [299, 232] width 168 height 74
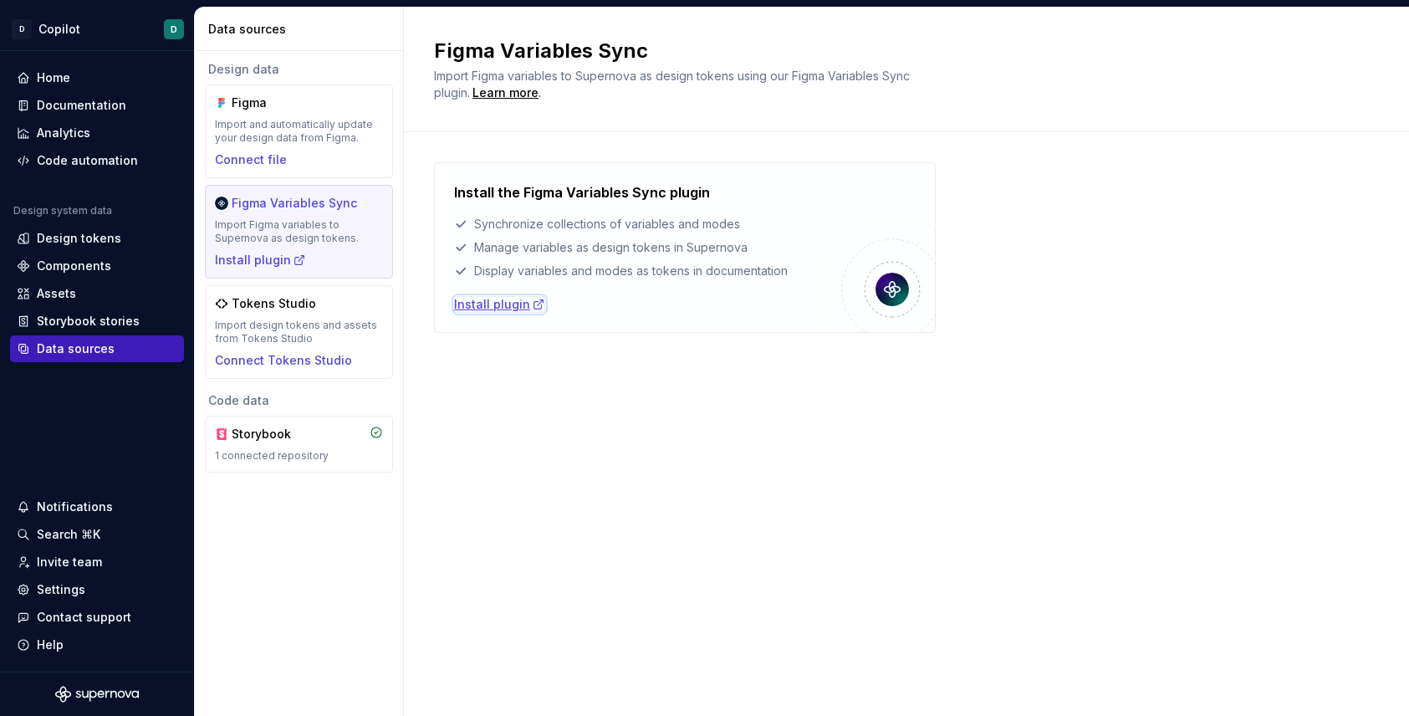
click at [498, 302] on div "Install plugin" at bounding box center [499, 304] width 91 height 17
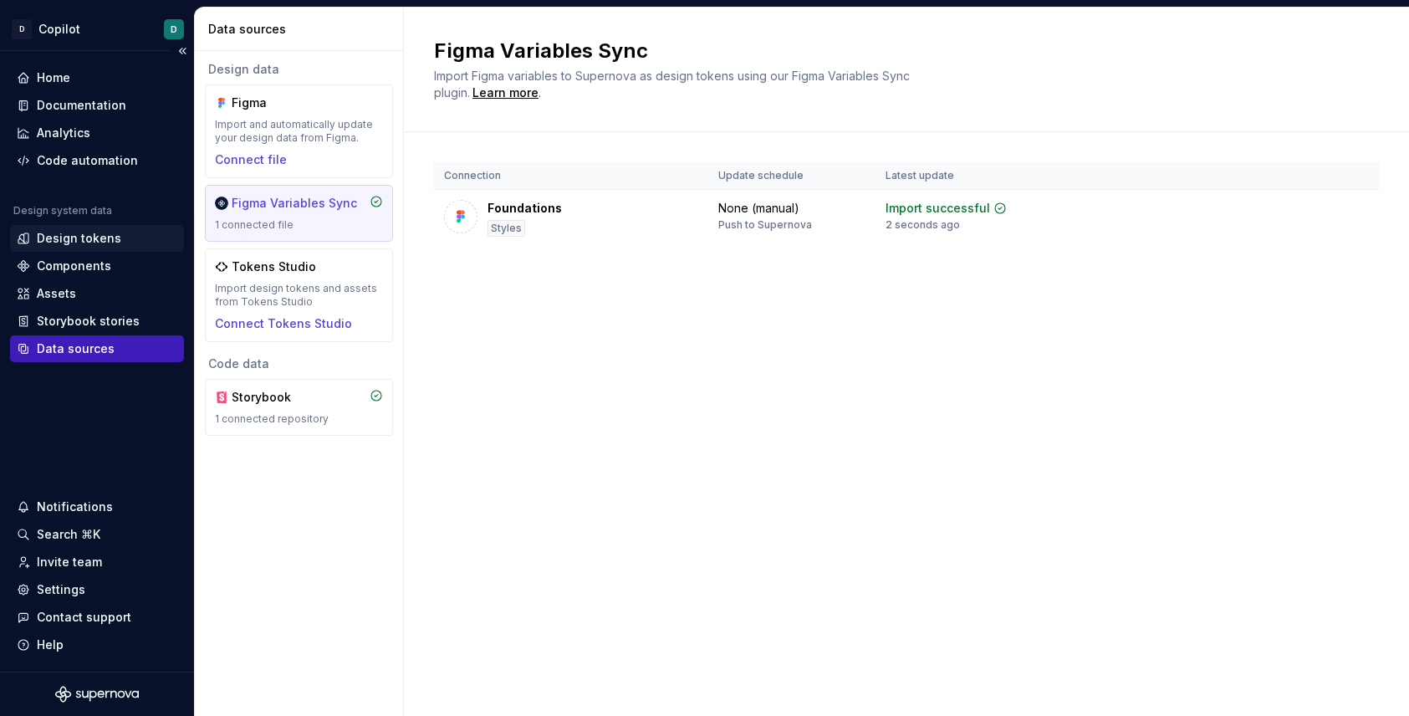
click at [104, 242] on div "Design tokens" at bounding box center [79, 238] width 84 height 17
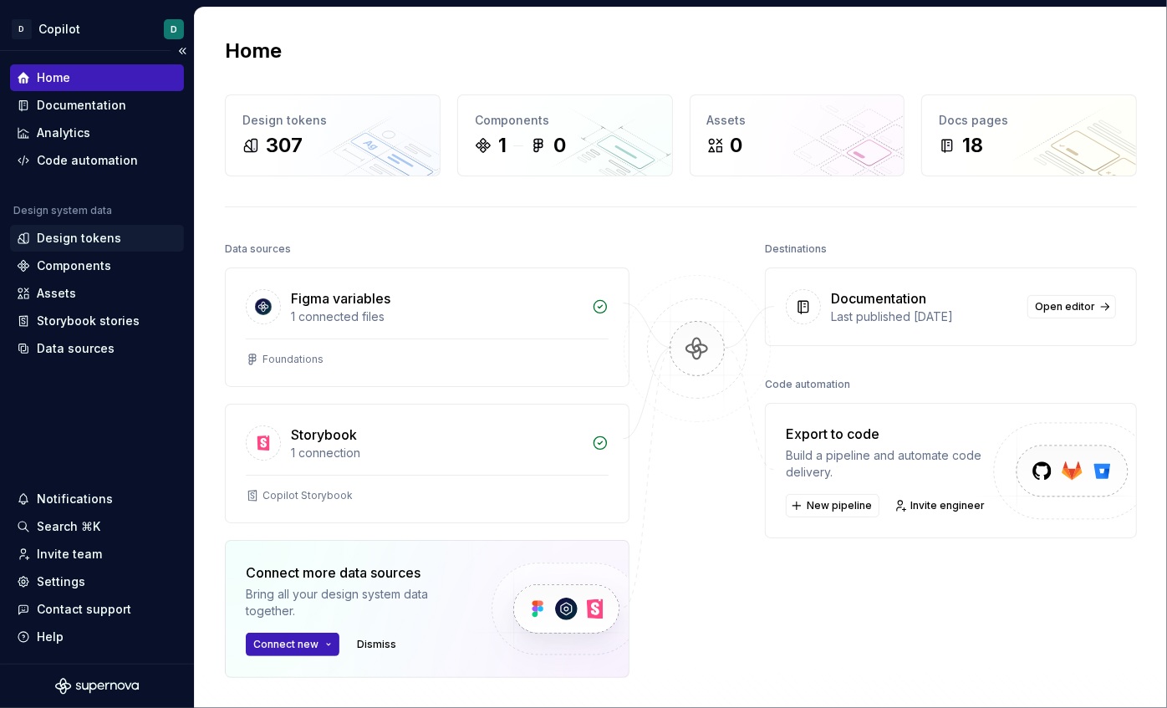
click at [89, 241] on div "Design tokens" at bounding box center [79, 238] width 84 height 17
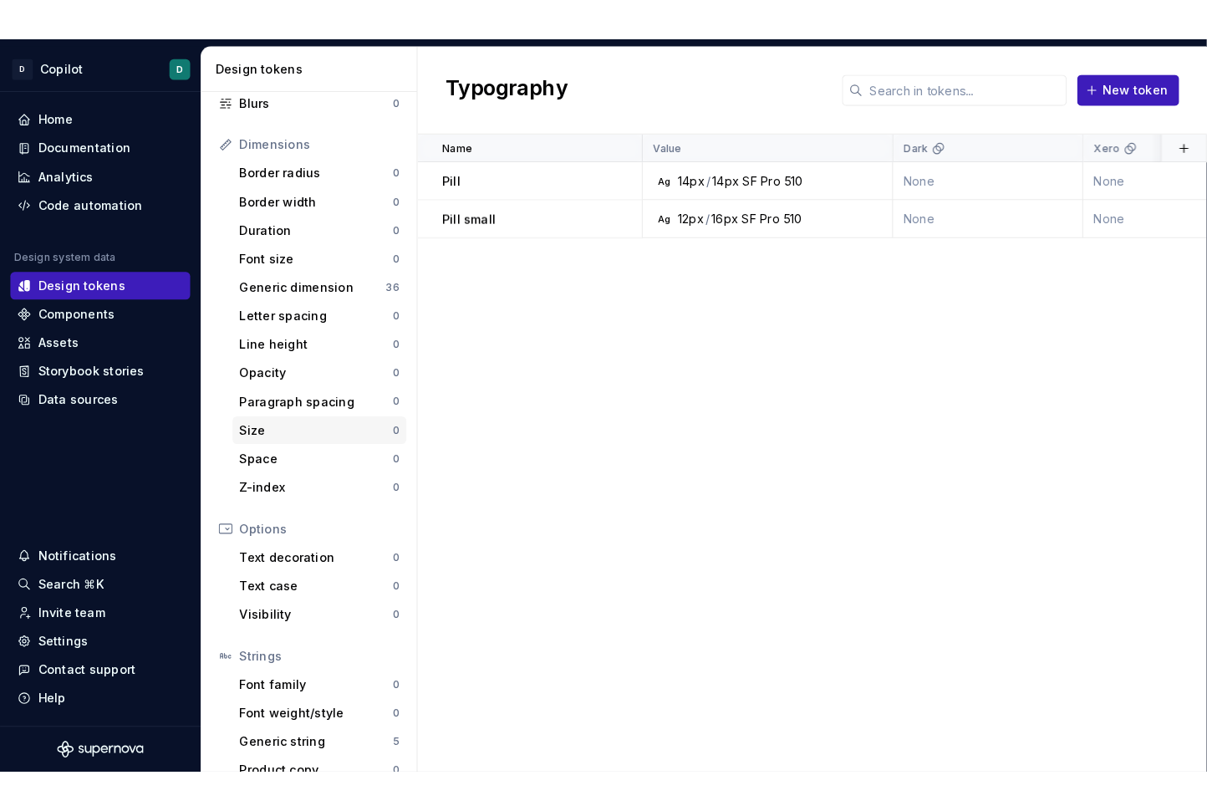
scroll to position [206, 0]
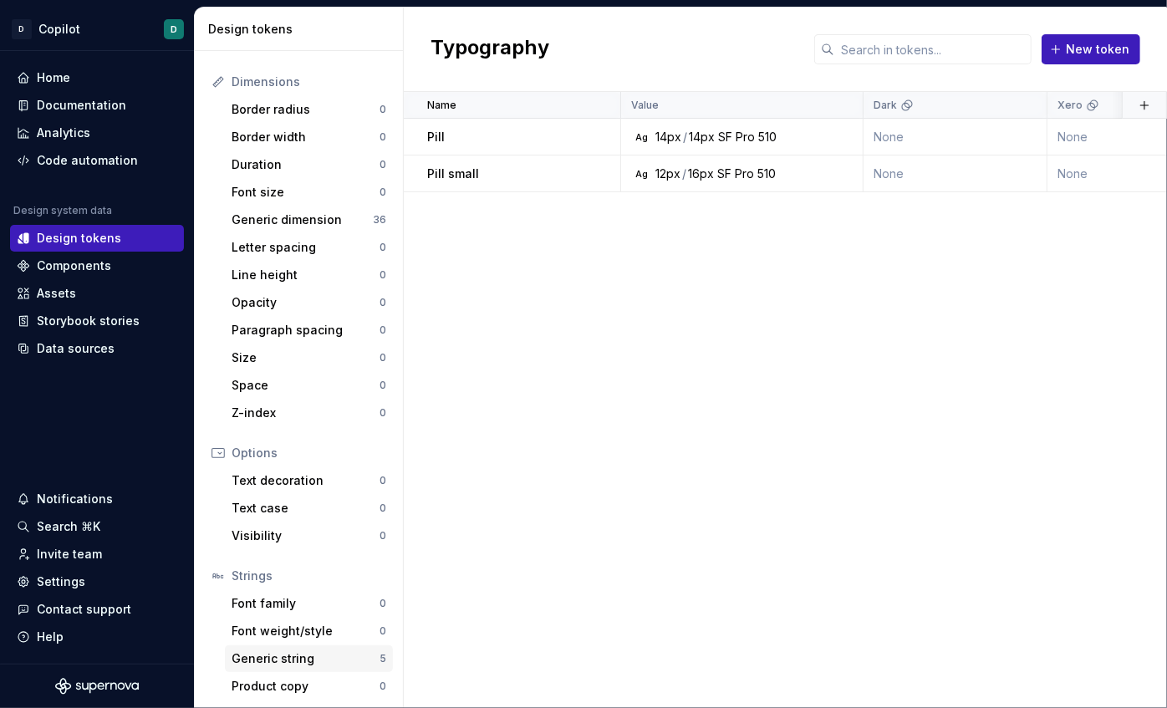
click at [349, 654] on div "Generic string" at bounding box center [306, 658] width 148 height 17
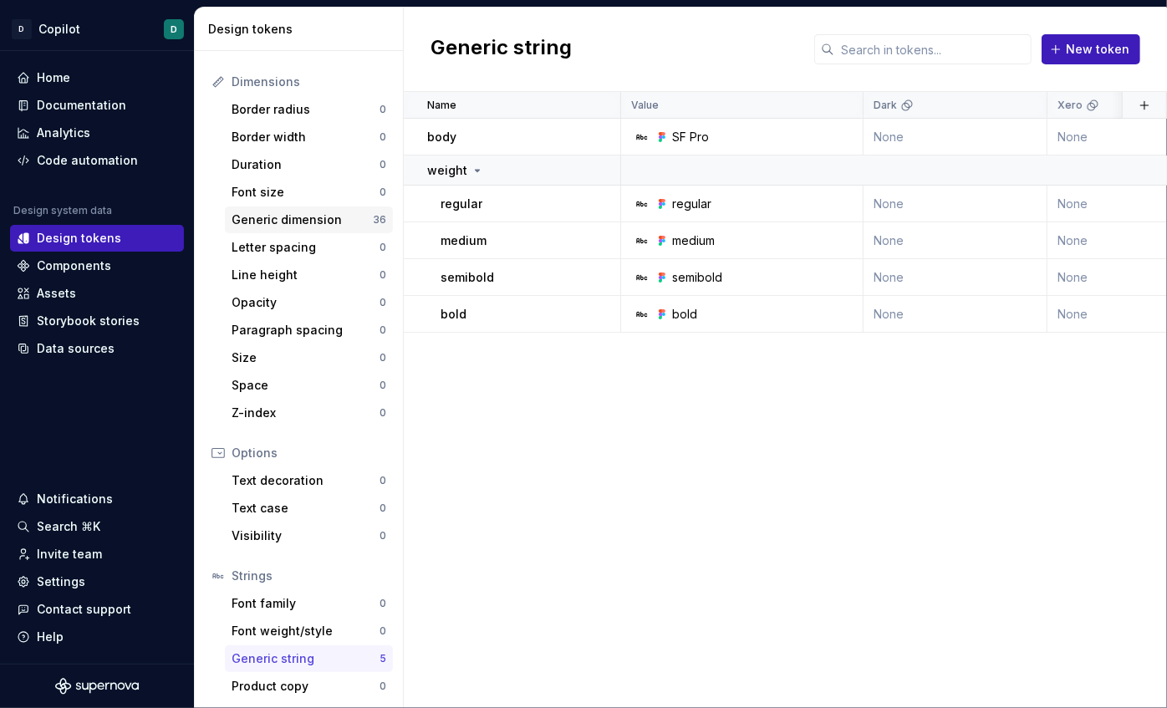
click at [309, 218] on div "Generic dimension" at bounding box center [302, 220] width 141 height 17
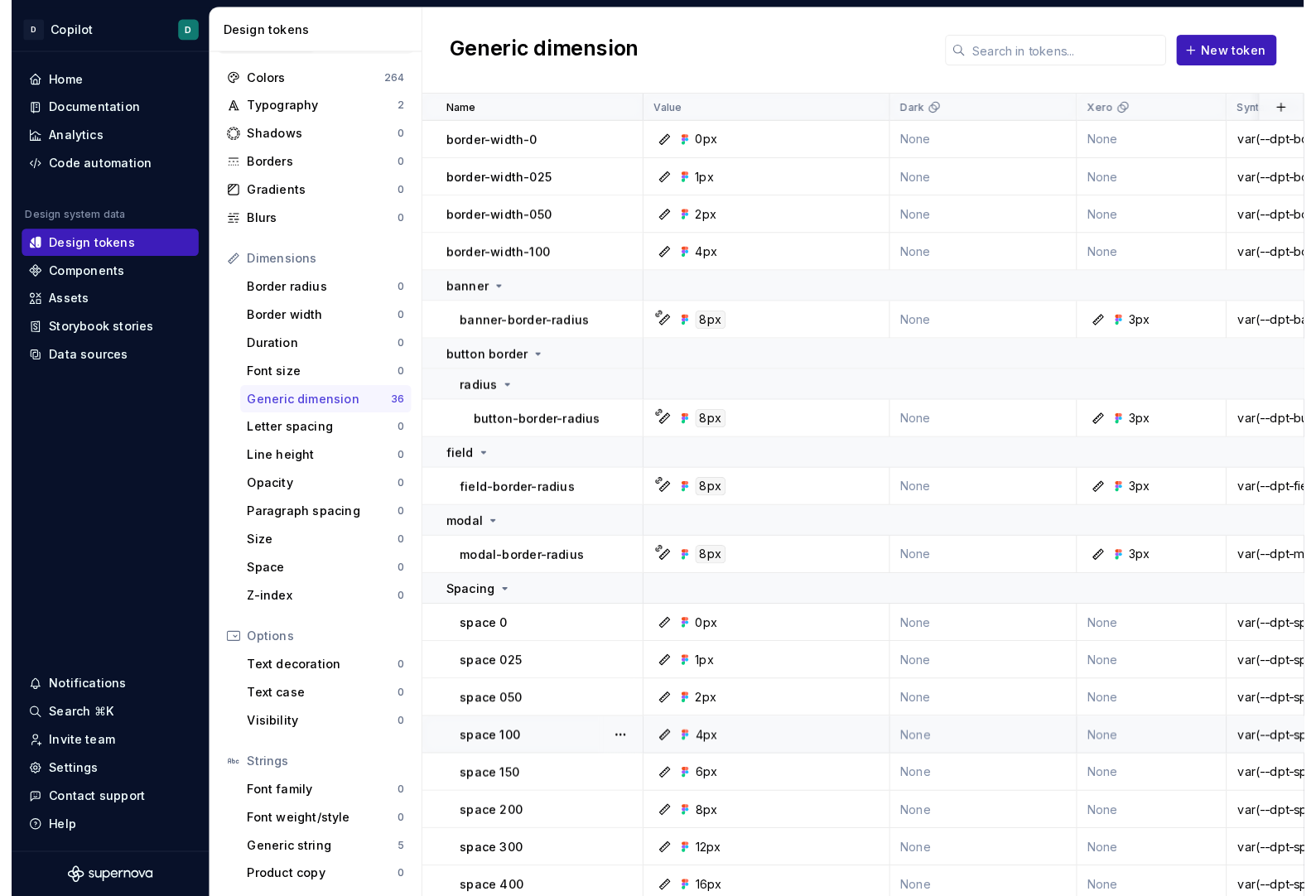
scroll to position [9, 0]
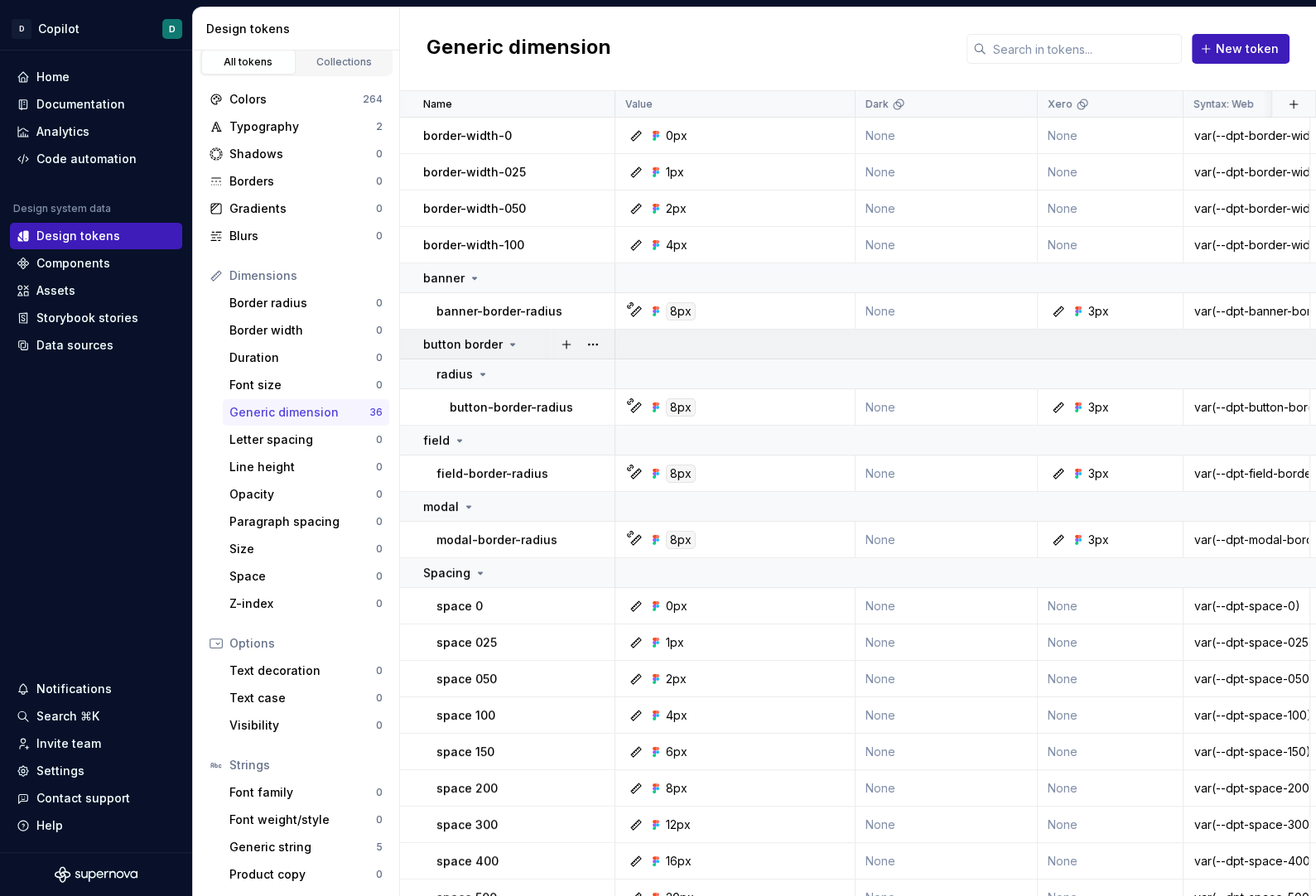
click at [506, 341] on icon at bounding box center [512, 344] width 13 height 13
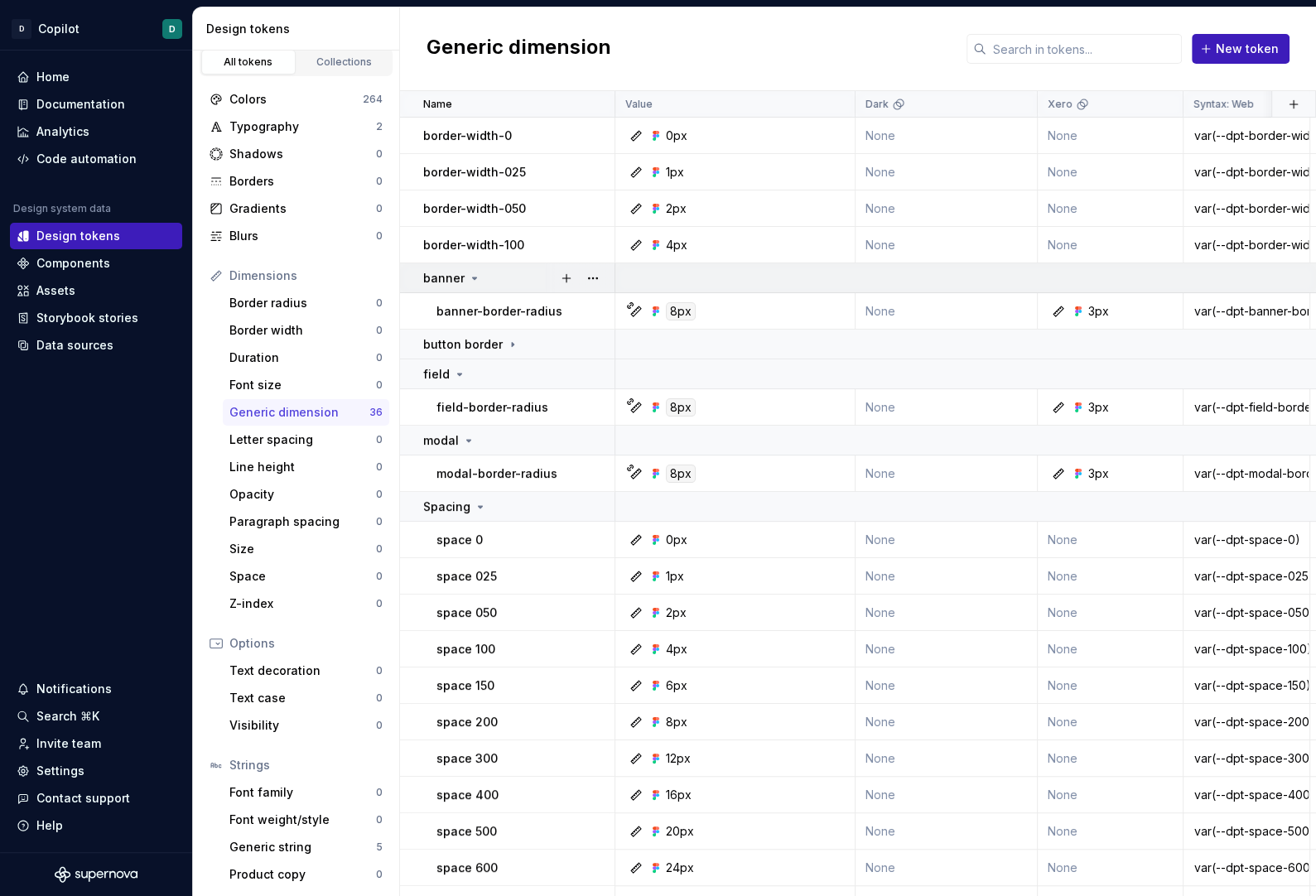
click at [467, 271] on icon at bounding box center [473, 277] width 13 height 13
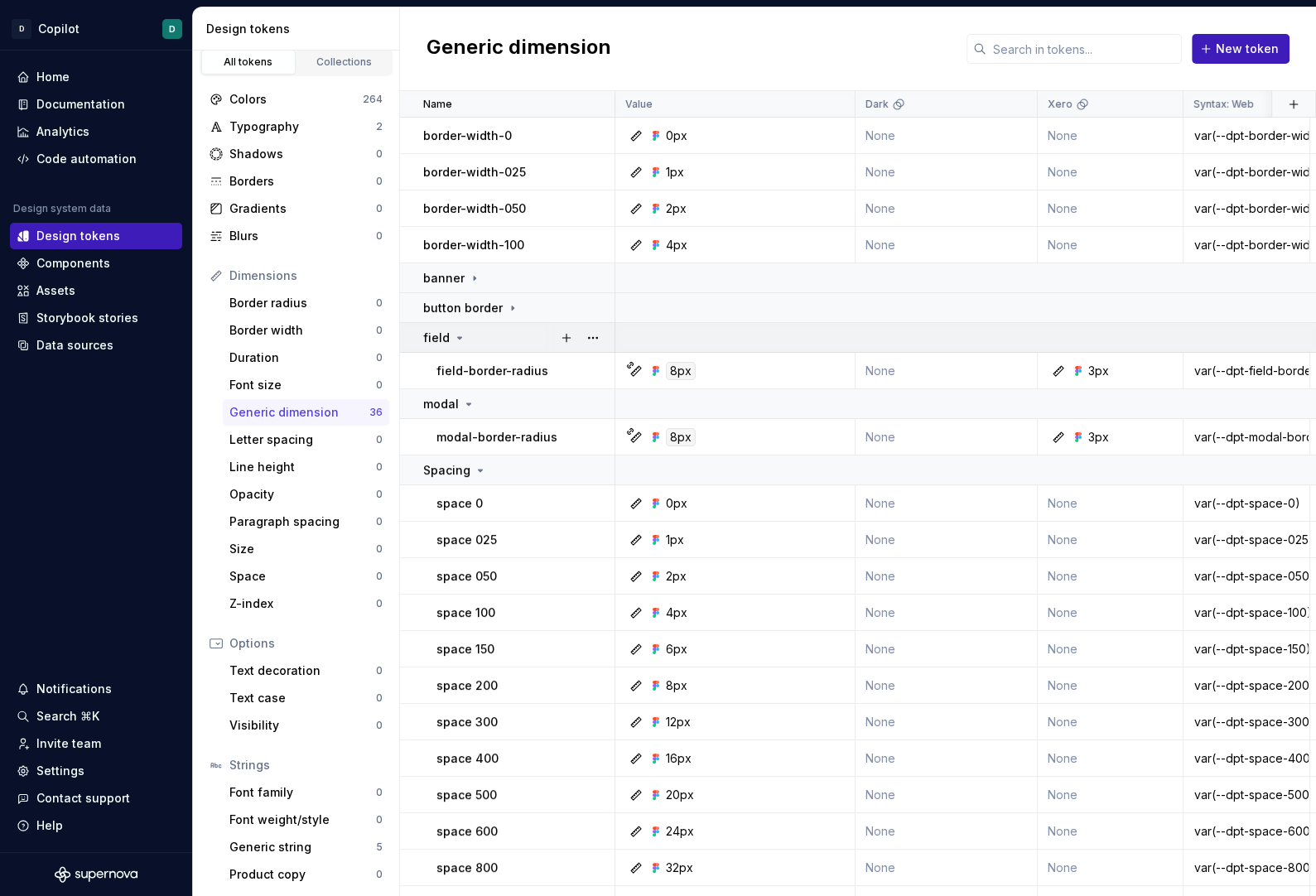
click at [461, 335] on icon at bounding box center [458, 337] width 13 height 13
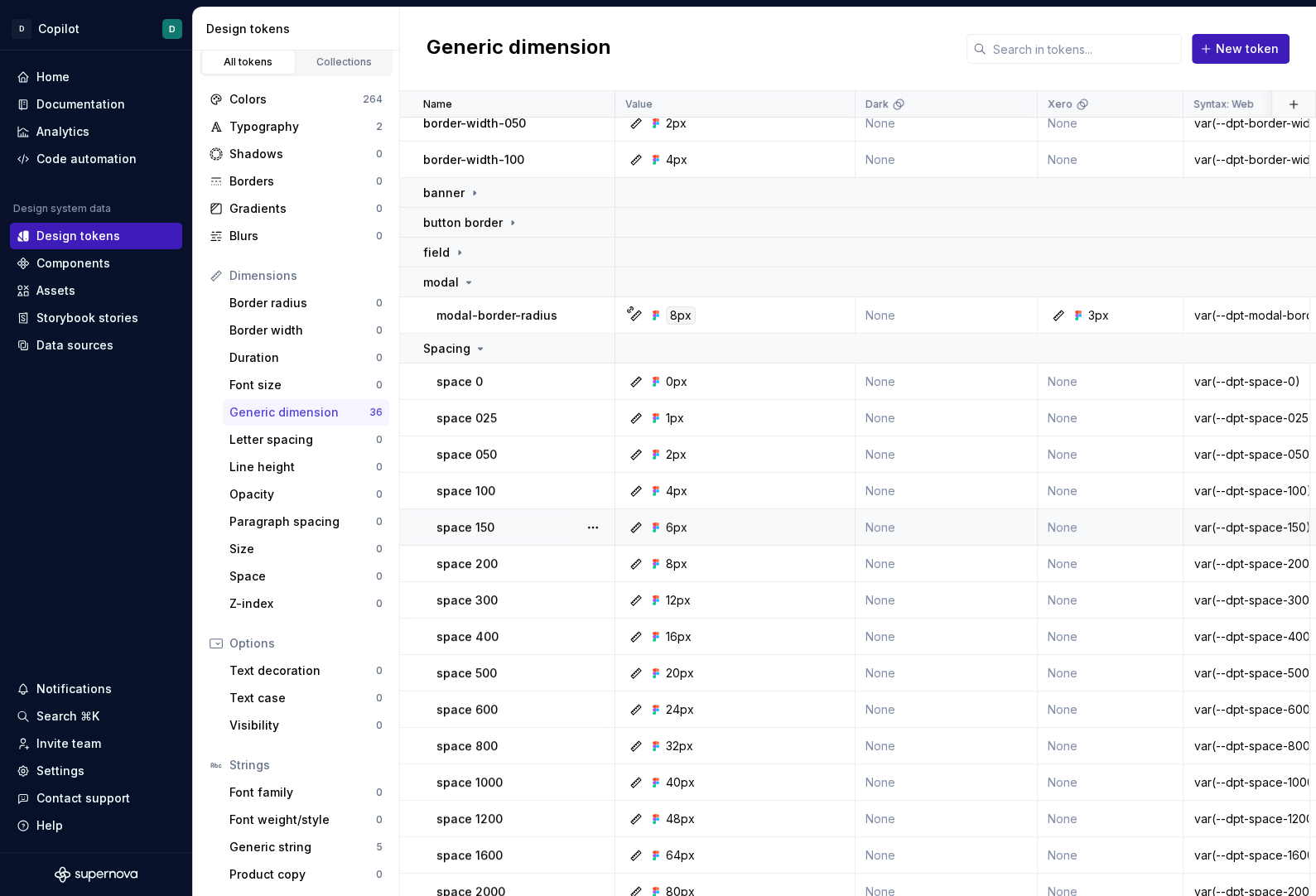
scroll to position [74, 0]
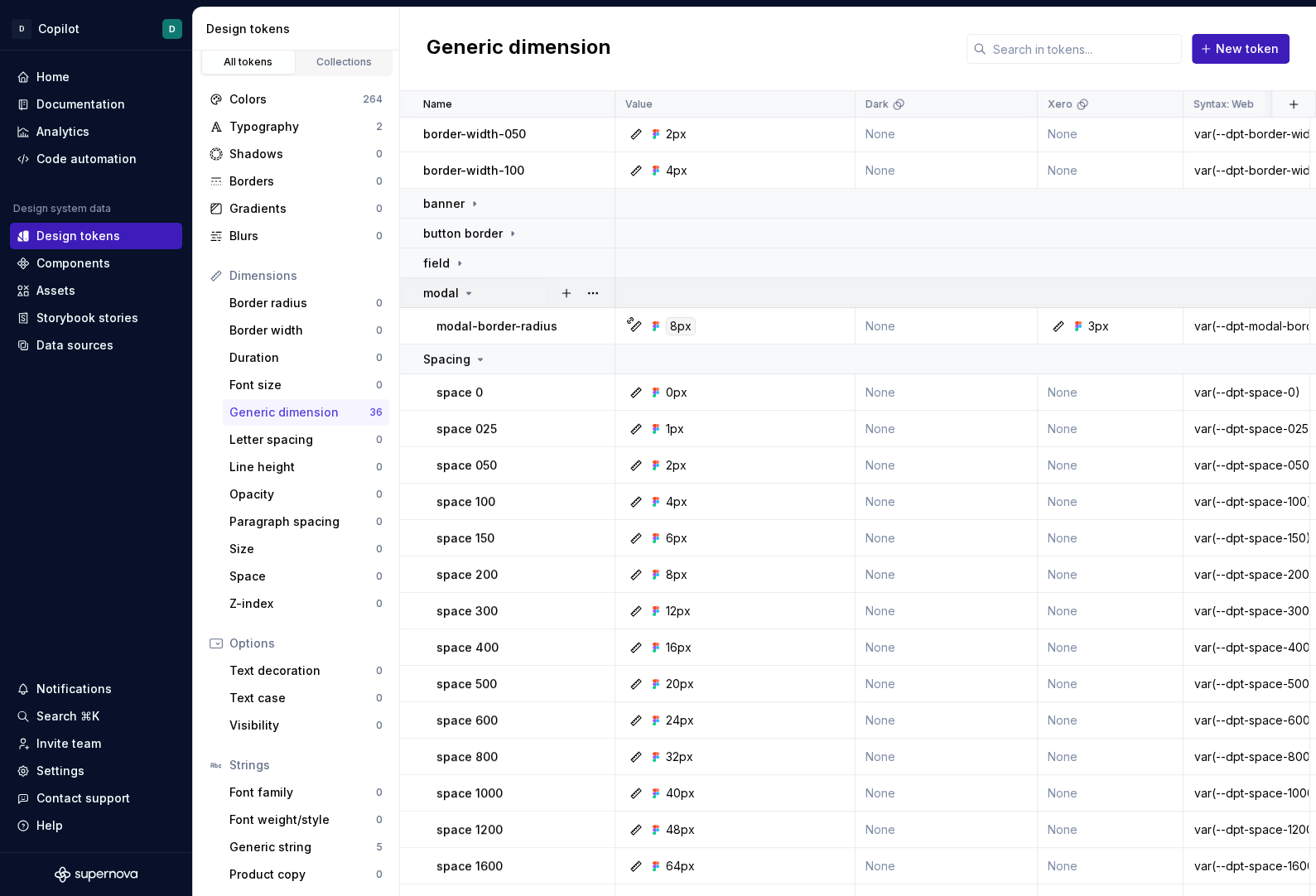
click at [462, 290] on icon at bounding box center [468, 292] width 13 height 13
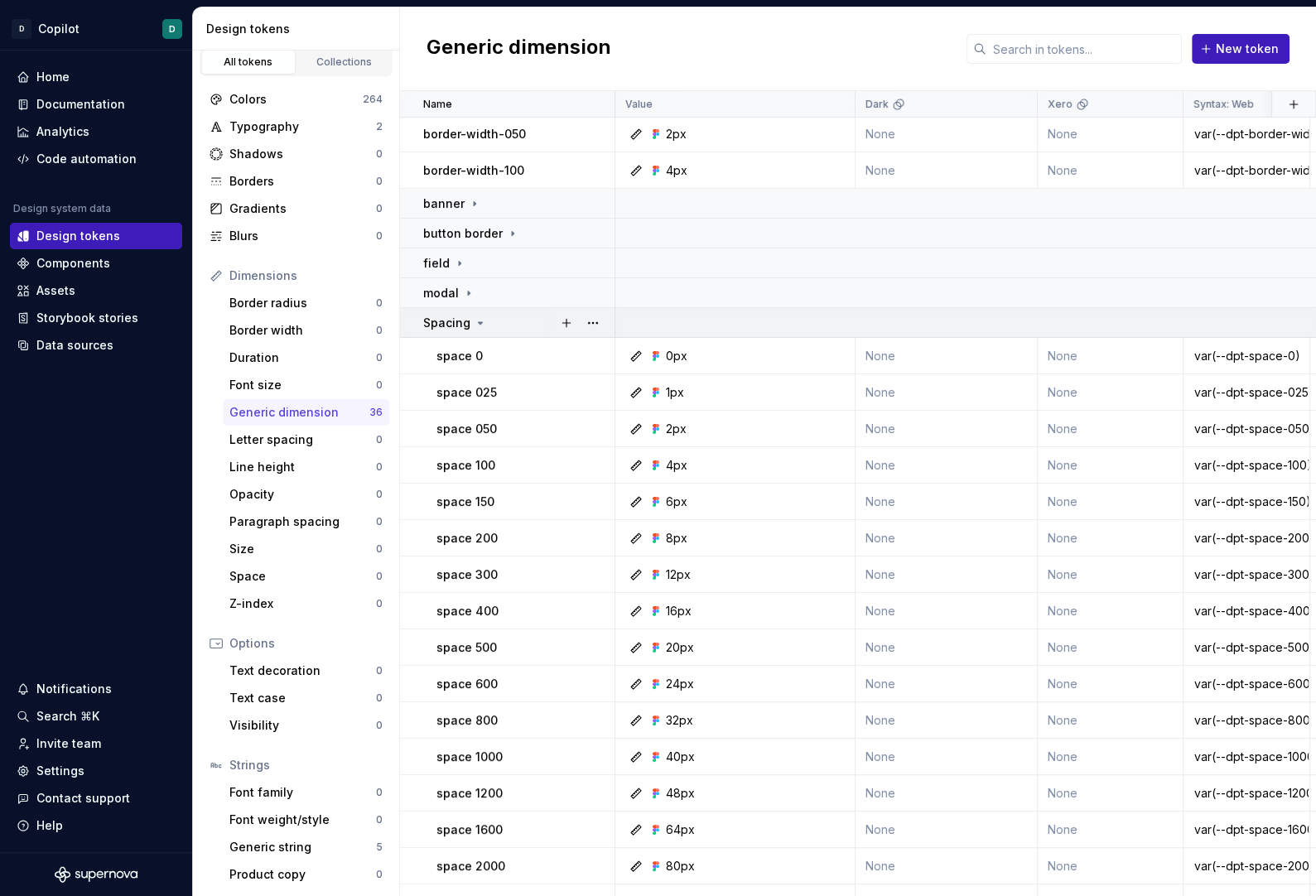
click at [477, 328] on icon at bounding box center [479, 322] width 13 height 13
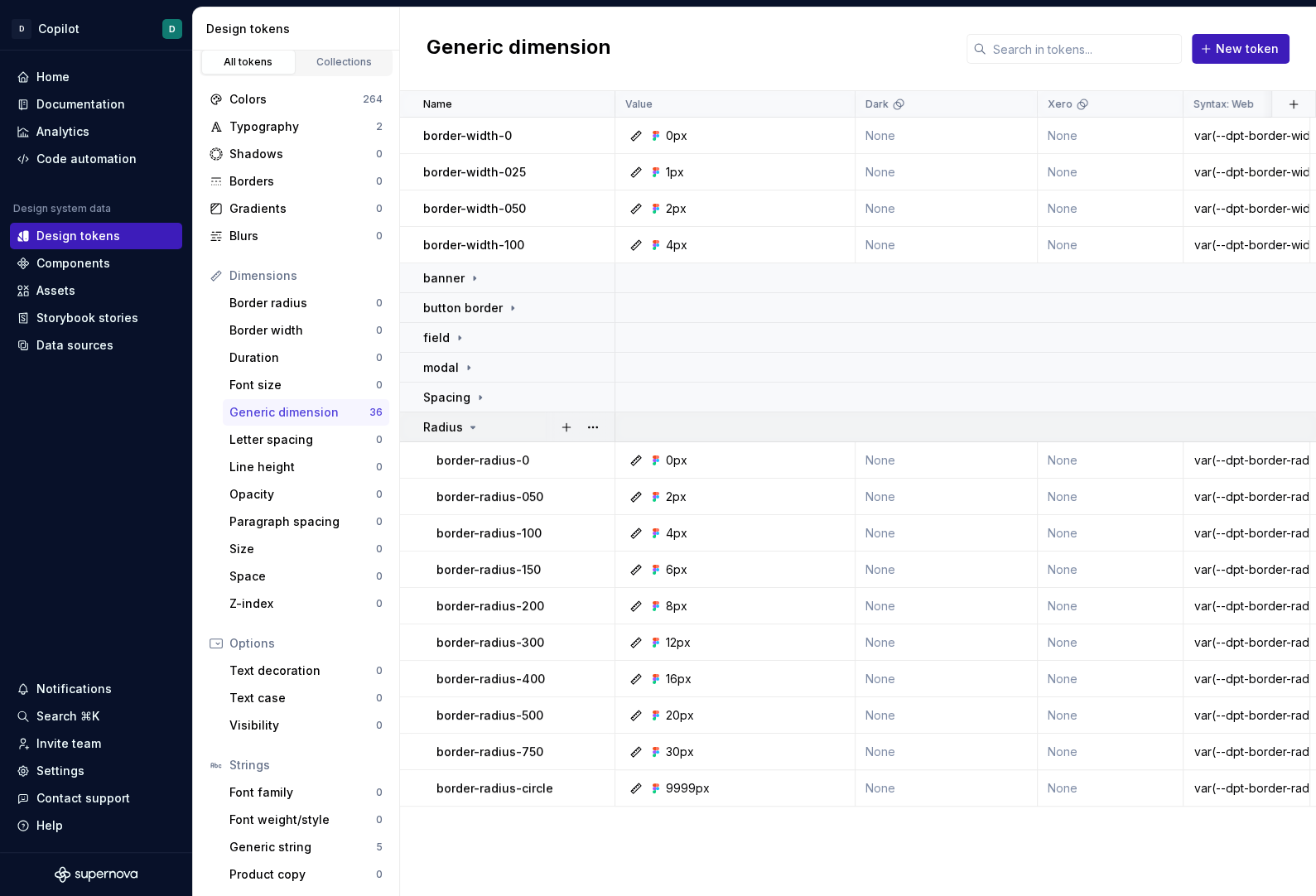
click at [467, 426] on icon at bounding box center [472, 427] width 13 height 13
